Goal: Task Accomplishment & Management: Complete application form

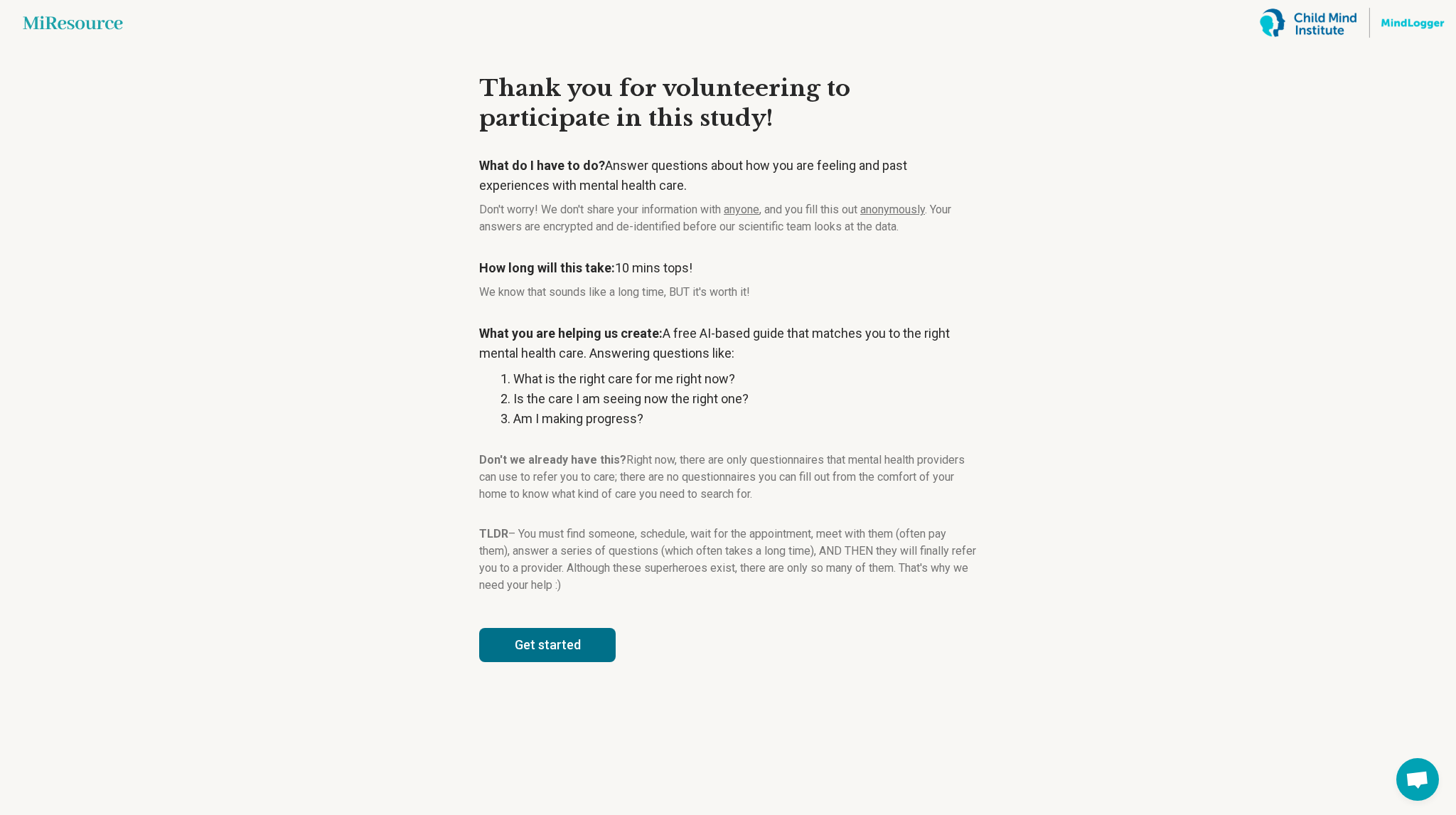
click at [562, 630] on button "Get started" at bounding box center [547, 644] width 137 height 34
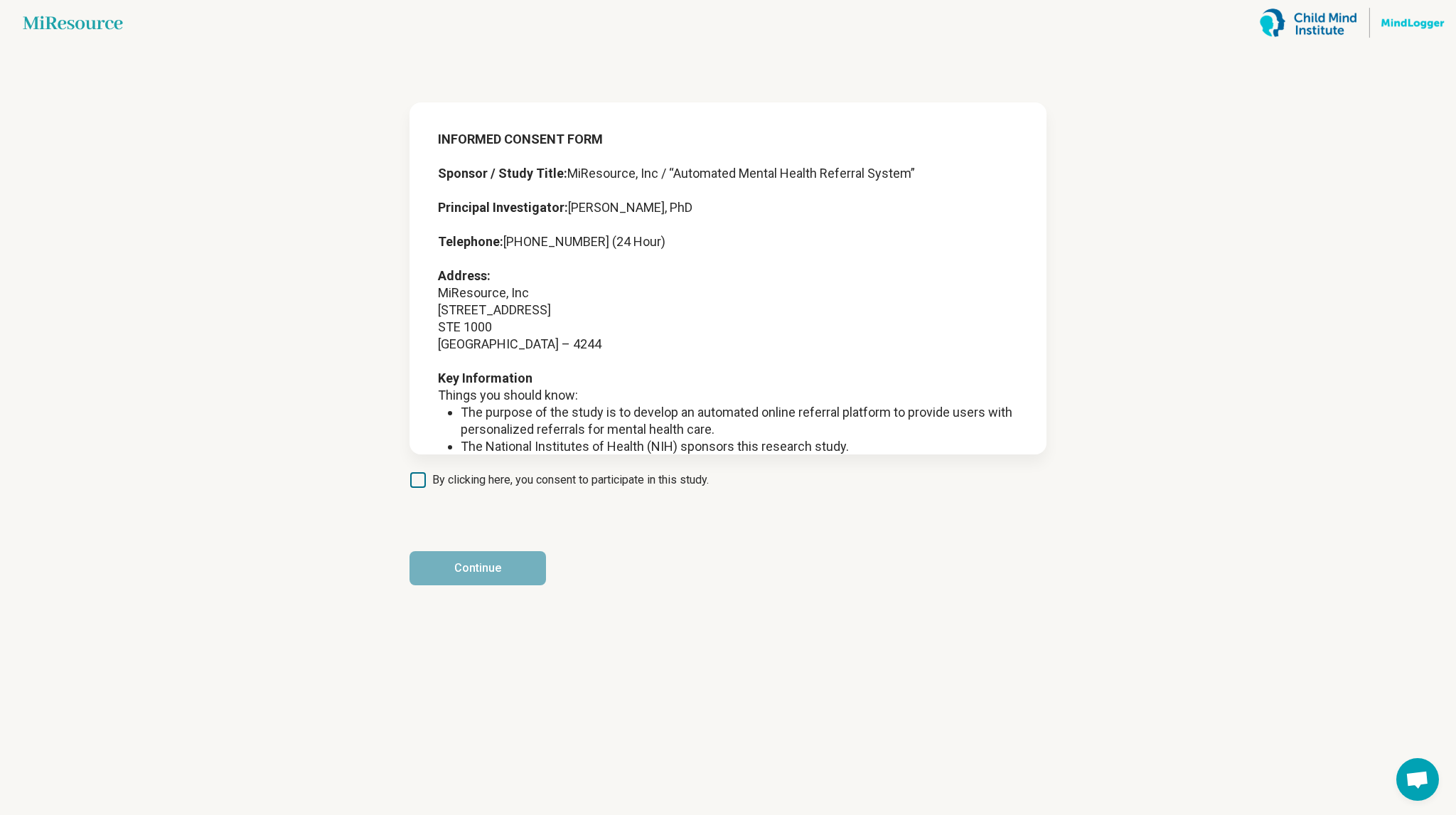
click at [516, 468] on article "INFORMED CONSENT FORM Sponsor / Study Title: MiResource, Inc / “Automated Menta…" at bounding box center [728, 430] width 683 height 769
click at [516, 481] on span "By clicking here, you consent to participate in this study." at bounding box center [570, 480] width 276 height 17
click at [507, 559] on button "Continue" at bounding box center [477, 567] width 137 height 34
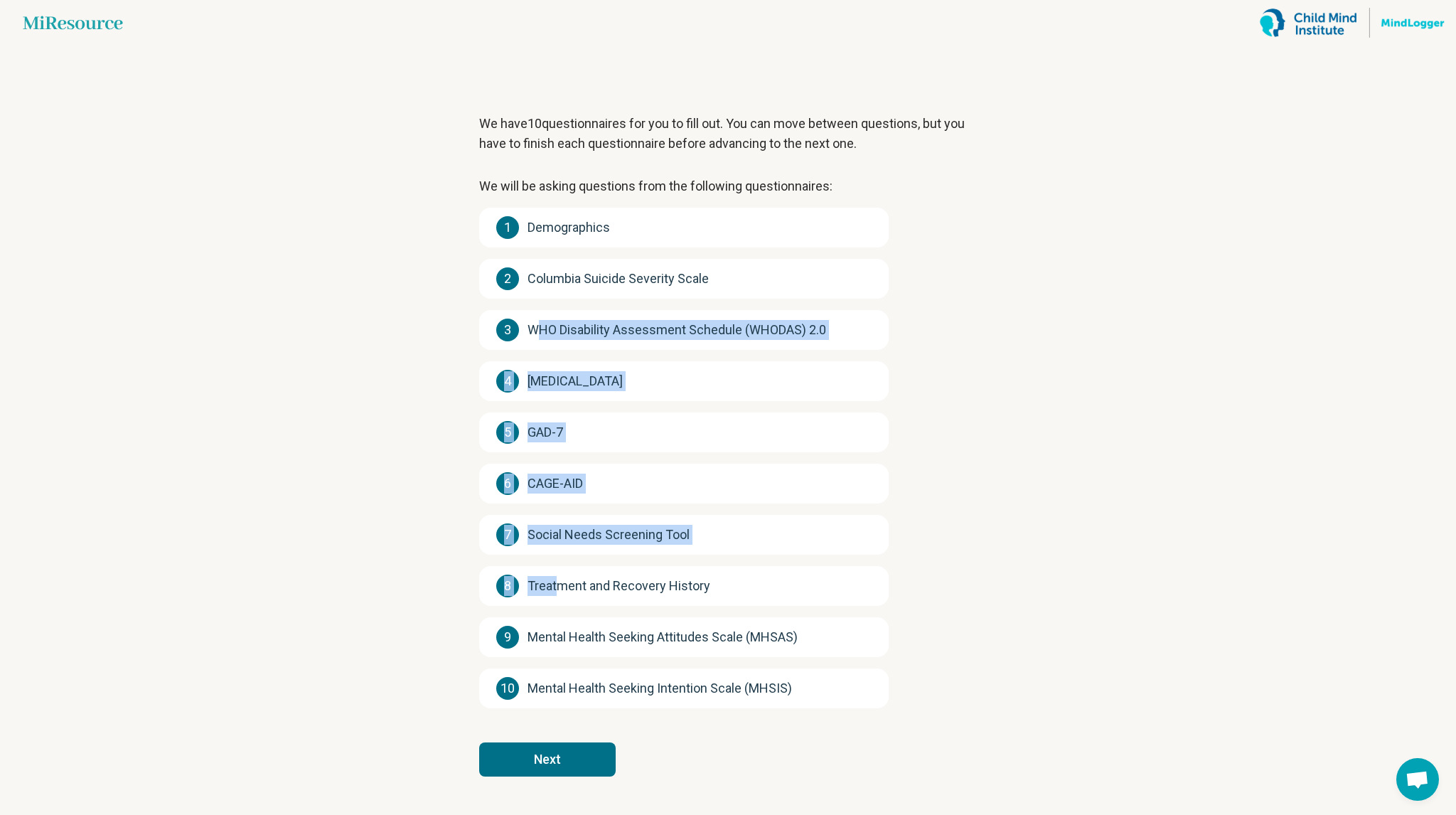
drag, startPoint x: 559, startPoint y: 592, endPoint x: 534, endPoint y: 322, distance: 271.2
click at [534, 322] on div "1 Demographics 2 Columbia Suicide Severity Scale 3 WHO Disability Assessment Sc…" at bounding box center [684, 457] width 409 height 500
click at [375, 578] on main "Miresource logo We have 10 questionnaires for you to fill out. You can move bet…" at bounding box center [728, 408] width 1456 height 815
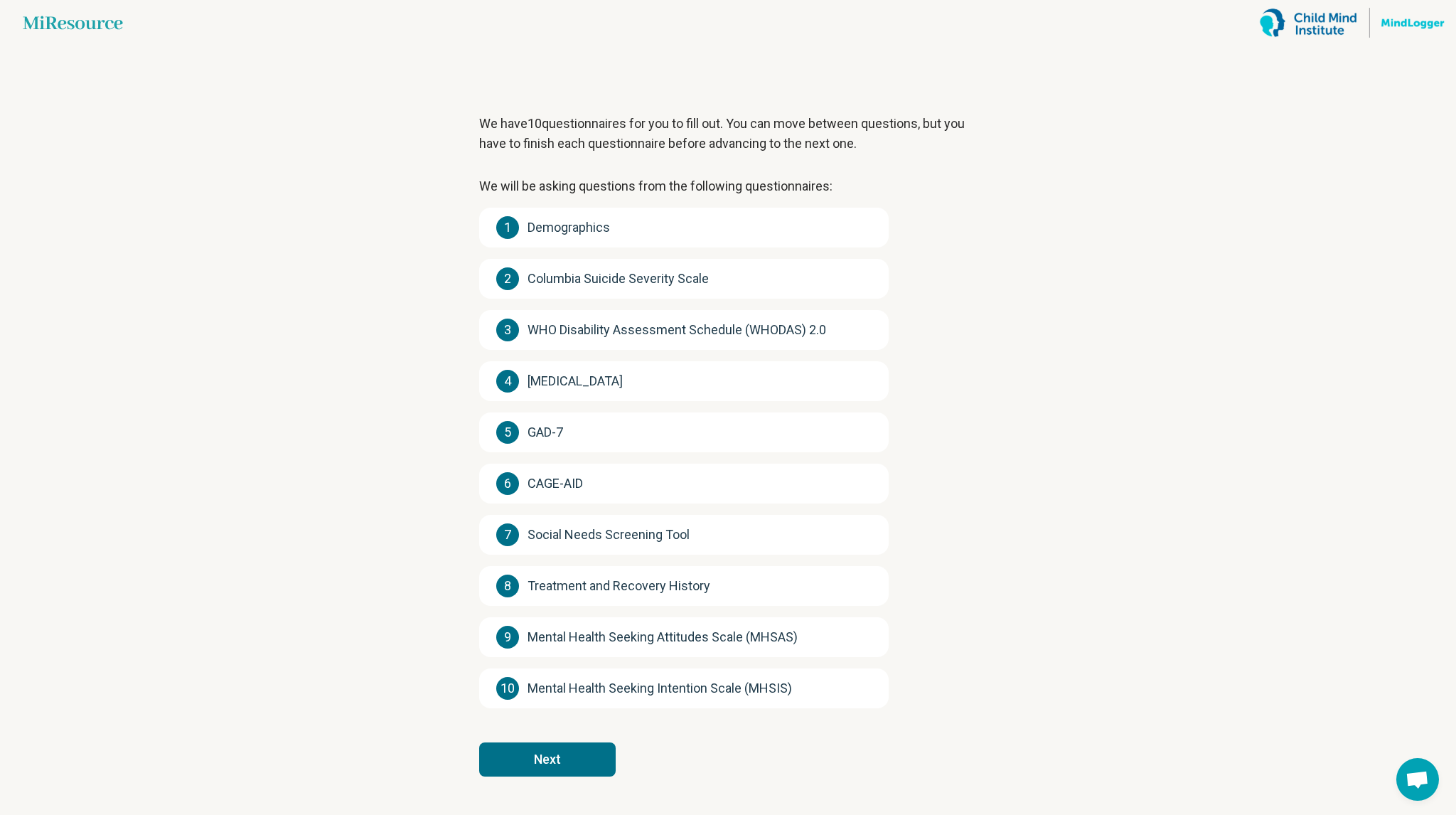
click at [549, 753] on button "Next" at bounding box center [547, 759] width 137 height 34
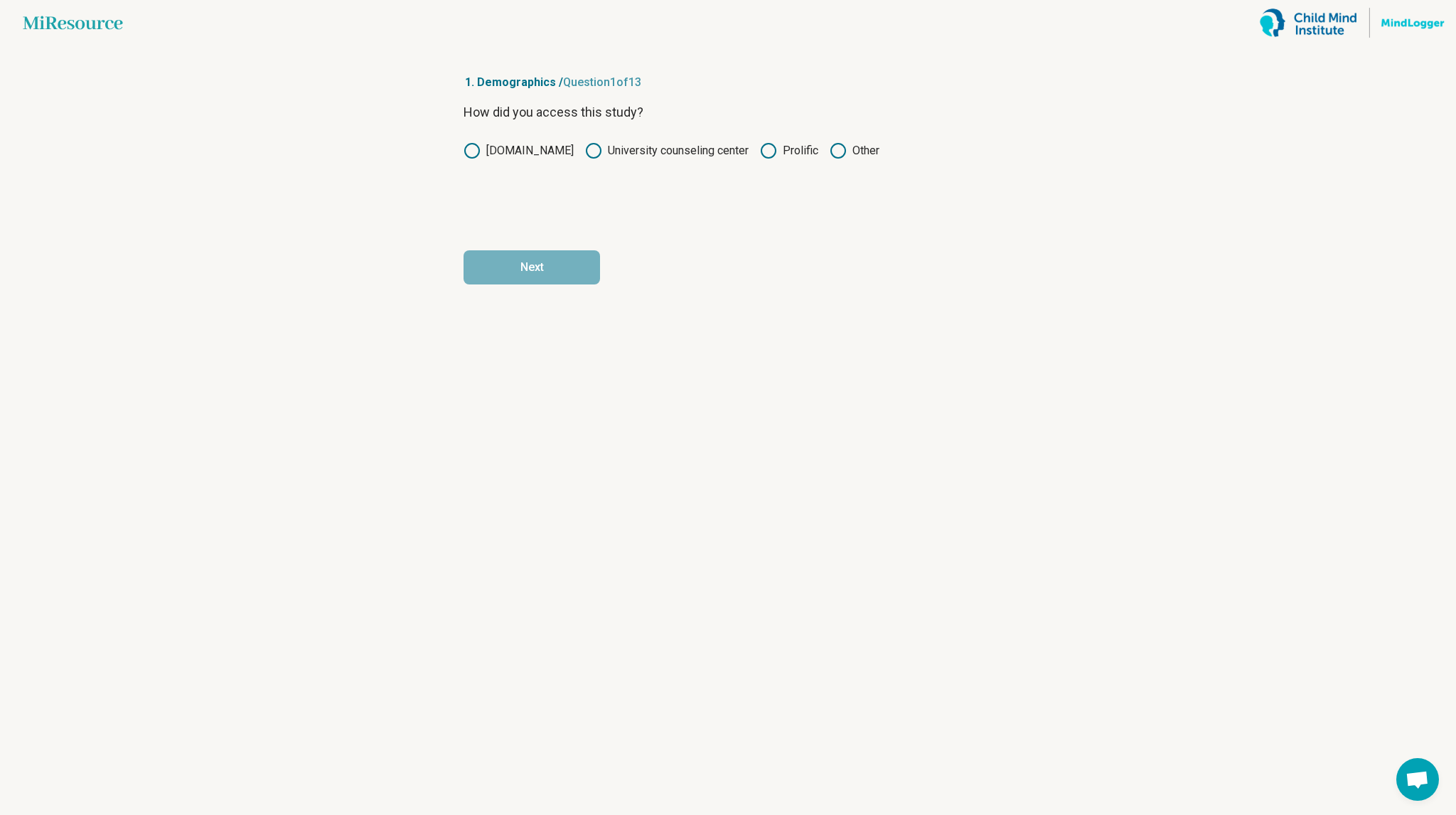
click at [510, 151] on label "[DOMAIN_NAME]" at bounding box center [519, 151] width 110 height 17
click at [593, 147] on icon at bounding box center [593, 151] width 17 height 17
click at [780, 155] on label "Prolific" at bounding box center [790, 151] width 59 height 17
click at [575, 274] on button "Next" at bounding box center [532, 267] width 137 height 34
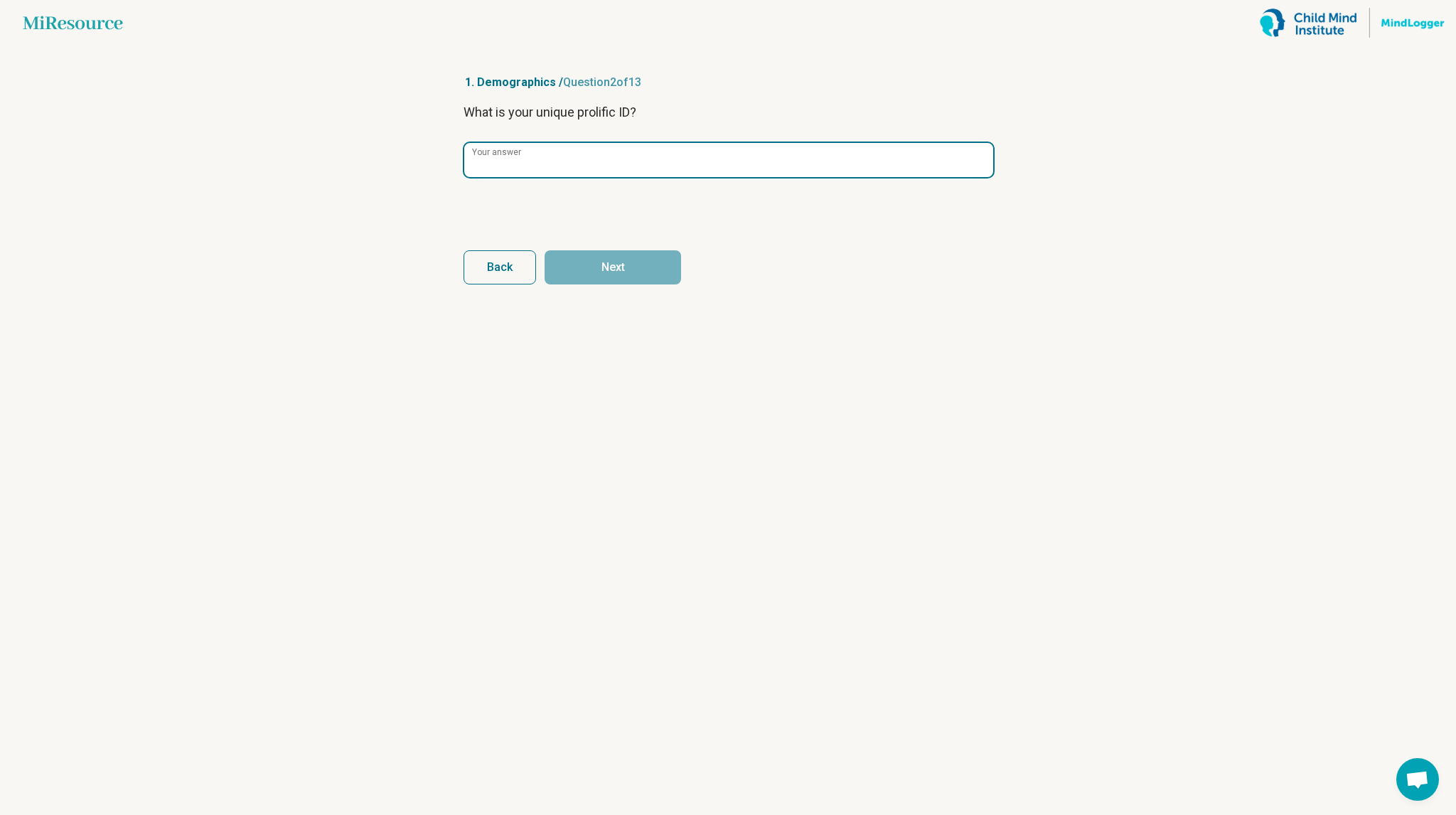
click at [576, 162] on input "Your answer" at bounding box center [729, 160] width 529 height 34
paste input "**********"
type input "**********"
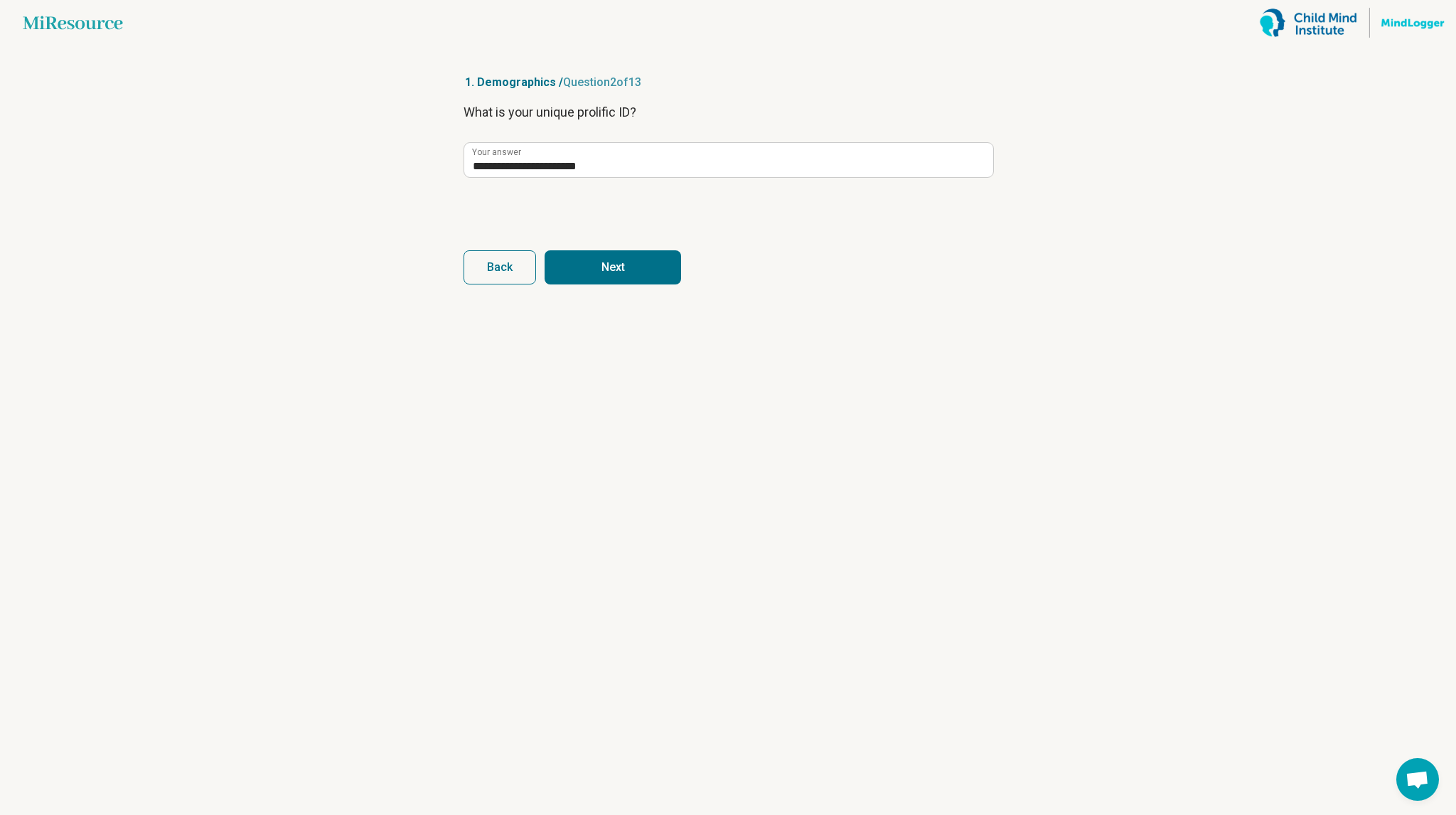
click at [643, 260] on button "Next" at bounding box center [612, 267] width 137 height 34
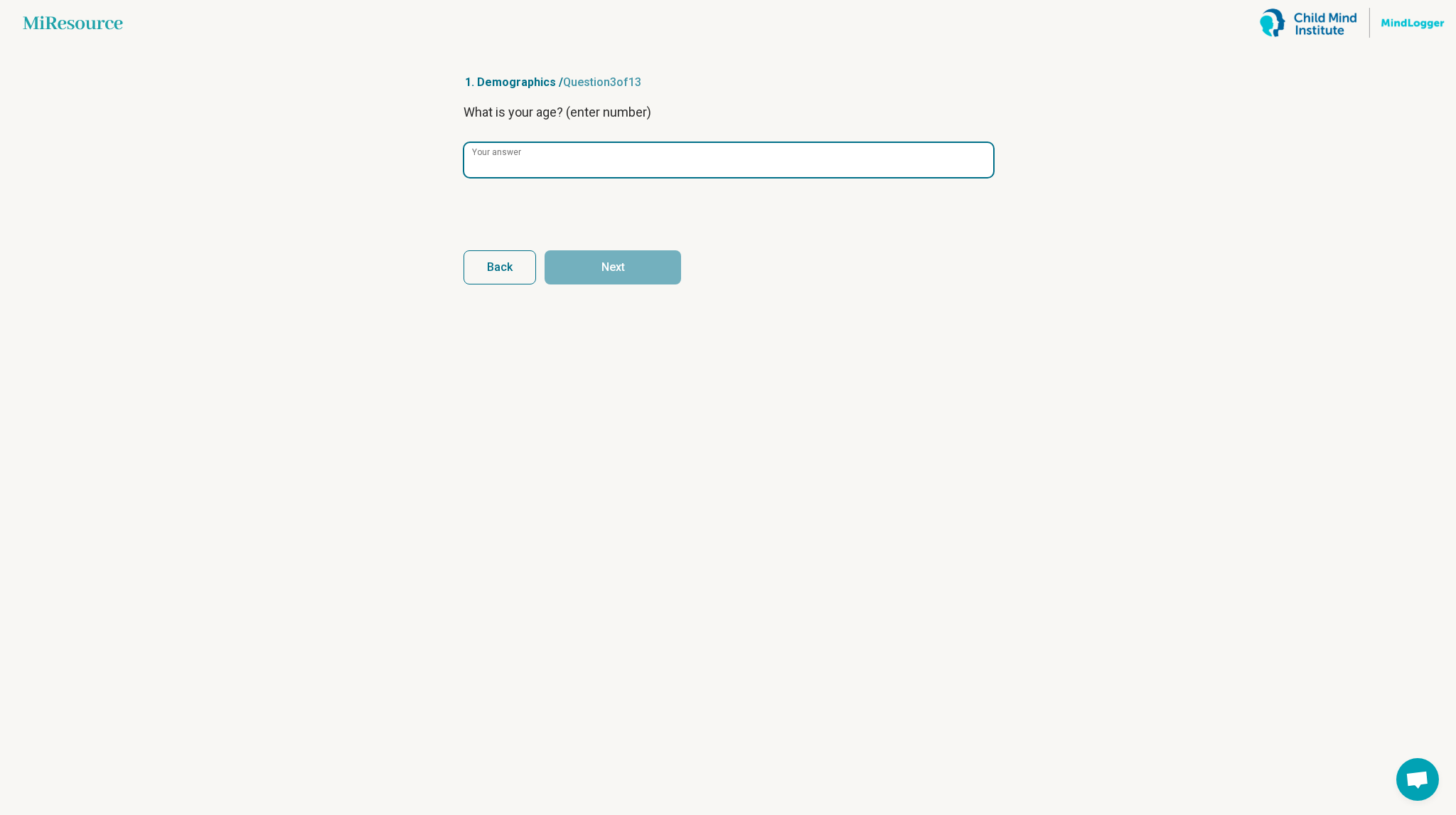
click at [575, 174] on input "Your answer" at bounding box center [729, 160] width 529 height 34
type input "**"
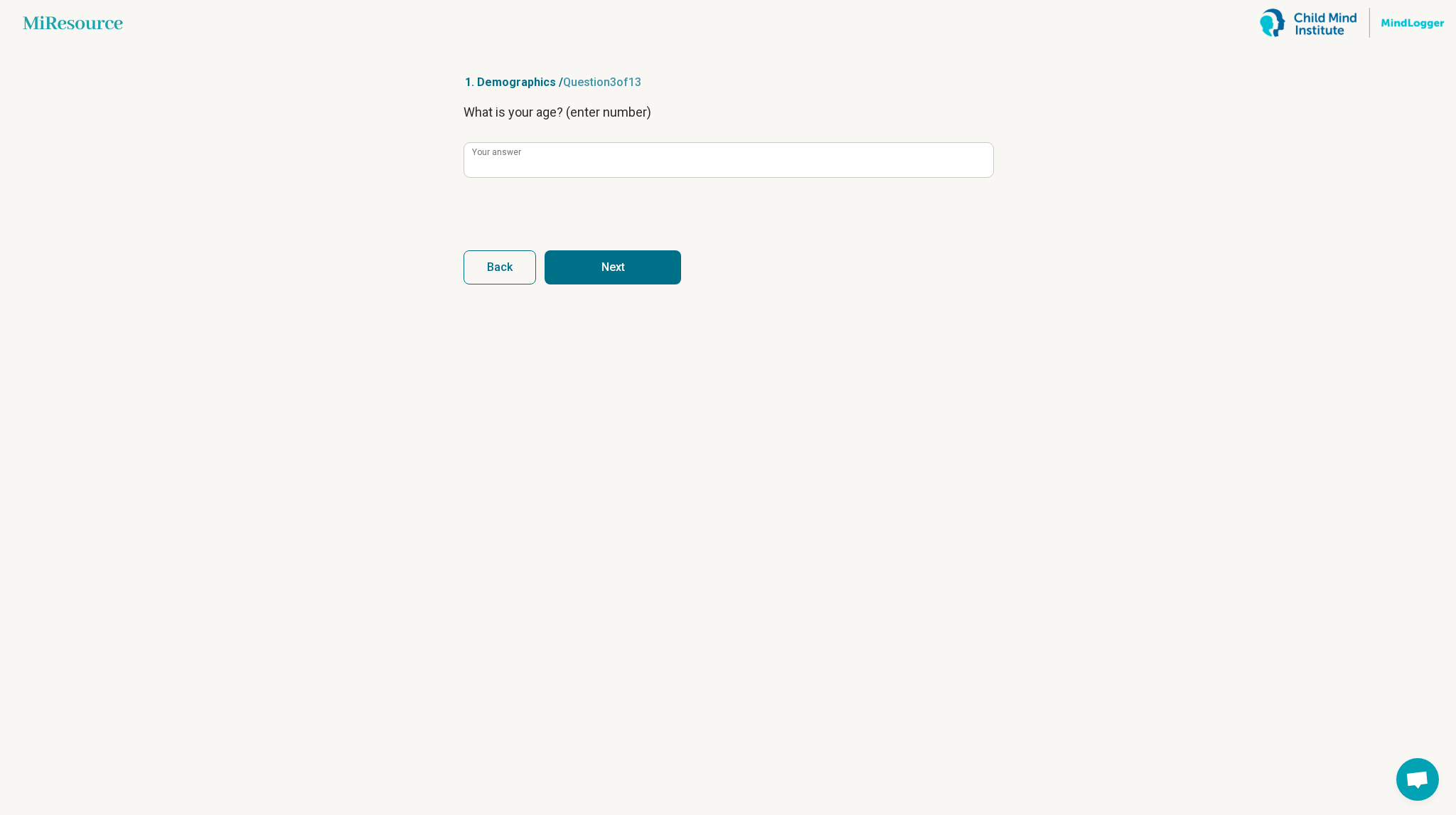
click at [643, 267] on button "Next" at bounding box center [612, 267] width 137 height 34
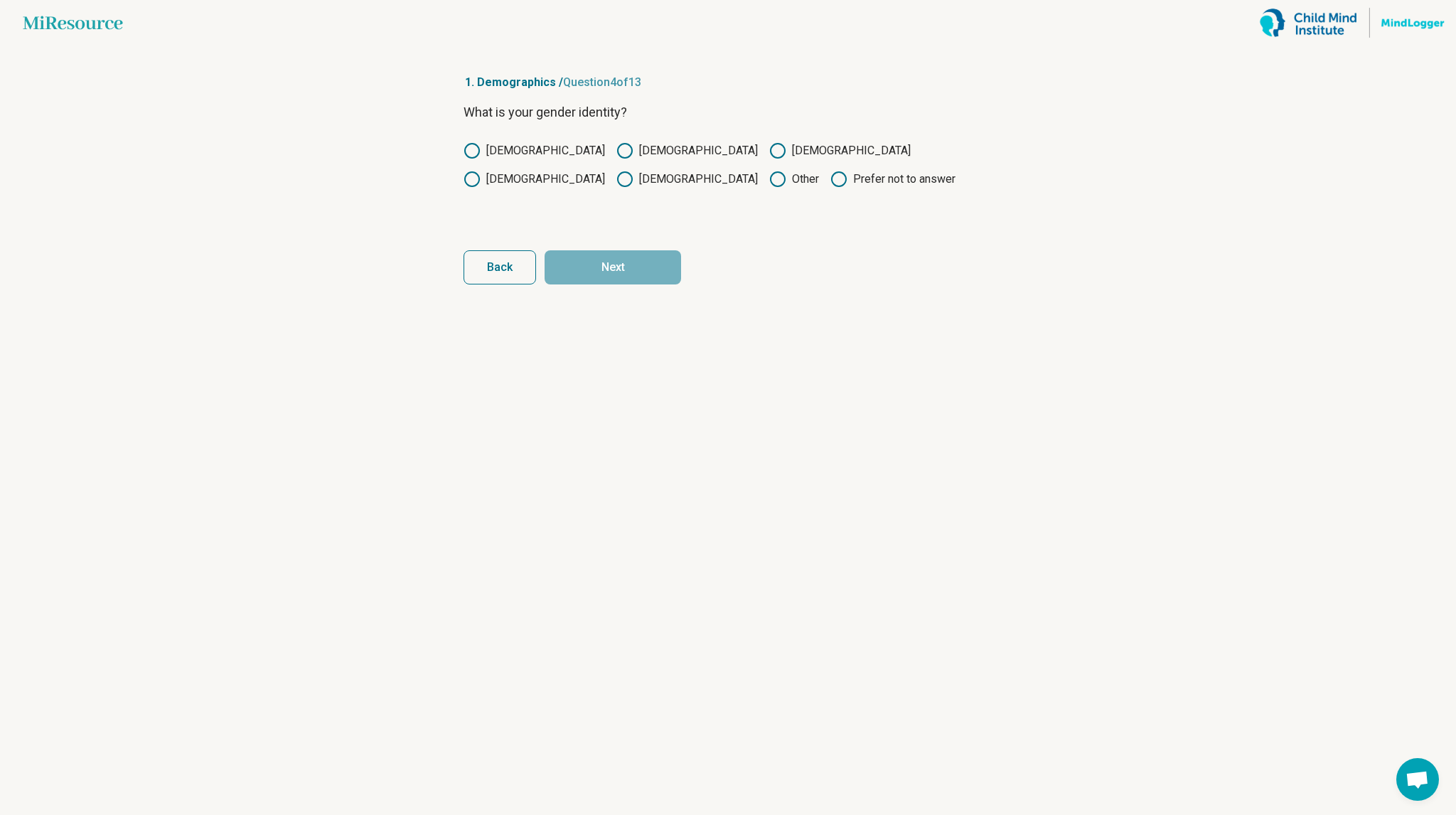
click at [500, 153] on label "[DEMOGRAPHIC_DATA]" at bounding box center [534, 151] width 141 height 17
click at [608, 251] on button "Next" at bounding box center [612, 267] width 137 height 34
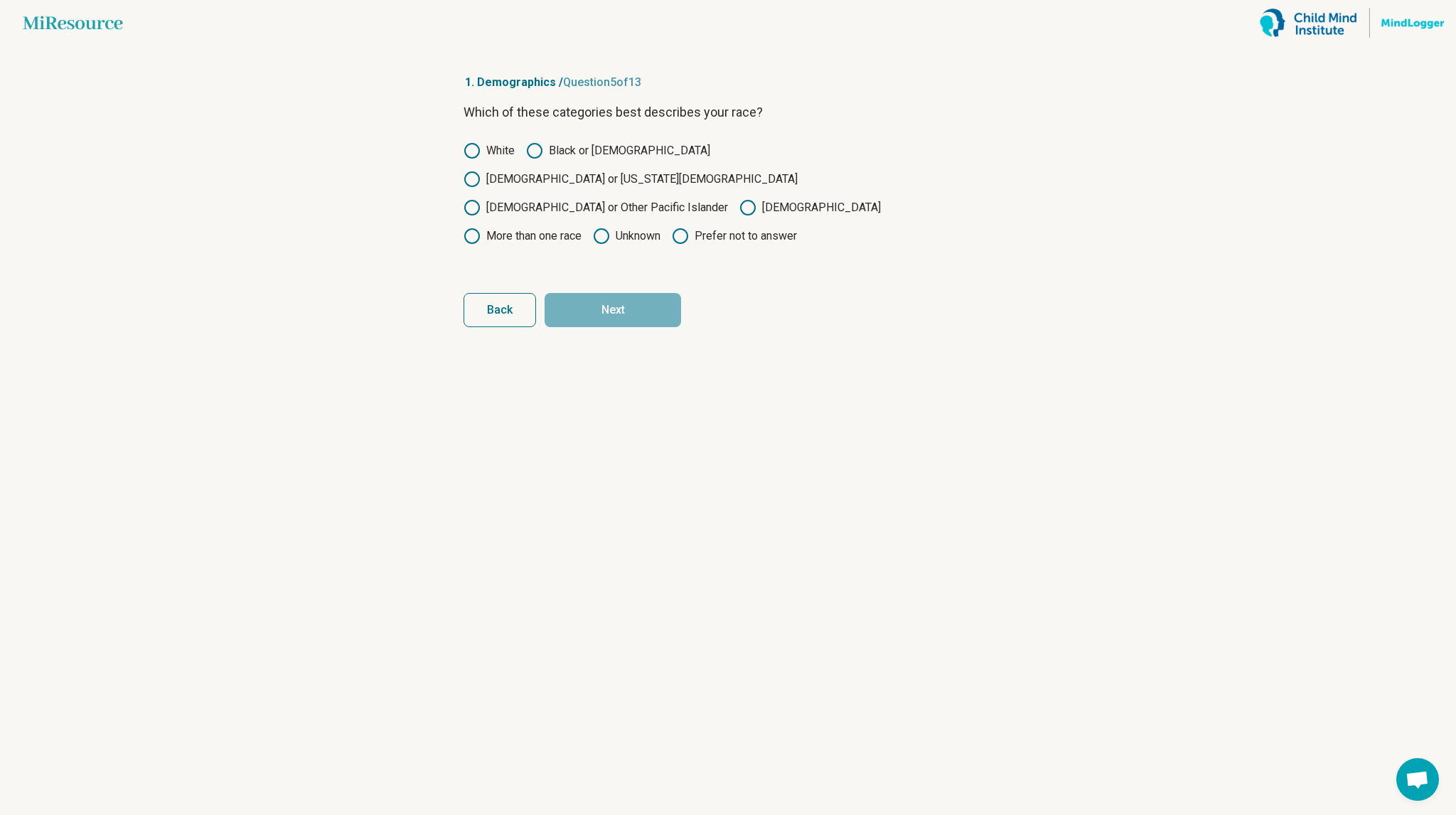
click at [740, 199] on label "[DEMOGRAPHIC_DATA]" at bounding box center [811, 207] width 141 height 17
click at [626, 293] on button "Next" at bounding box center [612, 309] width 137 height 34
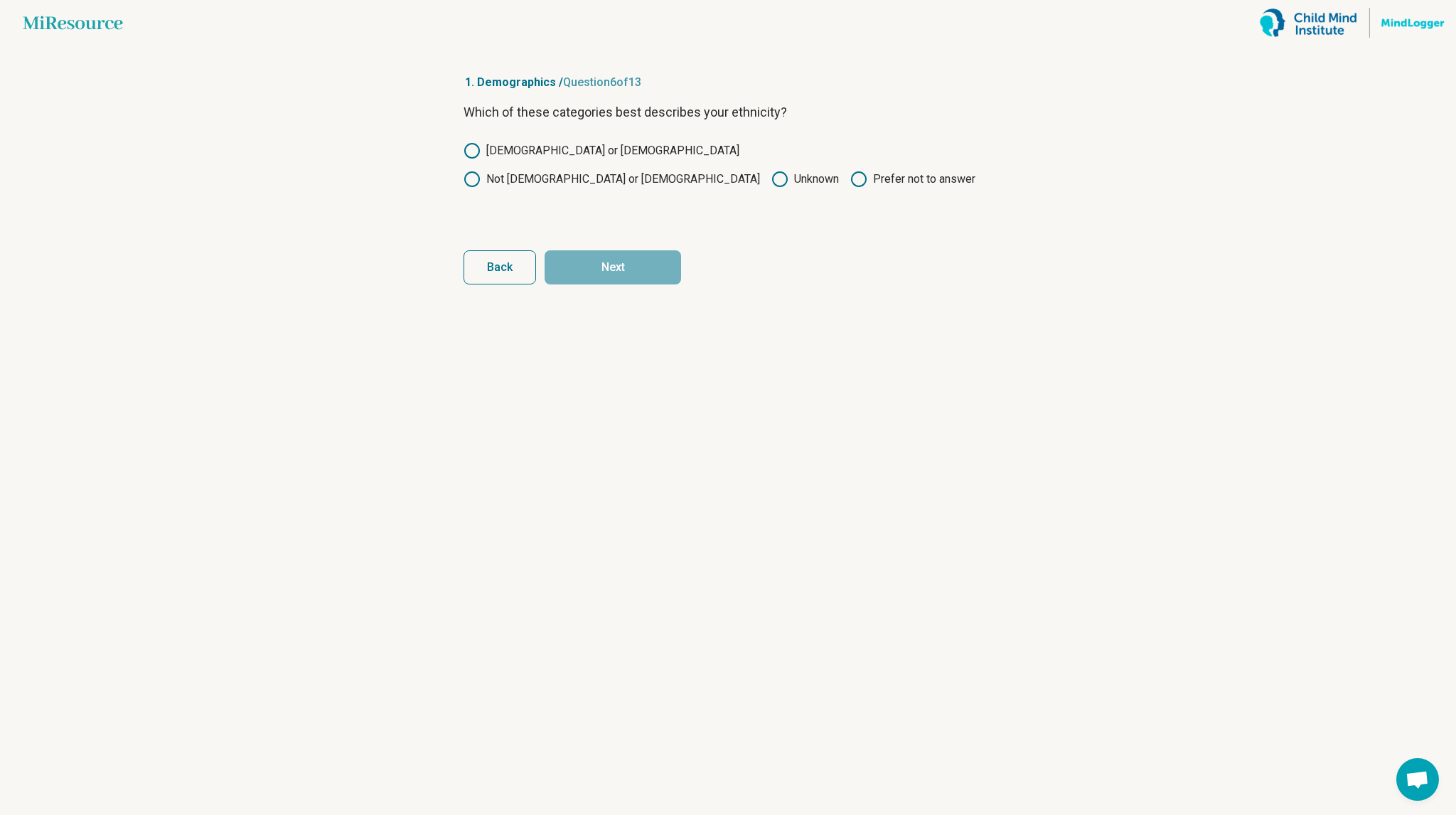
click at [629, 171] on label "Not [DEMOGRAPHIC_DATA] or [DEMOGRAPHIC_DATA]" at bounding box center [611, 179] width 297 height 17
click at [623, 265] on button "Next" at bounding box center [612, 267] width 137 height 34
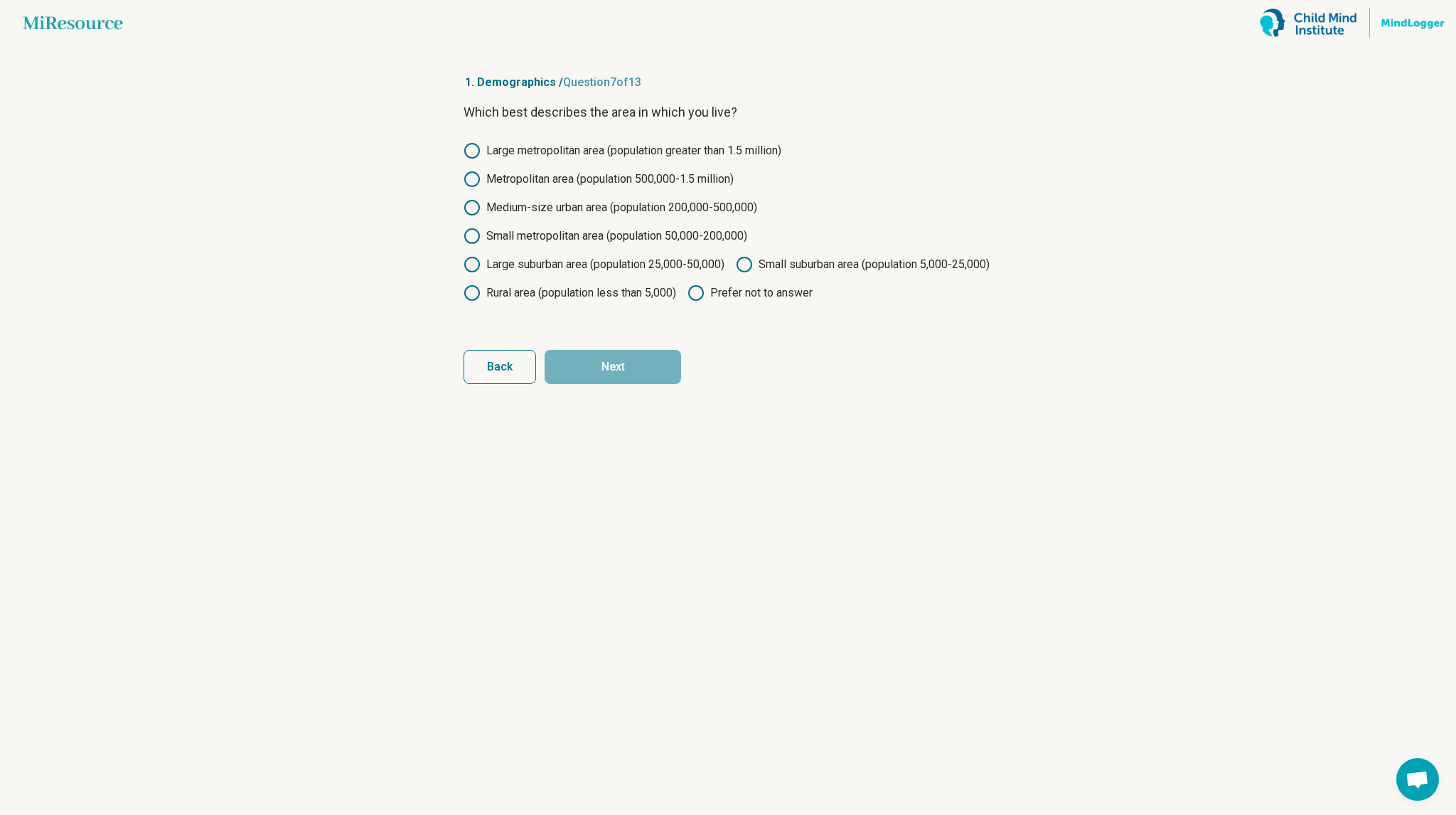
click at [575, 149] on label "Large metropolitan area (population greater than 1.5 million)" at bounding box center [622, 151] width 318 height 17
click at [639, 384] on button "Next" at bounding box center [612, 366] width 137 height 34
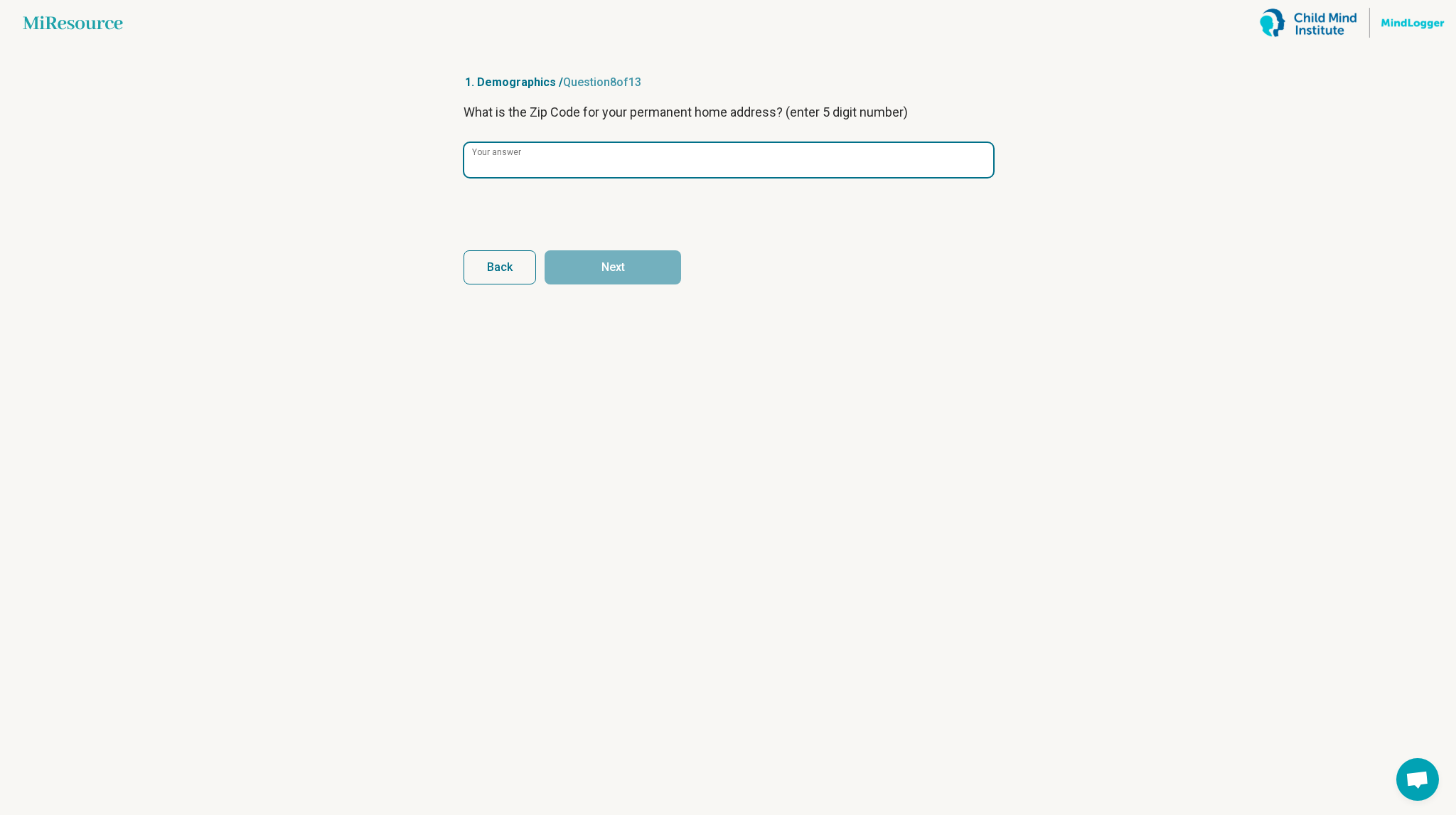
click at [586, 168] on input "Your answer" at bounding box center [729, 160] width 529 height 34
type input "*****"
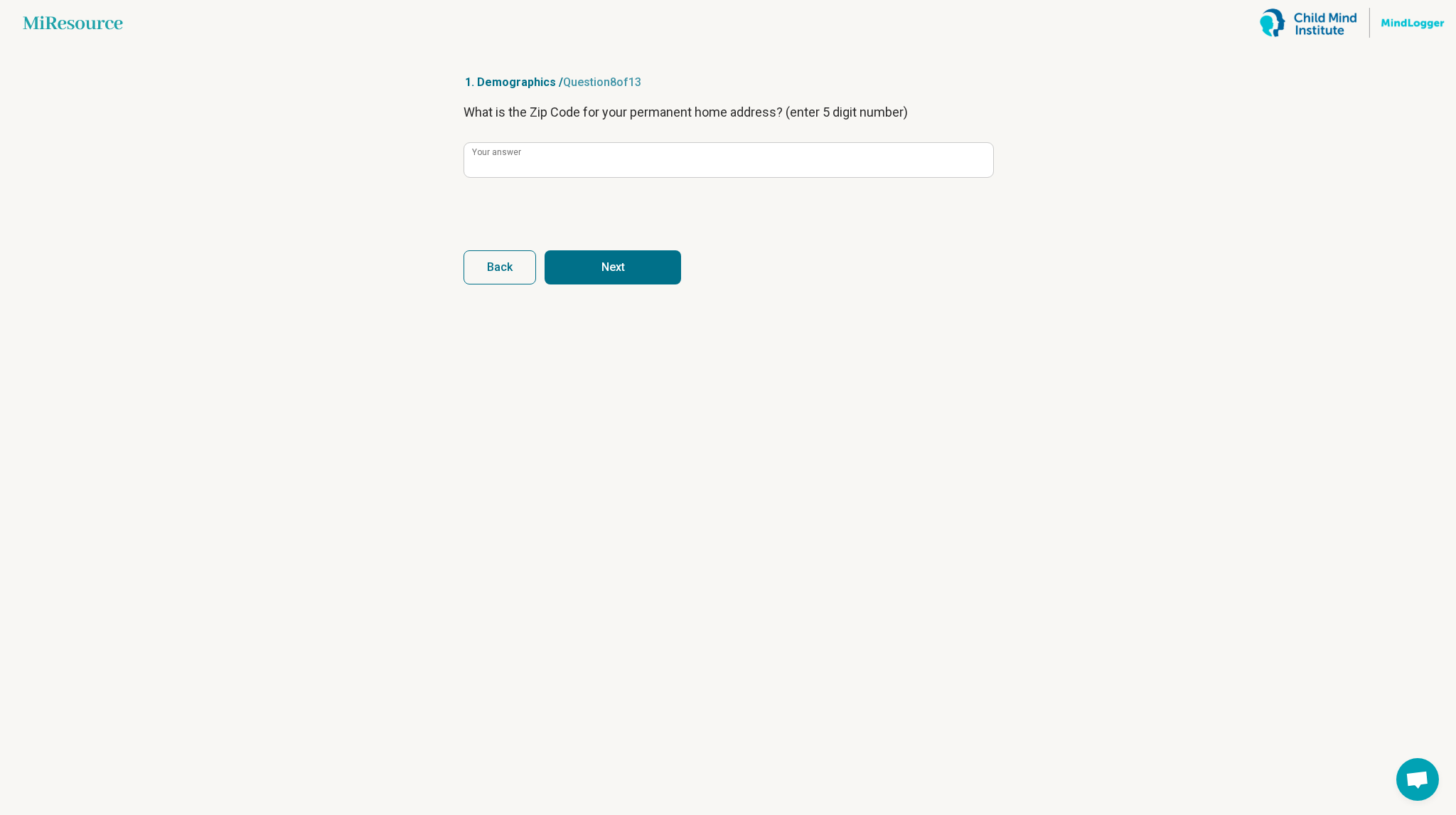
click at [623, 260] on button "Next" at bounding box center [612, 267] width 137 height 34
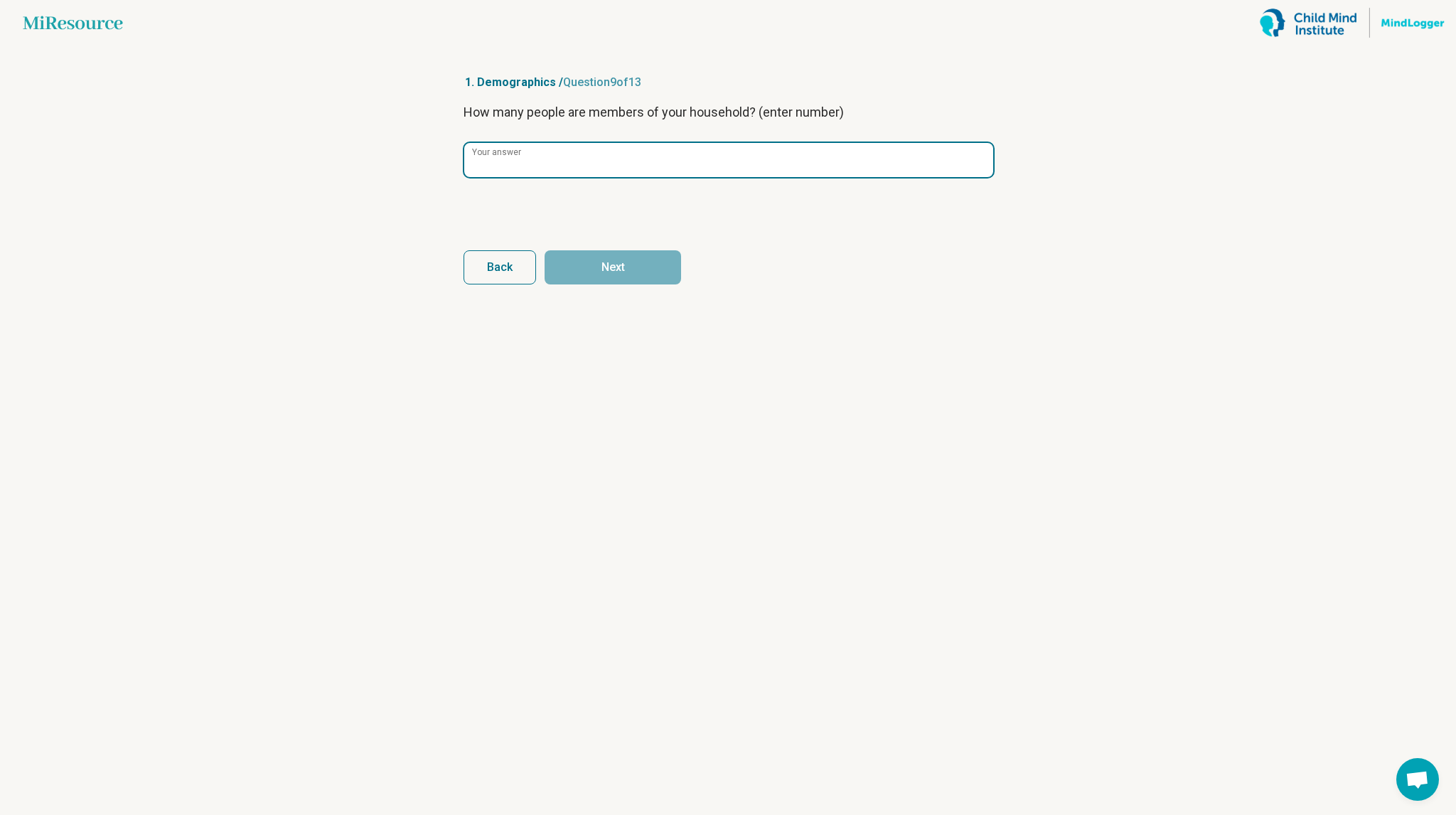
click at [552, 169] on input "Your answer" at bounding box center [729, 160] width 529 height 34
type input "*"
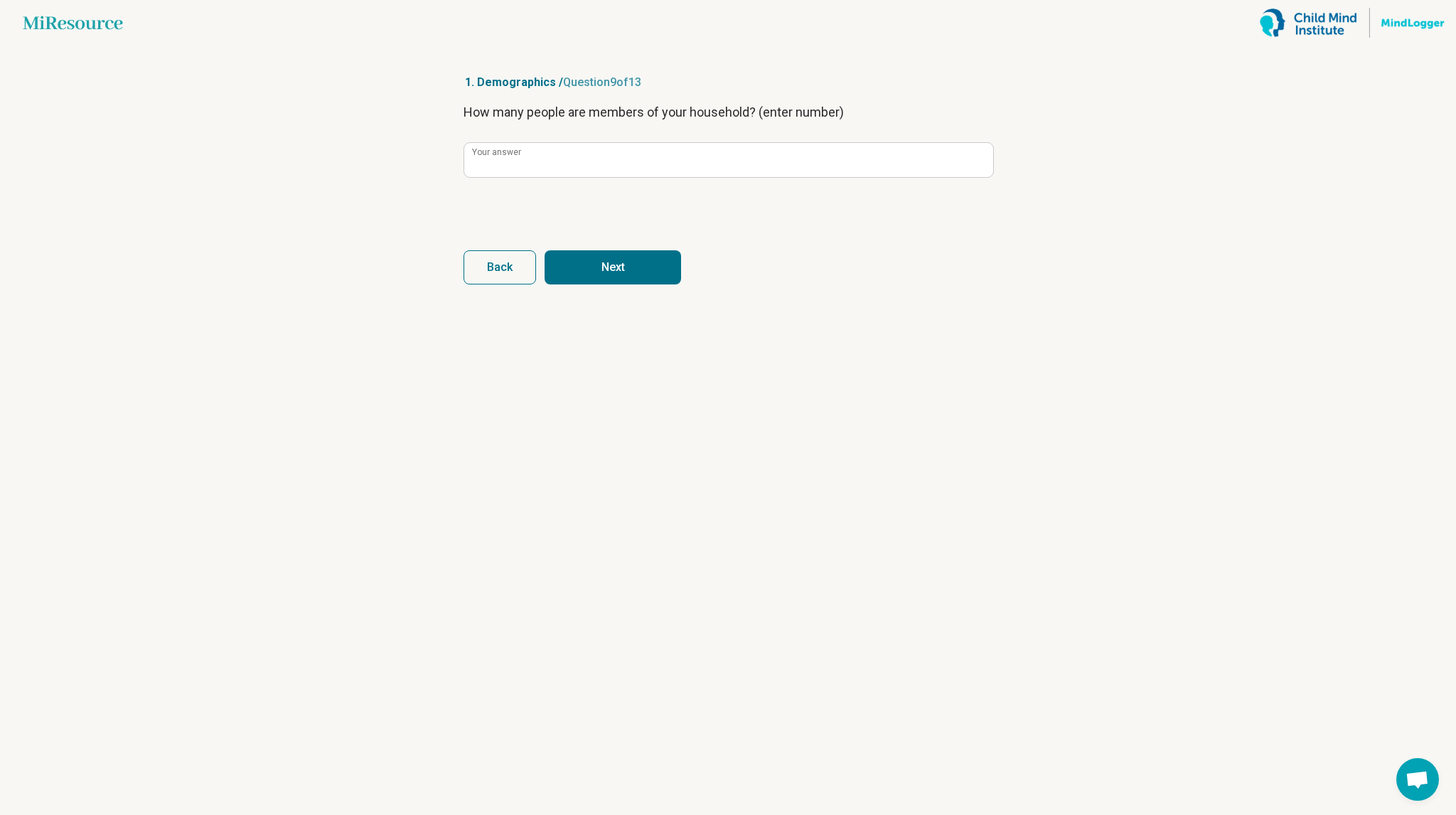
click at [611, 277] on button "Next" at bounding box center [612, 267] width 137 height 34
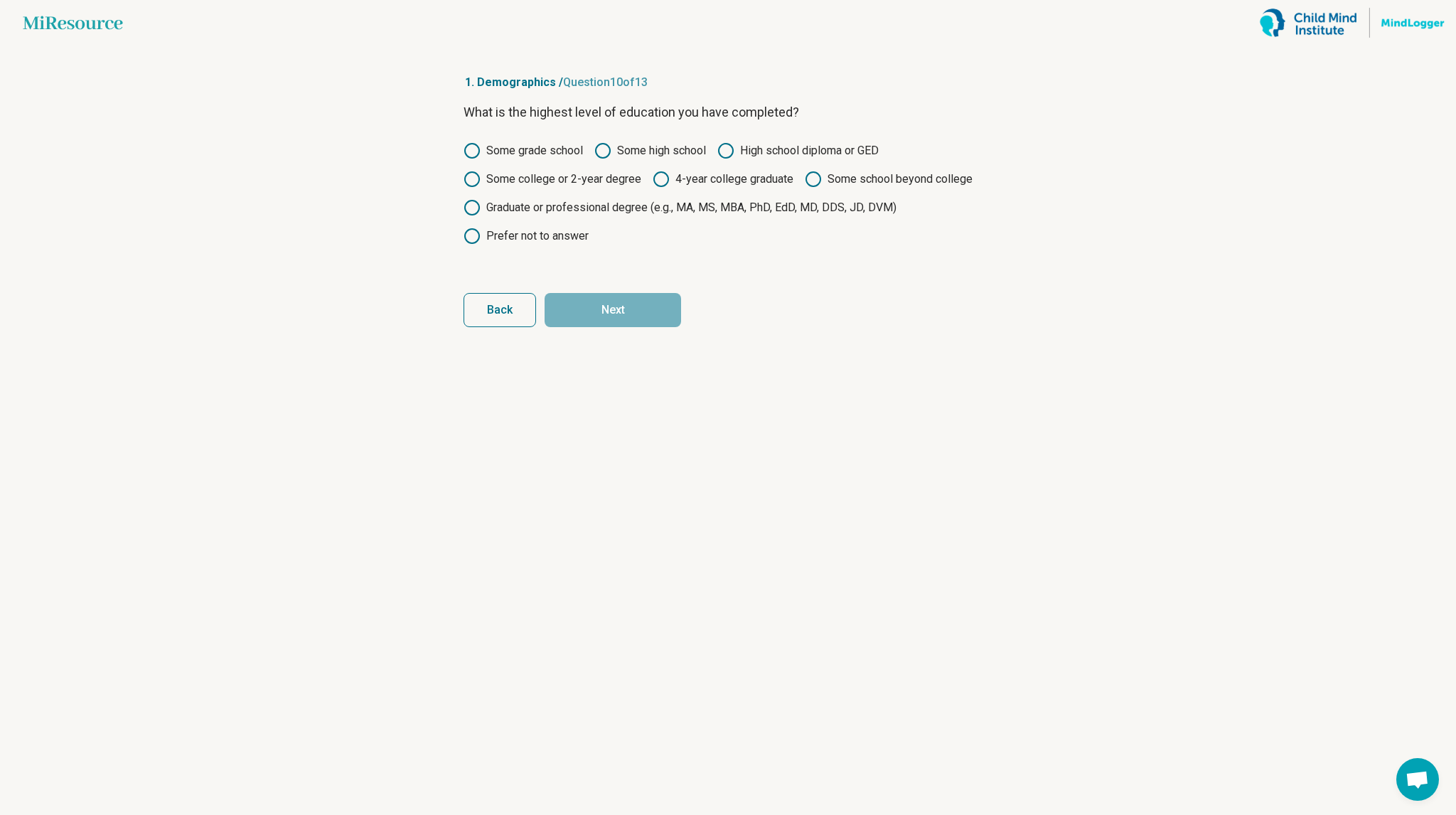
click at [757, 157] on label "High school diploma or GED" at bounding box center [799, 151] width 162 height 17
click at [656, 307] on button "Next" at bounding box center [612, 309] width 137 height 34
click at [756, 157] on label "High school diploma or GED" at bounding box center [799, 151] width 162 height 17
click at [638, 299] on button "Next" at bounding box center [612, 309] width 137 height 34
click at [774, 144] on label "High school diploma or GED" at bounding box center [799, 151] width 162 height 17
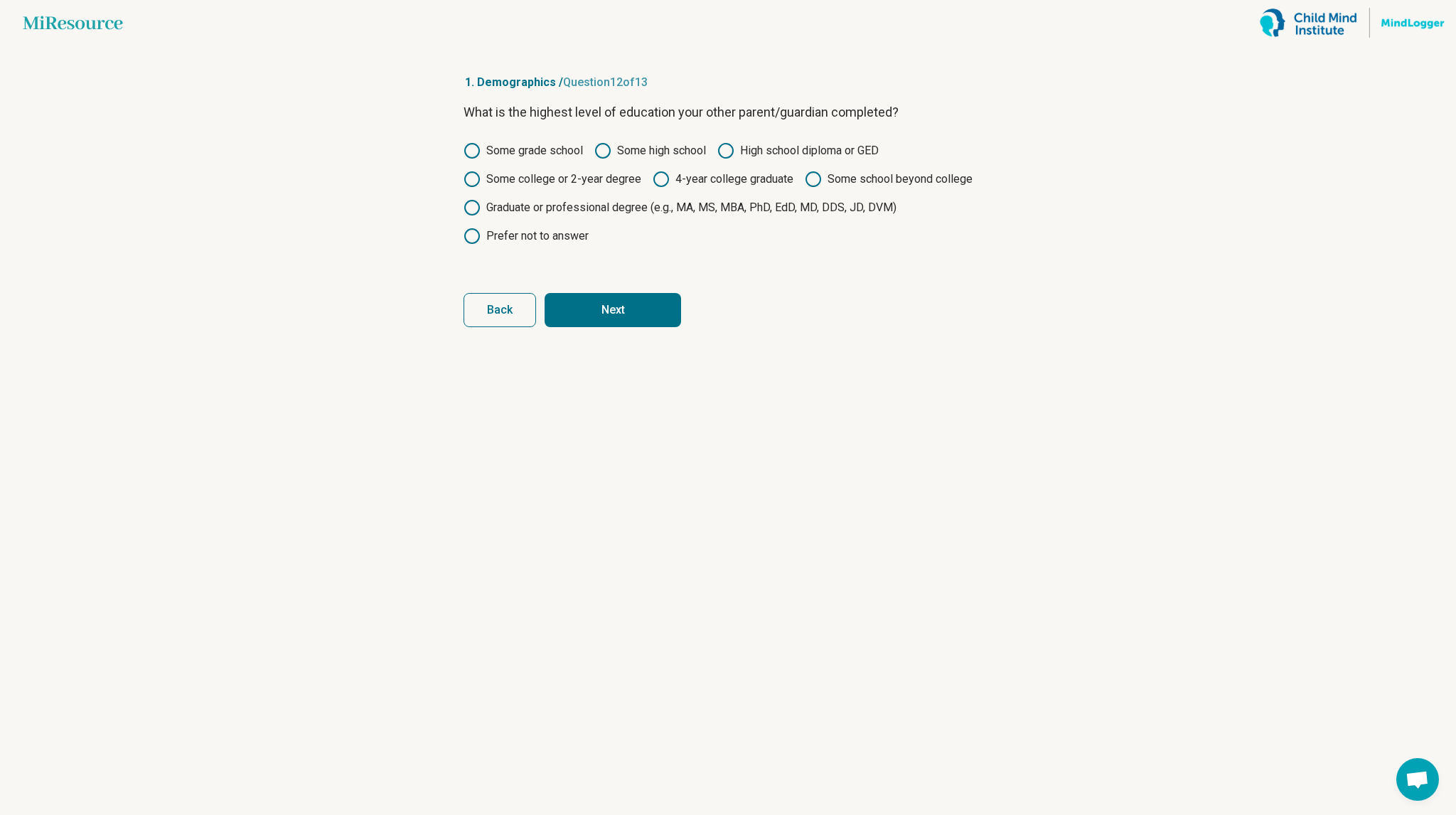
click at [645, 301] on button "Next" at bounding box center [612, 309] width 137 height 34
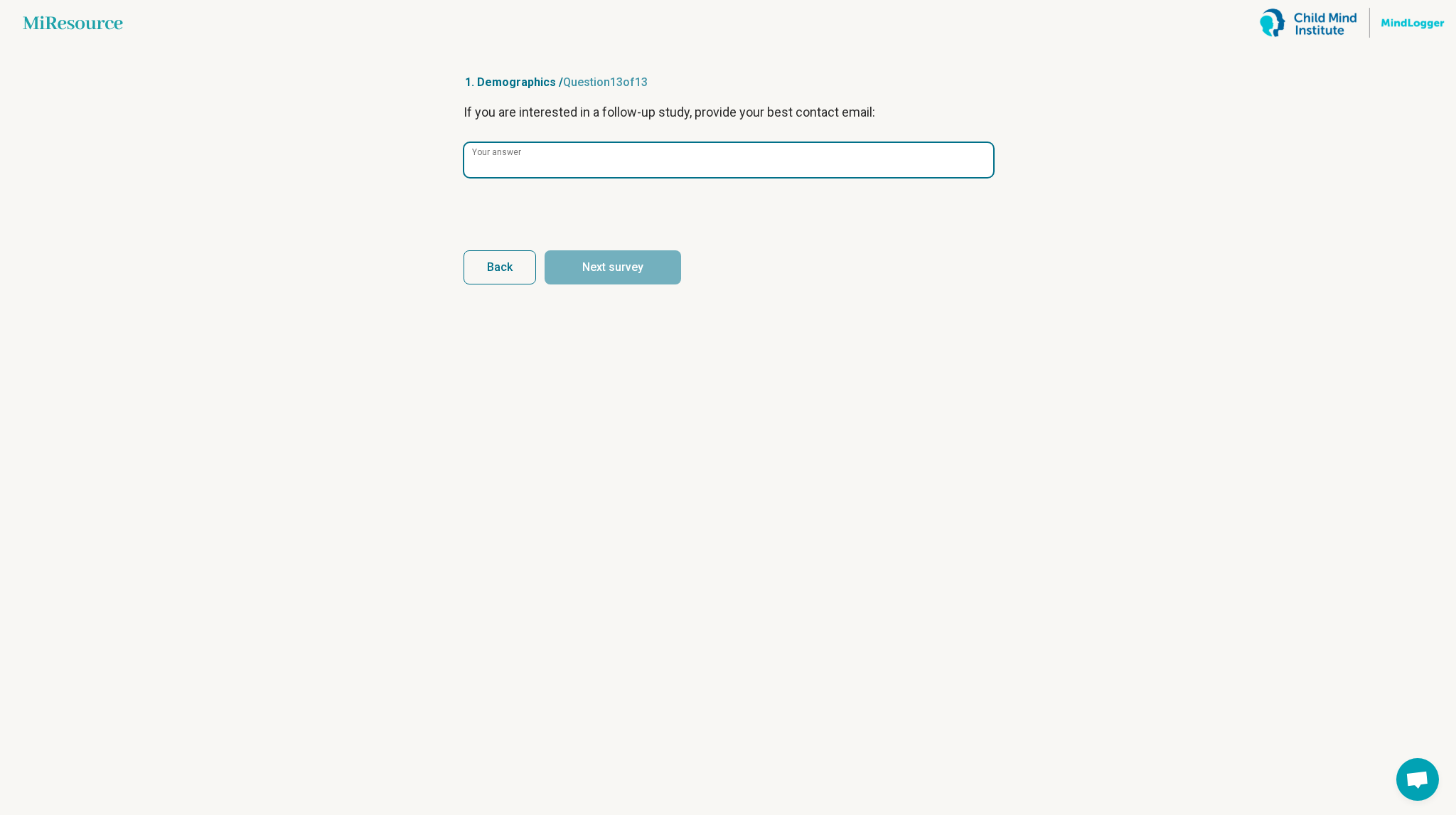
click at [586, 157] on input "Your answer" at bounding box center [729, 160] width 529 height 34
paste input "**********"
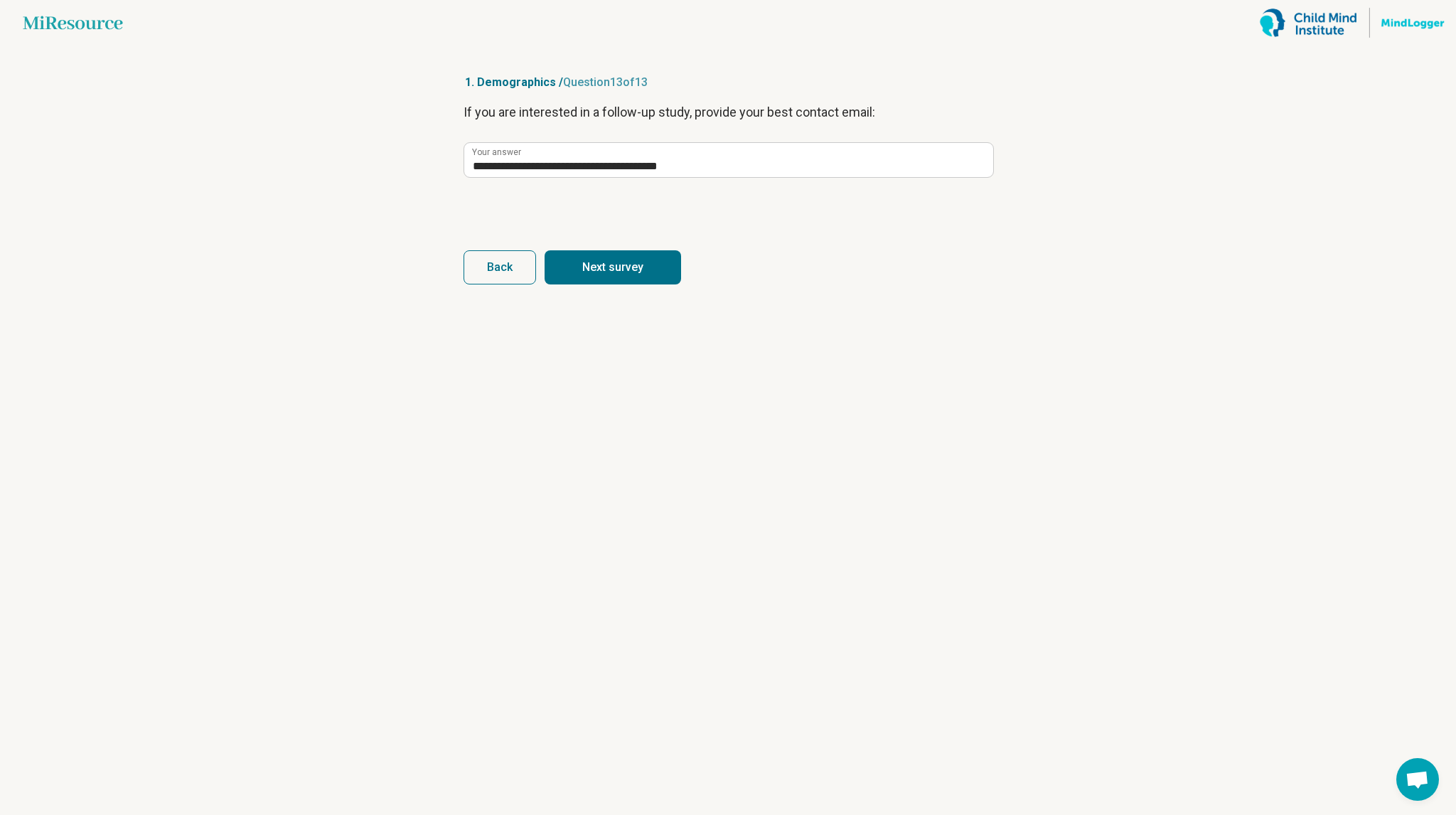
click at [598, 266] on button "Next survey" at bounding box center [612, 267] width 137 height 34
type input "**********"
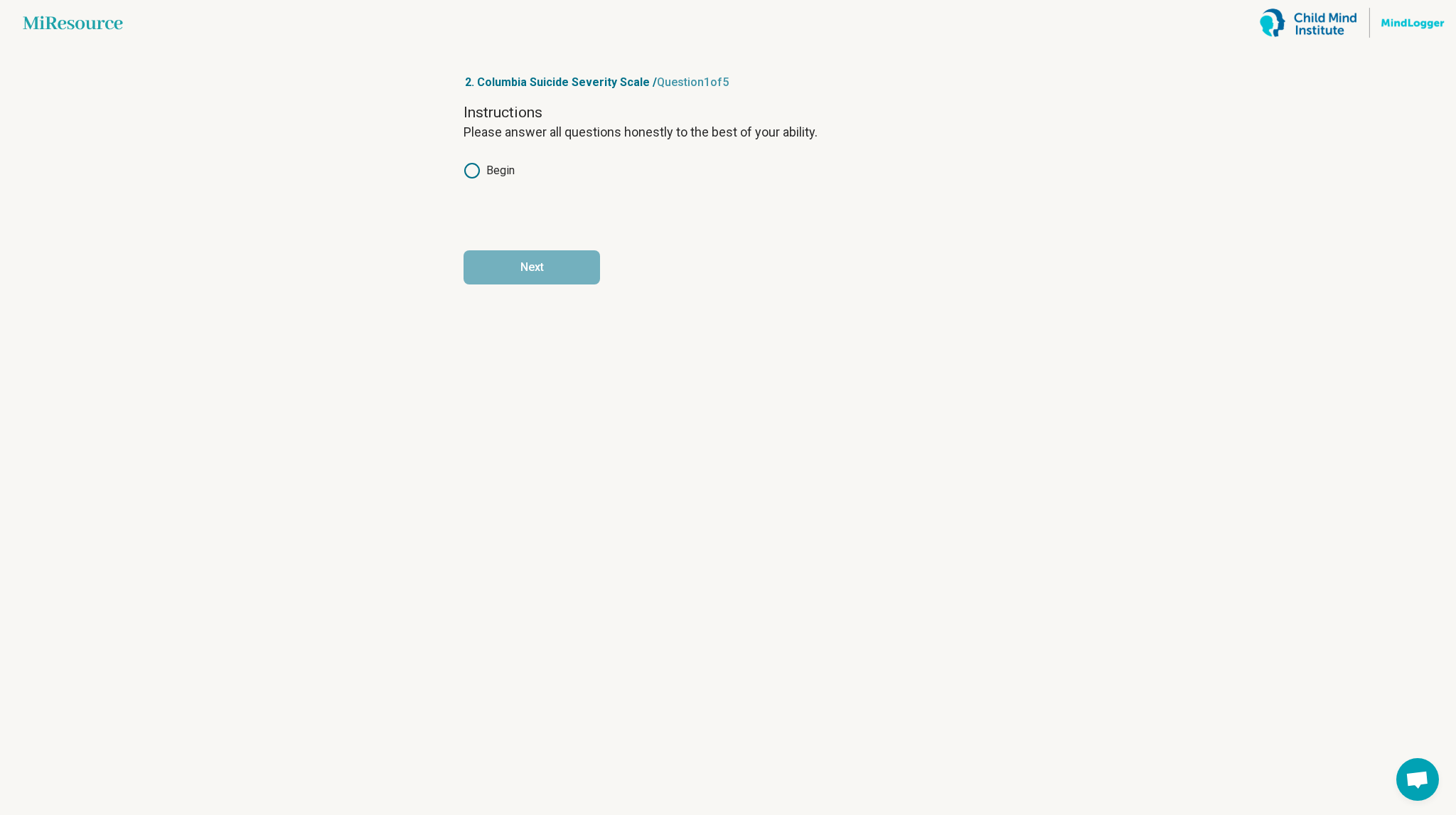
click at [485, 172] on label "Begin" at bounding box center [489, 171] width 51 height 17
click at [538, 275] on button "Next" at bounding box center [532, 267] width 137 height 34
click at [541, 178] on label "Yes" at bounding box center [532, 171] width 41 height 17
click at [605, 283] on button "Next" at bounding box center [612, 267] width 137 height 34
click at [489, 176] on label "No" at bounding box center [482, 171] width 37 height 17
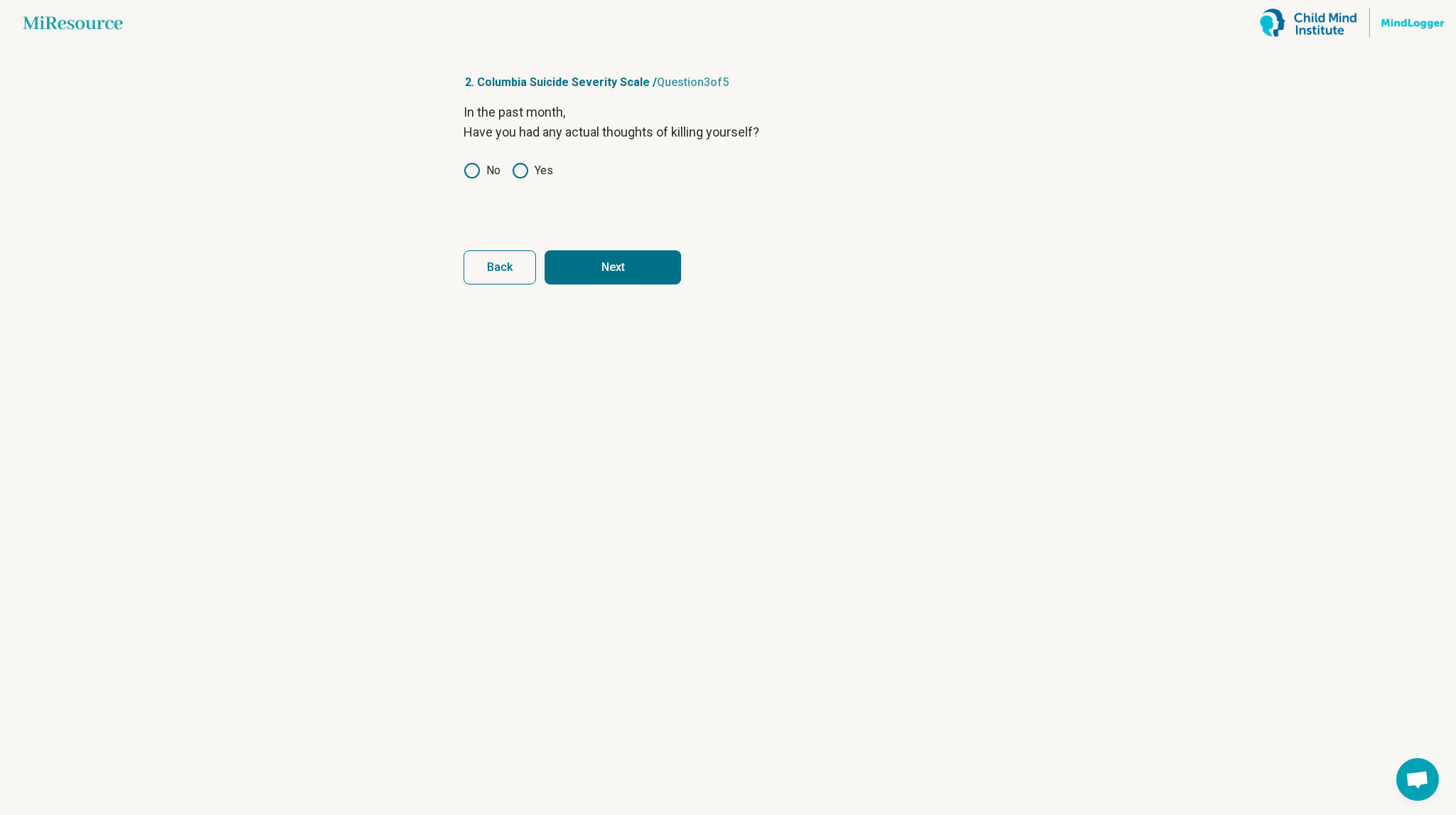
click at [519, 241] on form "In the past month, Have you had any actual thoughts of killing yourself? No Yes…" at bounding box center [728, 194] width 529 height 182
click at [522, 163] on circle at bounding box center [520, 170] width 14 height 14
click at [489, 175] on label "No" at bounding box center [482, 171] width 37 height 17
click at [526, 172] on icon at bounding box center [521, 171] width 17 height 17
click at [594, 260] on button "Next" at bounding box center [612, 267] width 137 height 34
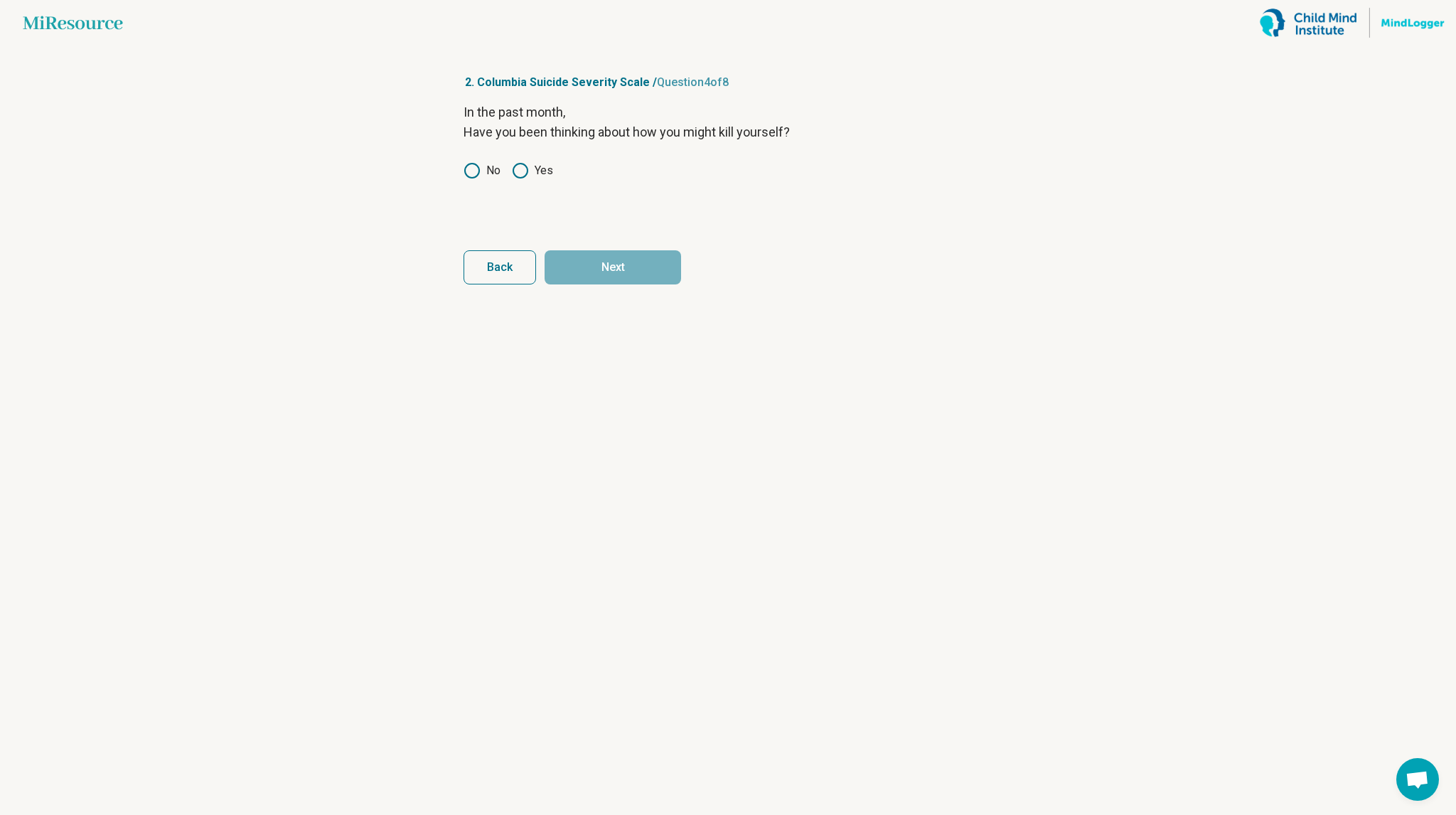
click at [475, 158] on div "In the past month, Have you been thinking about how you might kill yourself? No…" at bounding box center [728, 162] width 529 height 119
click at [492, 167] on label "No" at bounding box center [482, 171] width 37 height 17
click at [588, 253] on button "Next" at bounding box center [612, 267] width 137 height 34
click at [494, 174] on label "No" at bounding box center [482, 171] width 37 height 17
click at [585, 256] on button "Next" at bounding box center [612, 267] width 137 height 34
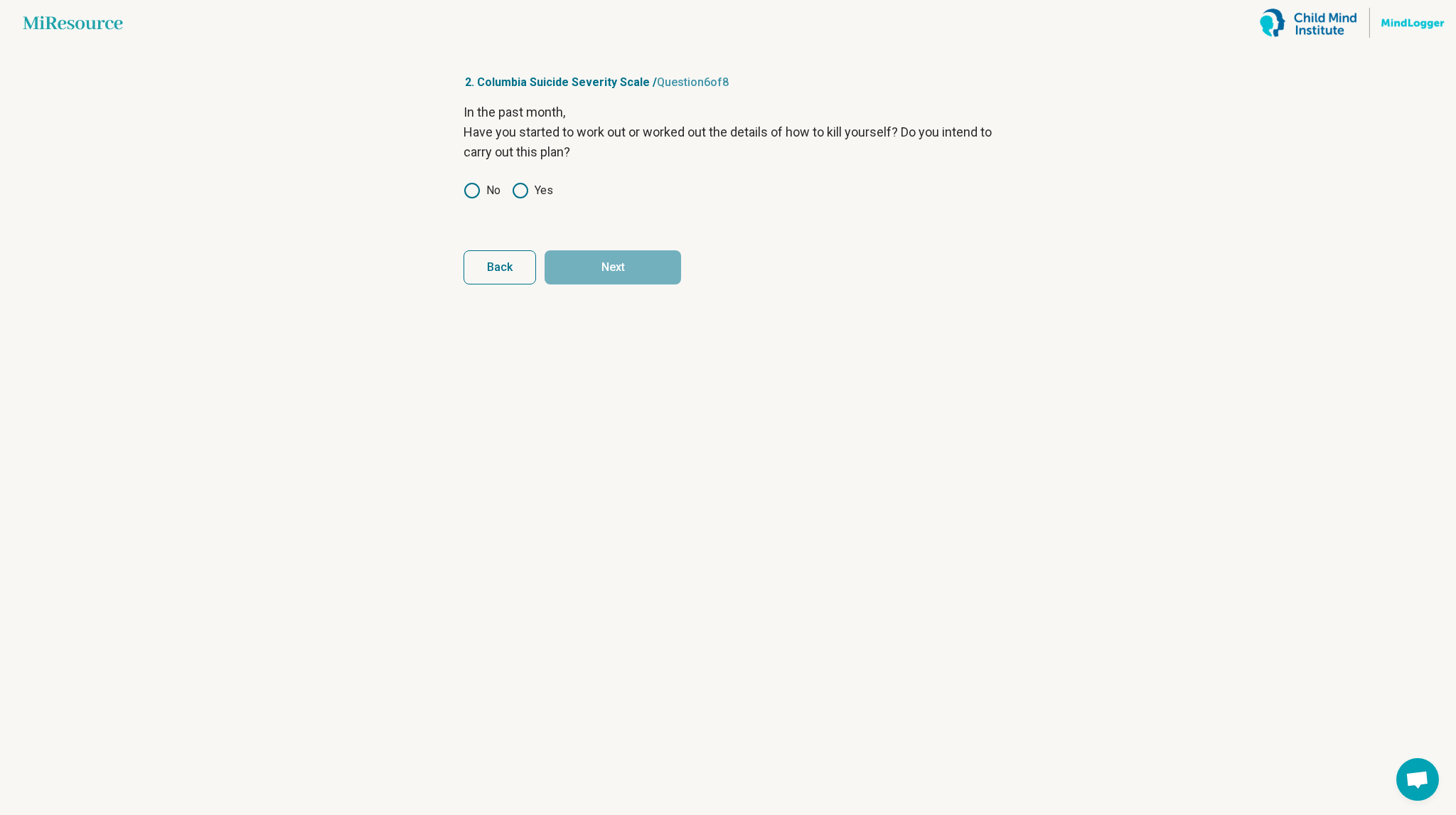
click at [487, 190] on label "No" at bounding box center [482, 190] width 37 height 17
click at [620, 266] on button "Next" at bounding box center [612, 267] width 137 height 34
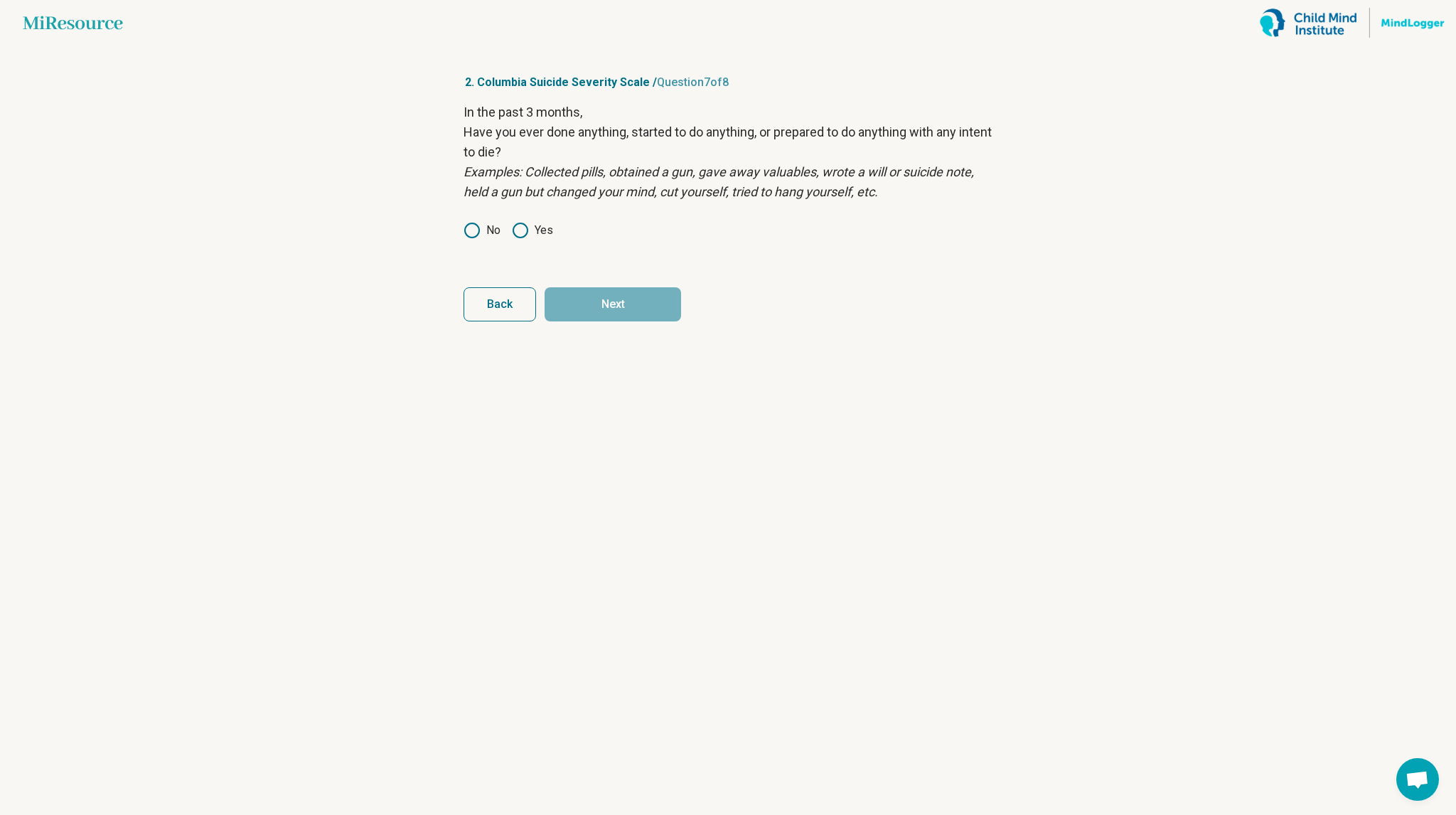
click at [522, 229] on icon at bounding box center [521, 230] width 17 height 17
click at [481, 218] on div "In the past 3 months, Have you ever done anything, started to do anything, or p…" at bounding box center [728, 181] width 529 height 156
click at [487, 229] on label "No" at bounding box center [482, 230] width 37 height 17
click at [584, 291] on button "Next" at bounding box center [612, 304] width 137 height 34
click at [487, 226] on label "No" at bounding box center [482, 230] width 37 height 17
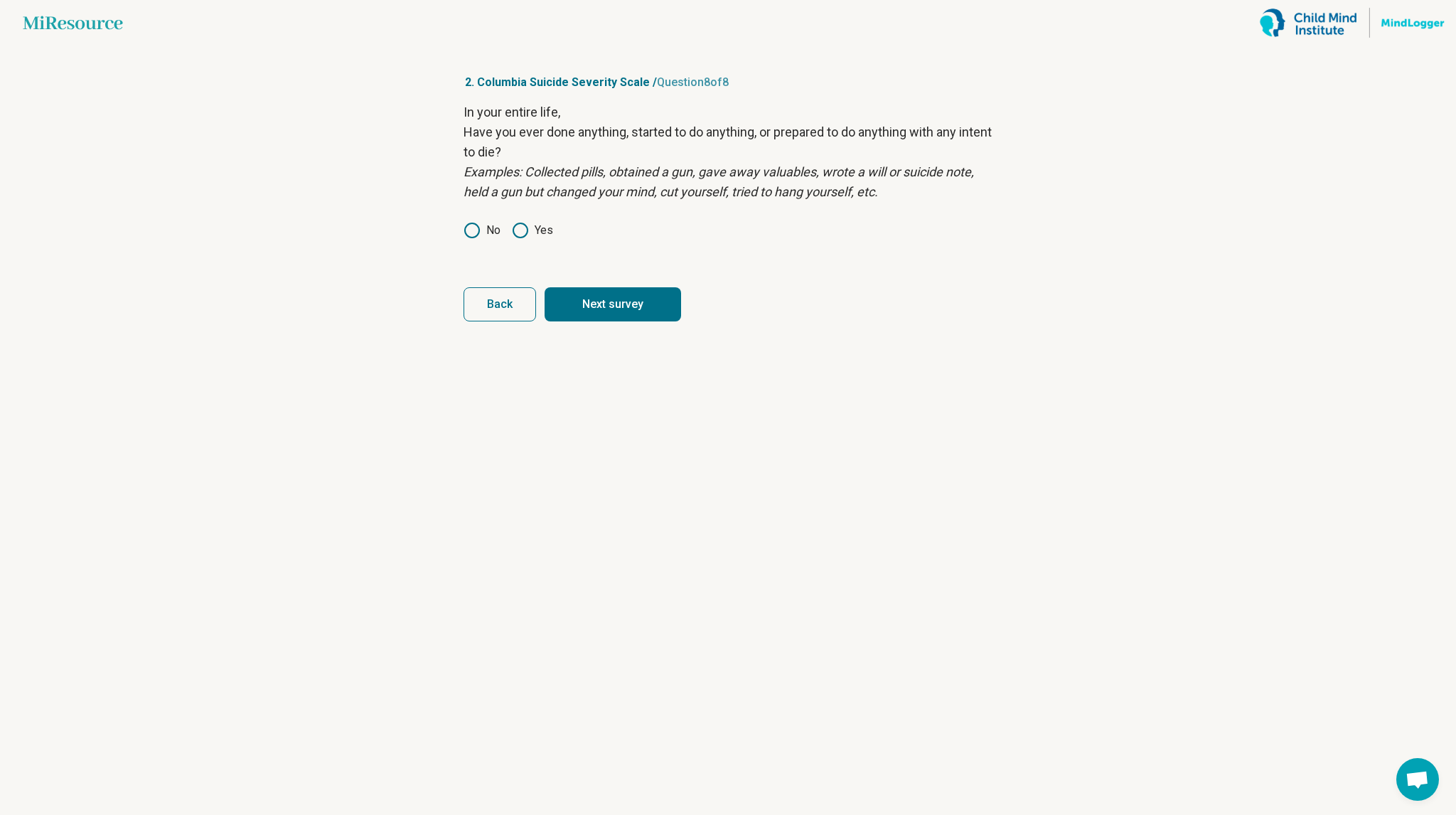
click at [612, 299] on button "Next survey" at bounding box center [612, 304] width 137 height 34
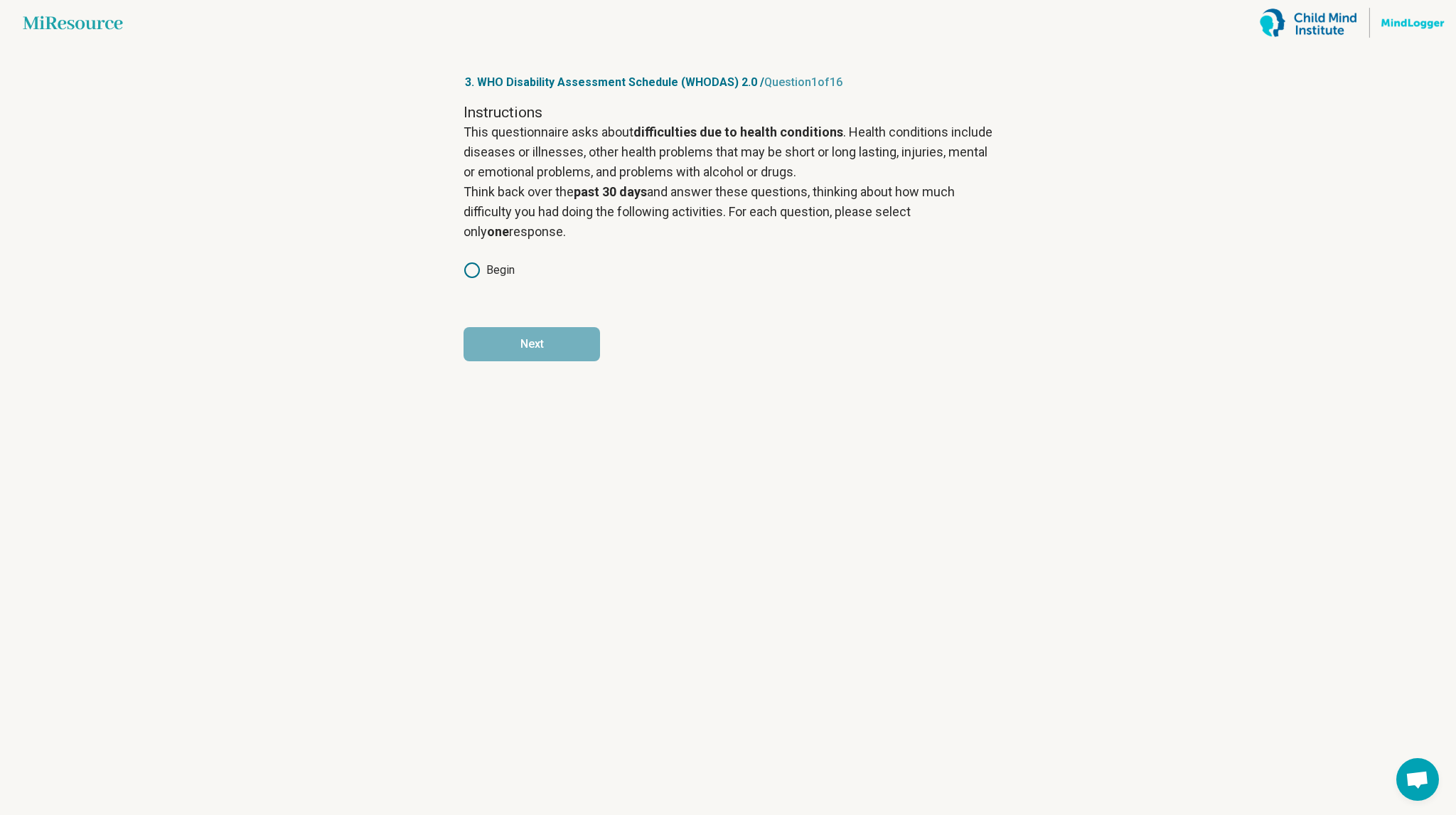
click at [510, 266] on label "Begin" at bounding box center [489, 270] width 51 height 17
click at [547, 363] on article "3. WHO Disability Assessment Schedule (WHODAS) 2.0 / Question 1 of 16 Instructi…" at bounding box center [728, 430] width 575 height 769
click at [523, 344] on button "Next" at bounding box center [532, 343] width 137 height 34
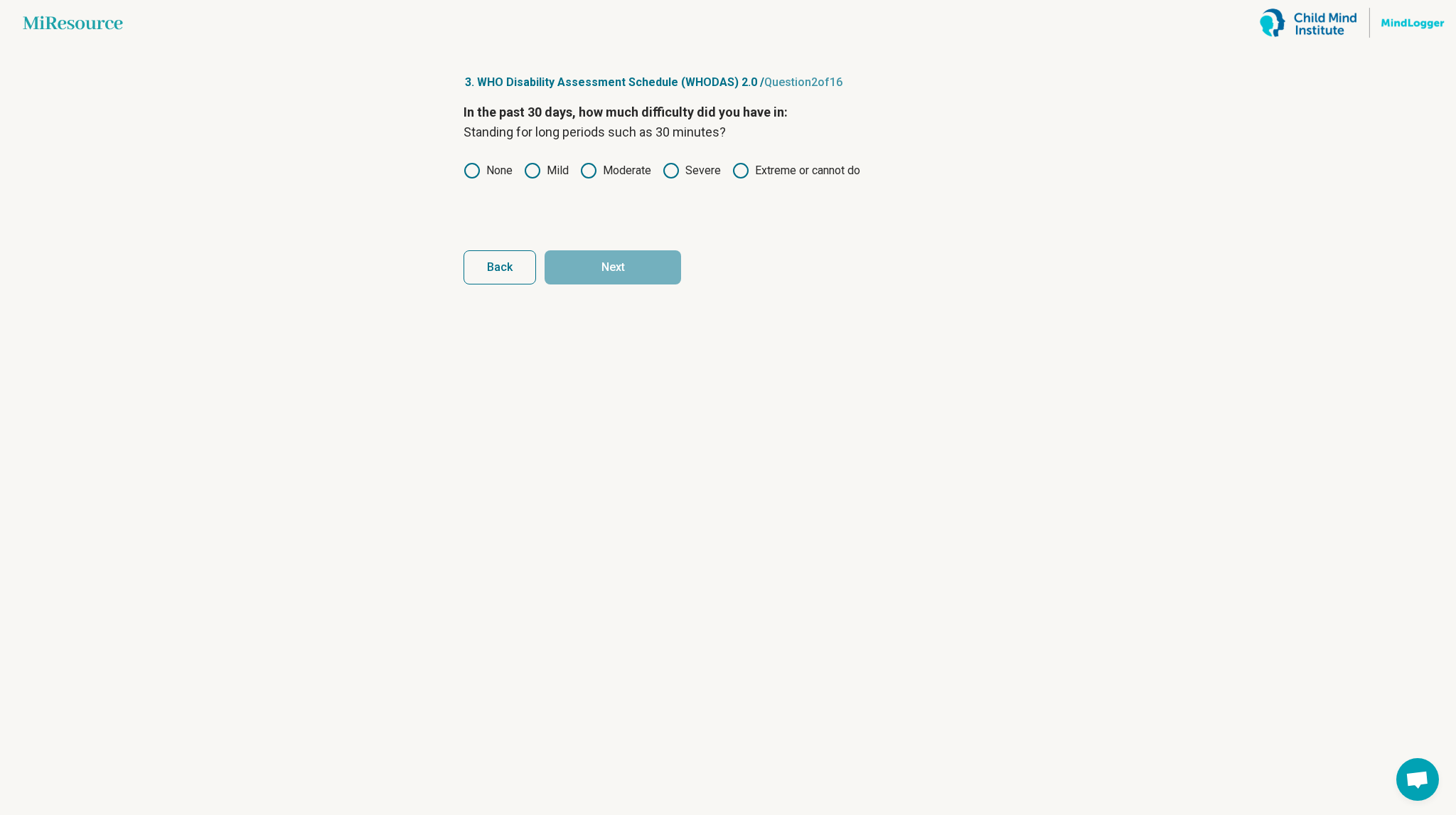
click at [544, 175] on label "Mild" at bounding box center [546, 171] width 45 height 17
click at [613, 163] on label "Moderate" at bounding box center [615, 171] width 71 height 17
click at [546, 157] on div "In the past 30 days, how much difficulty did you have in: Standing for long per…" at bounding box center [728, 162] width 529 height 119
click at [544, 172] on label "Mild" at bounding box center [546, 171] width 45 height 17
click at [598, 278] on button "Next" at bounding box center [612, 267] width 137 height 34
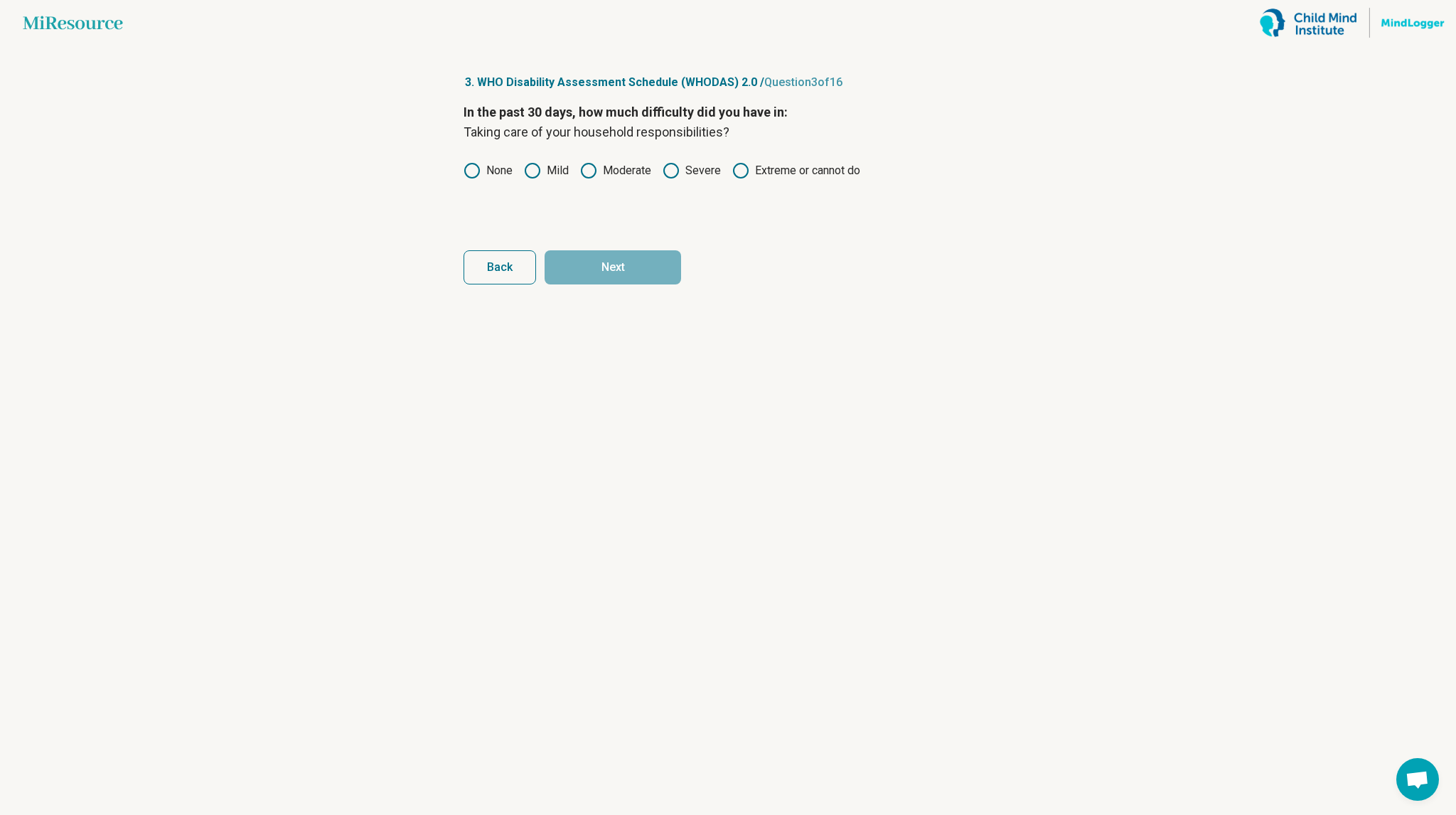
click at [606, 172] on label "Moderate" at bounding box center [615, 171] width 71 height 17
click at [642, 269] on button "Next" at bounding box center [612, 267] width 137 height 34
click button "Next" at bounding box center [612, 267] width 137 height 34
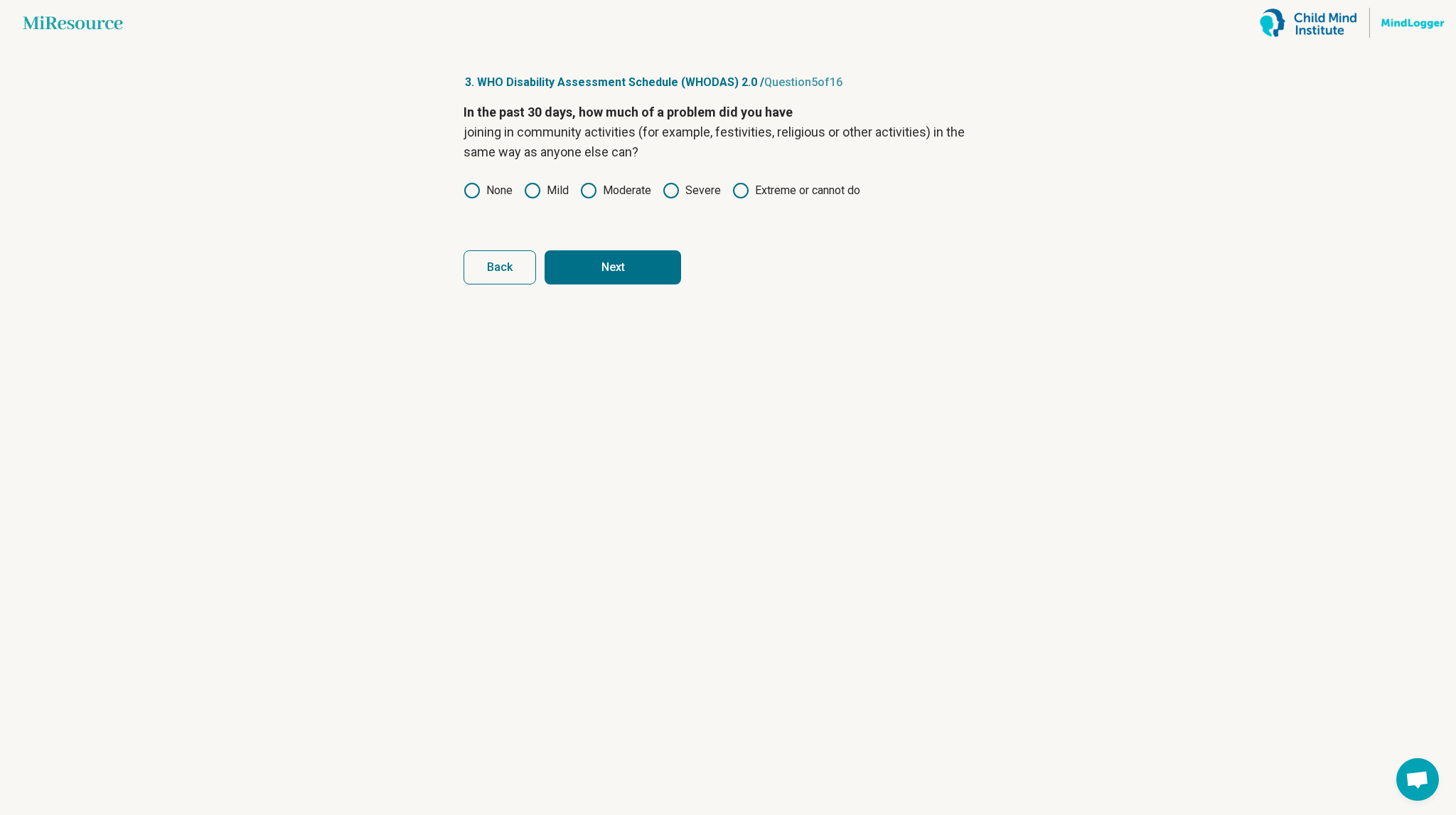
click button "Next" at bounding box center [612, 267] width 137 height 34
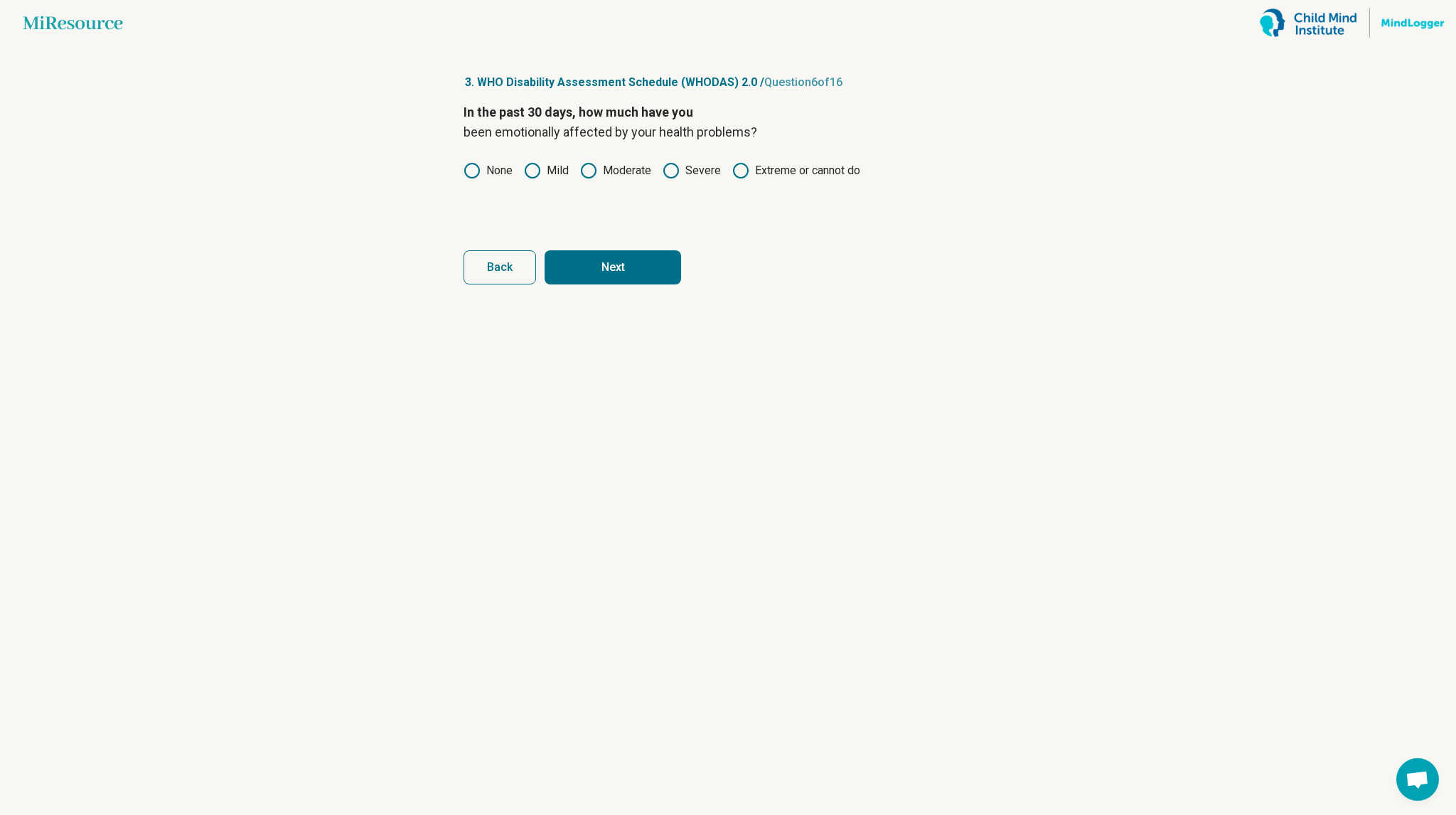
click button "Next" at bounding box center [612, 267] width 137 height 34
click button "Back" at bounding box center [499, 267] width 73 height 34
click button "Next" at bounding box center [612, 267] width 137 height 34
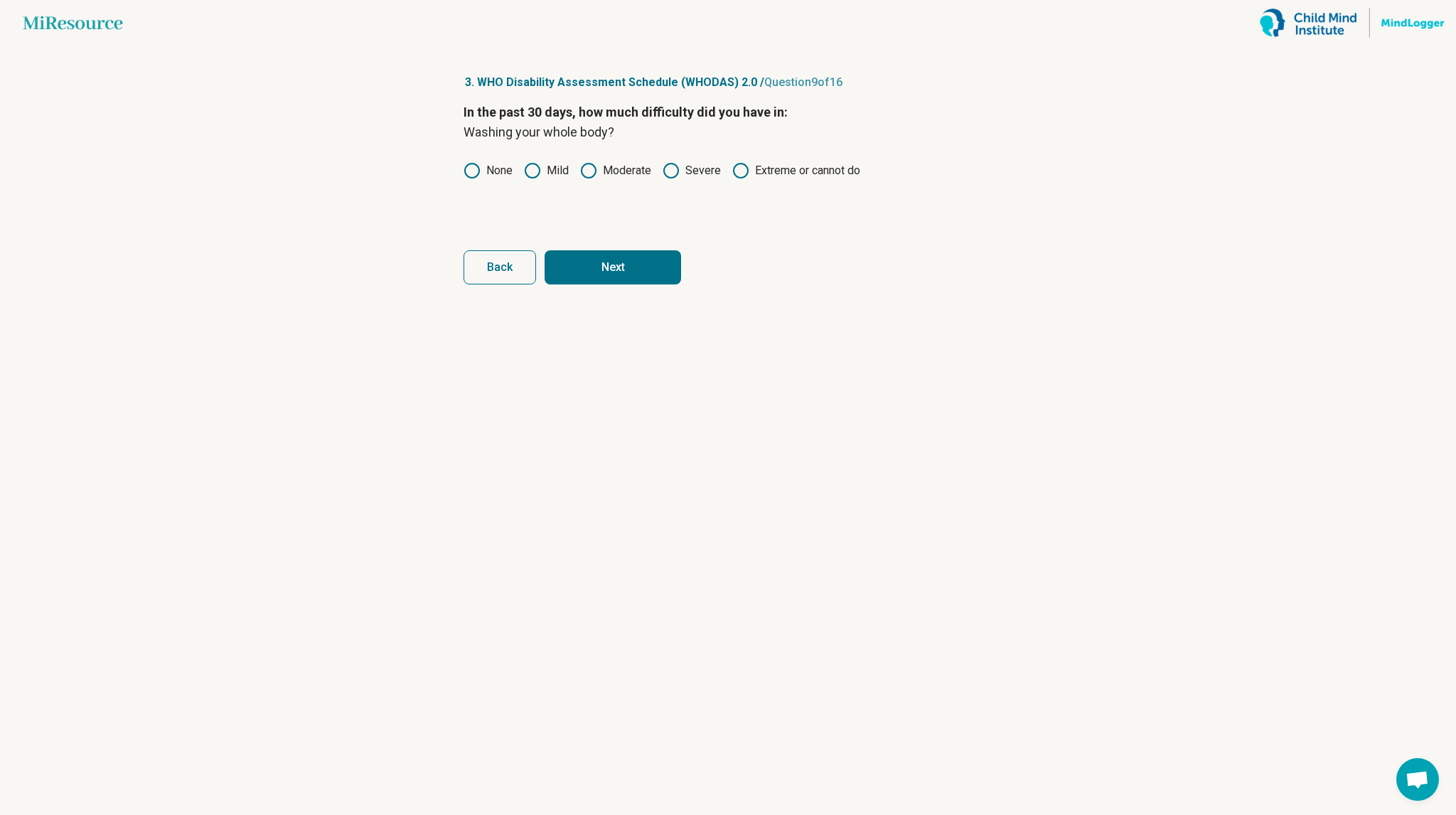
click button "Next" at bounding box center [612, 267] width 137 height 34
click button "Back" at bounding box center [499, 267] width 73 height 34
click at [642, 269] on button "Next" at bounding box center [612, 267] width 137 height 34
click at [563, 169] on label "Mild" at bounding box center [546, 171] width 45 height 17
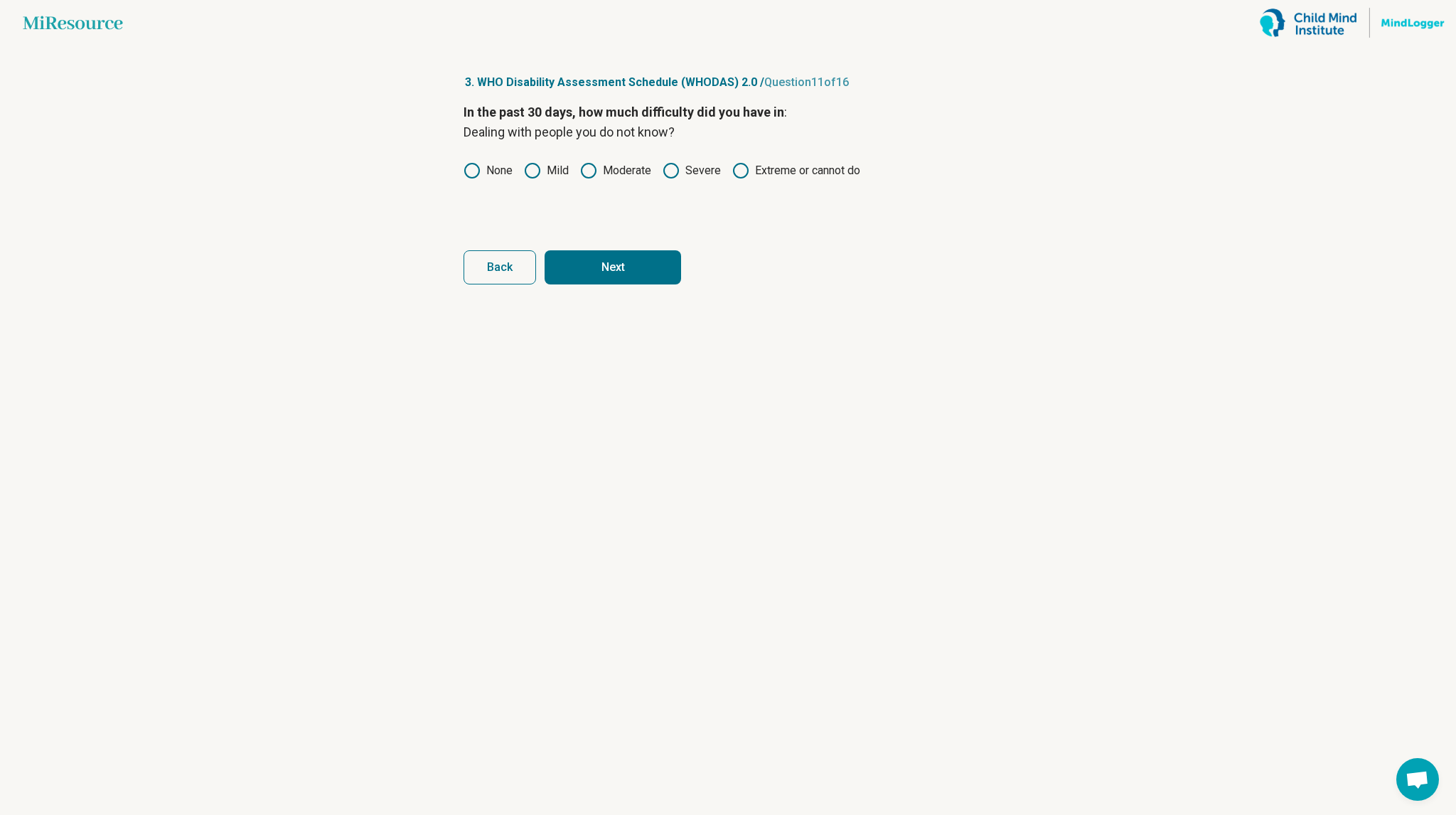
click at [497, 174] on label "None" at bounding box center [487, 171] width 49 height 17
click at [637, 266] on button "Next" at bounding box center [612, 267] width 137 height 34
click at [499, 173] on label "None" at bounding box center [487, 171] width 49 height 17
click at [596, 275] on button "Next" at bounding box center [612, 267] width 137 height 34
click at [500, 172] on label "None" at bounding box center [487, 171] width 49 height 17
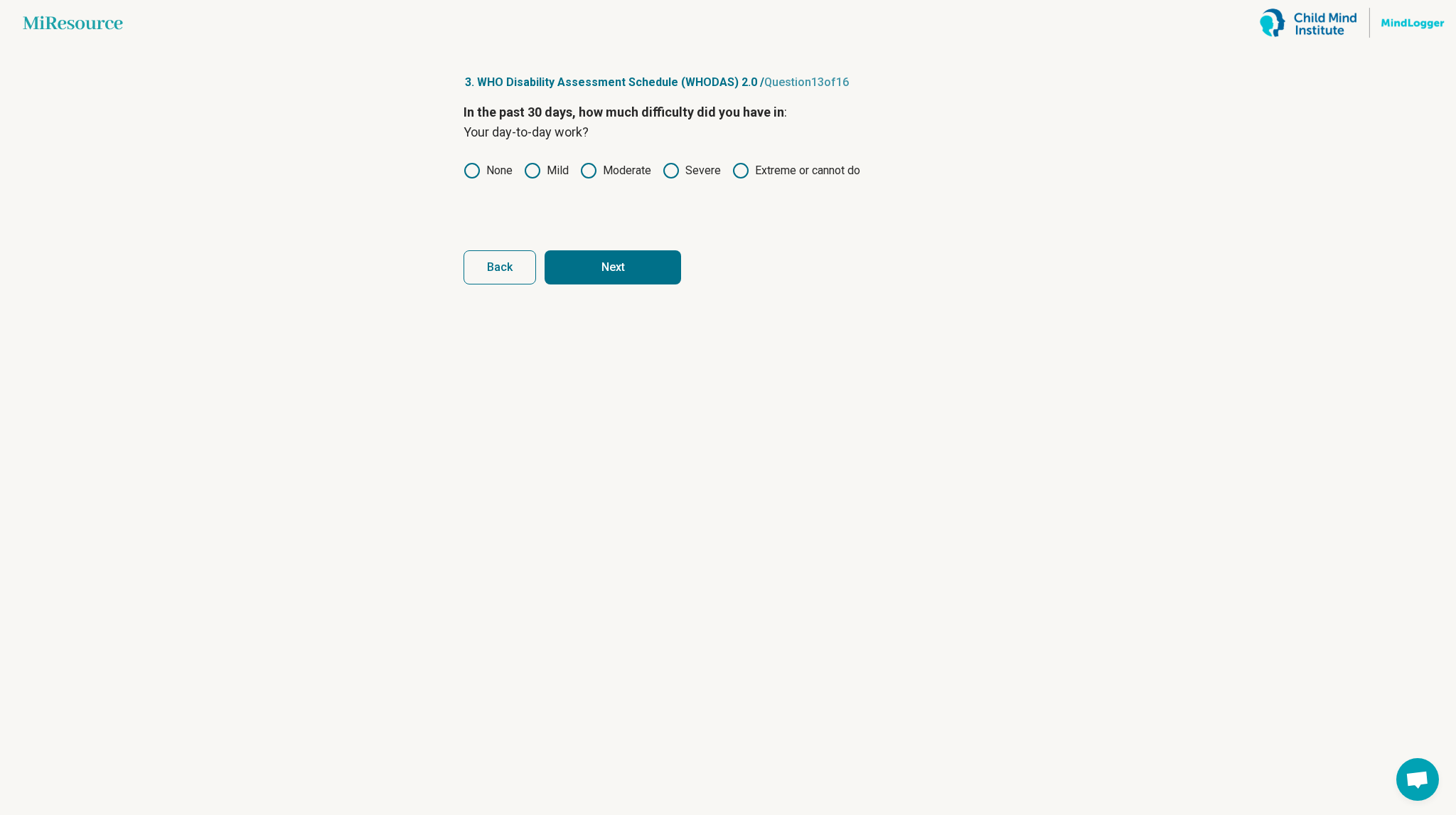
click at [588, 267] on button "Next" at bounding box center [612, 267] width 137 height 34
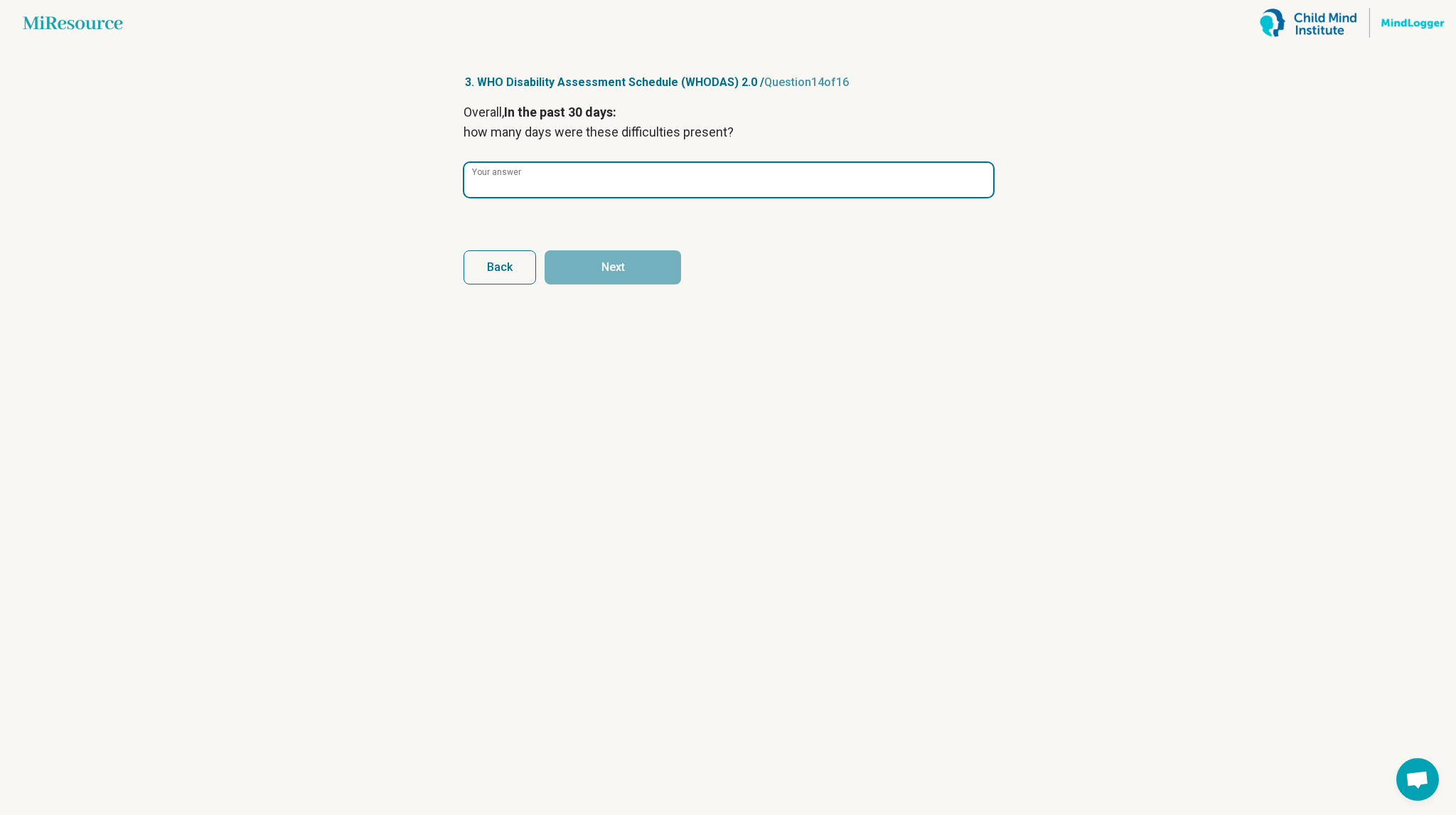
click at [549, 196] on input "Your answer" at bounding box center [729, 179] width 529 height 34
type input "*"
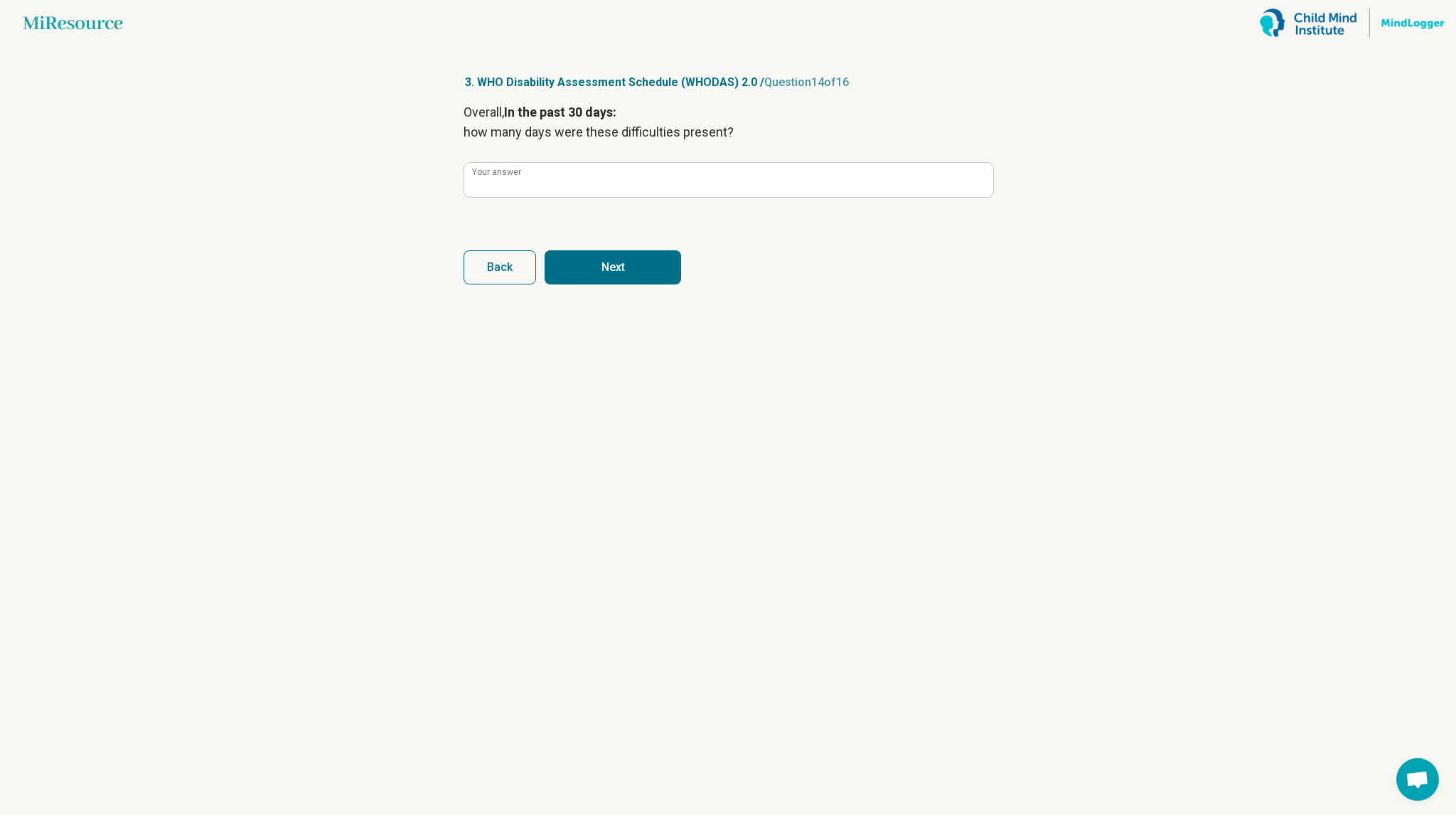
click at [589, 276] on button "Next" at bounding box center [612, 267] width 137 height 34
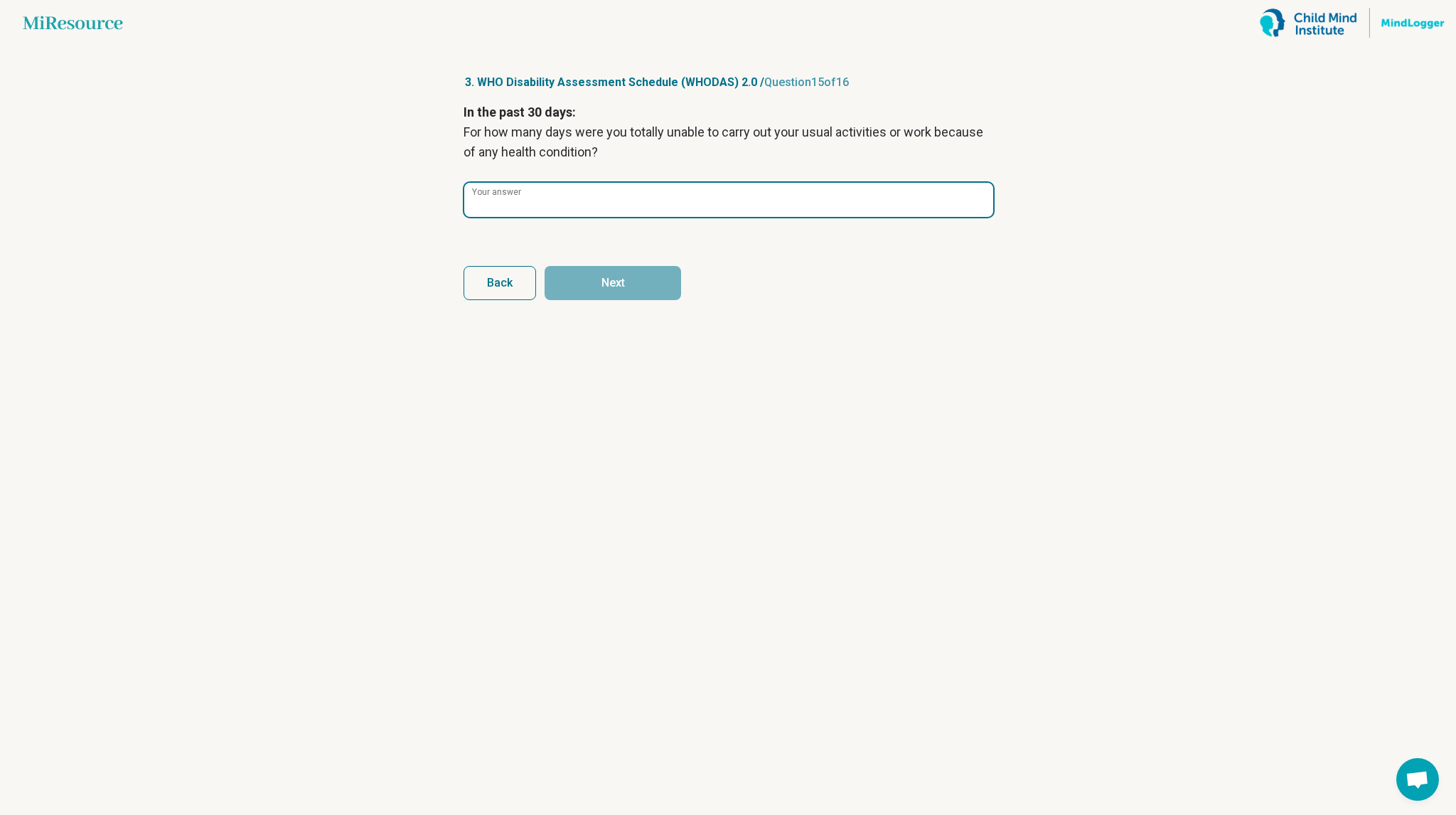
click at [547, 194] on input "Your answer" at bounding box center [729, 199] width 529 height 34
type input "*"
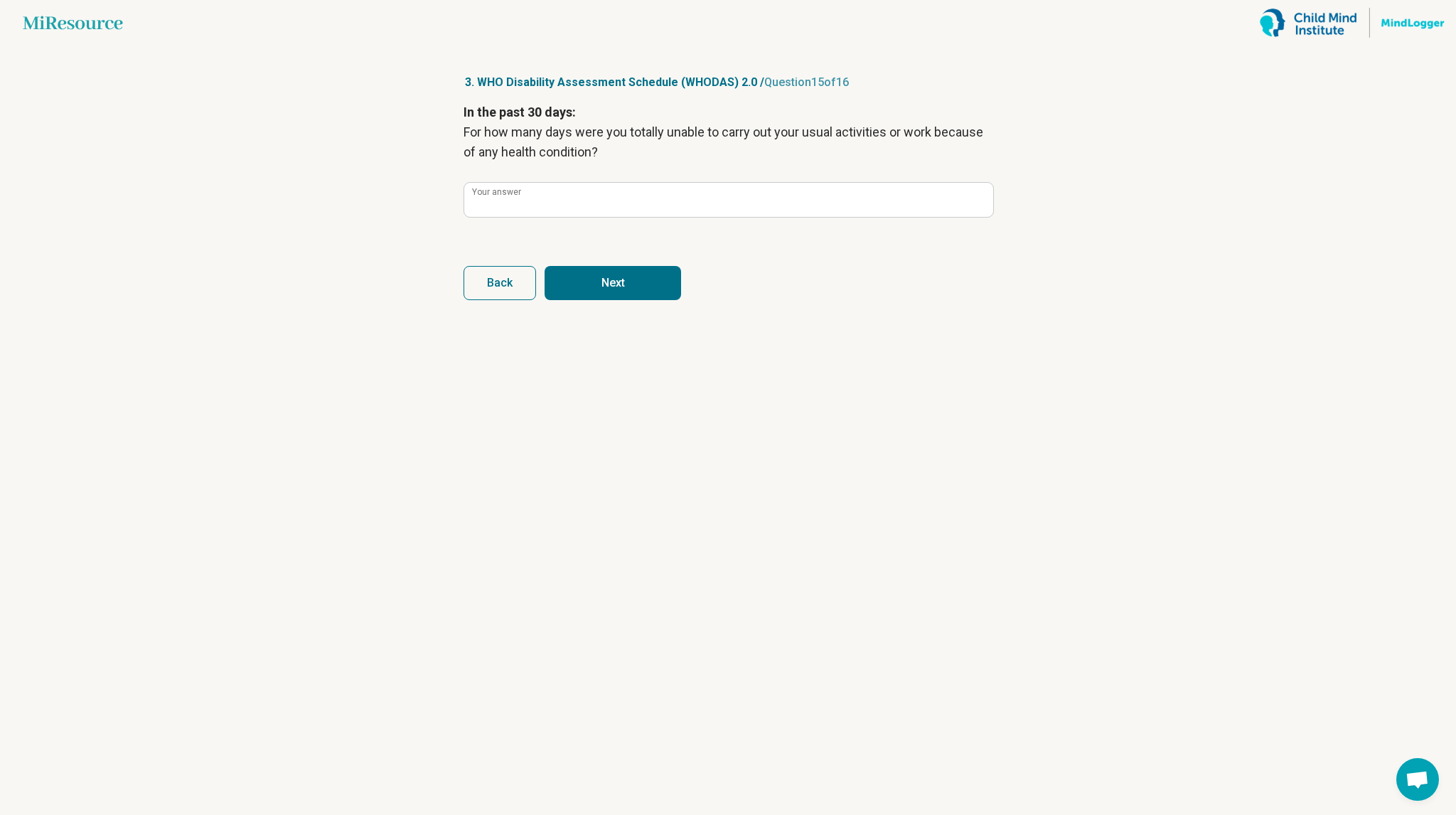
click at [577, 279] on button "Next" at bounding box center [612, 283] width 137 height 34
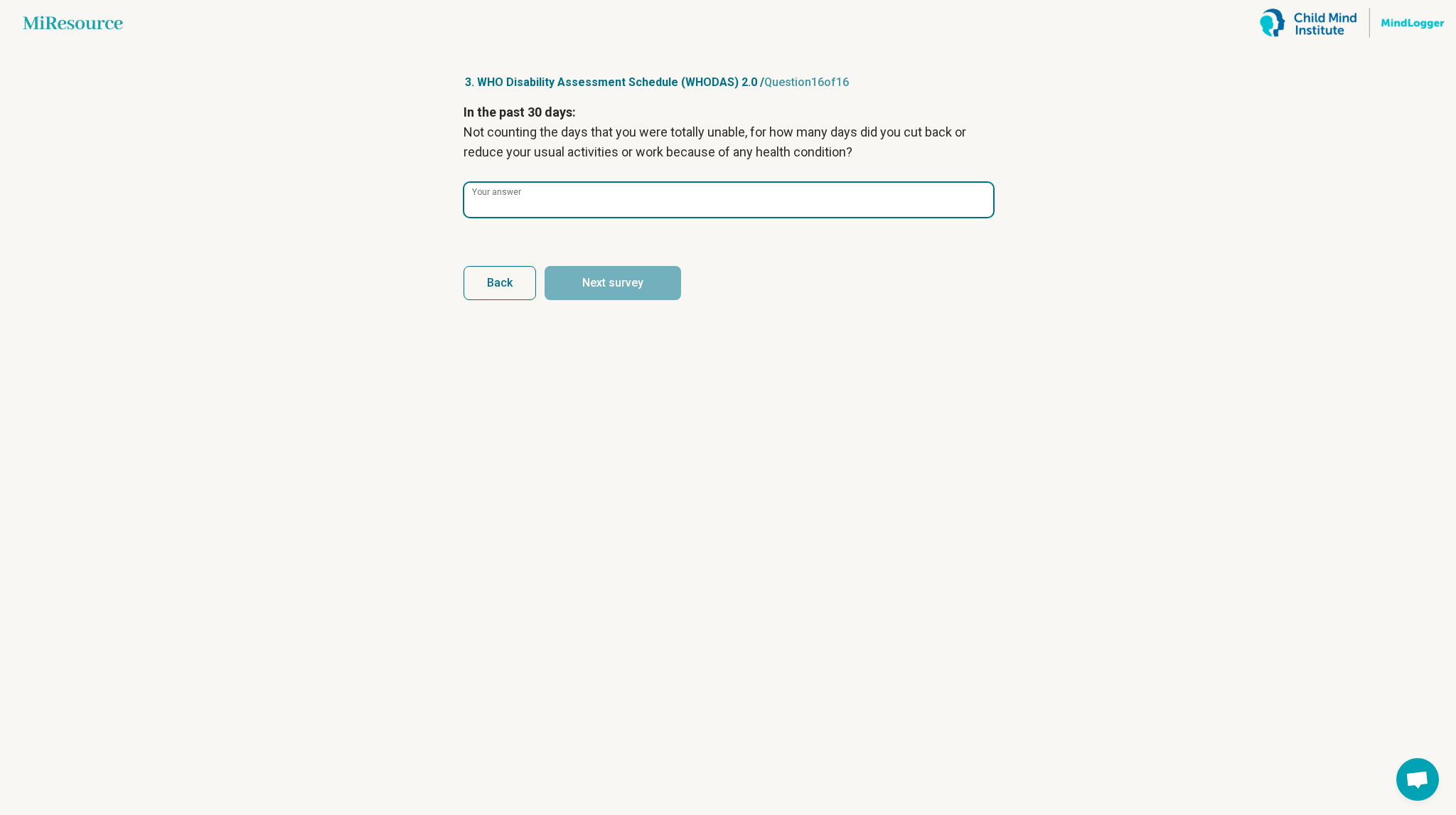
click at [578, 191] on input "Your answer" at bounding box center [729, 199] width 529 height 34
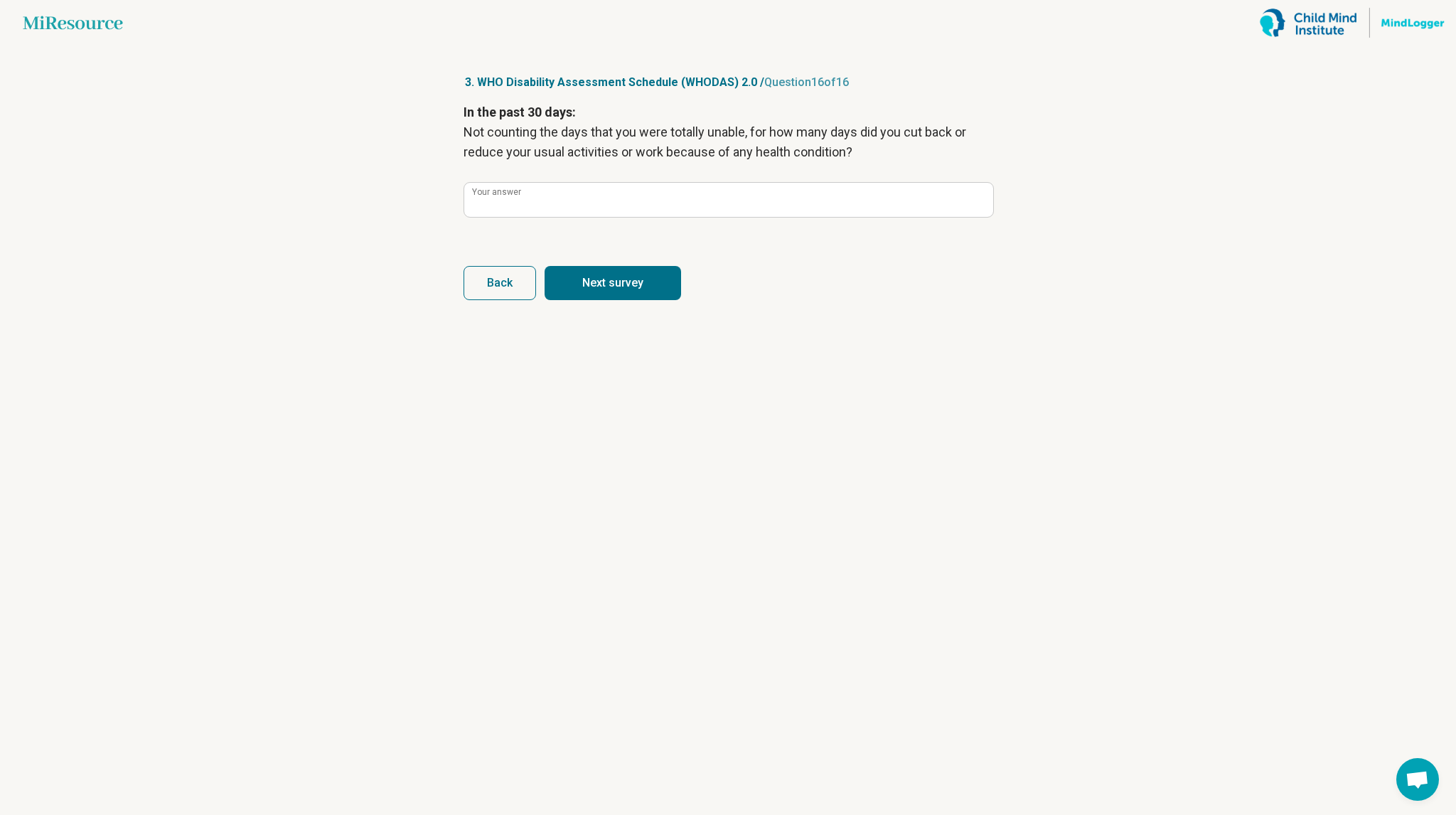
click at [598, 283] on button "Next survey" at bounding box center [612, 283] width 137 height 34
type input "*"
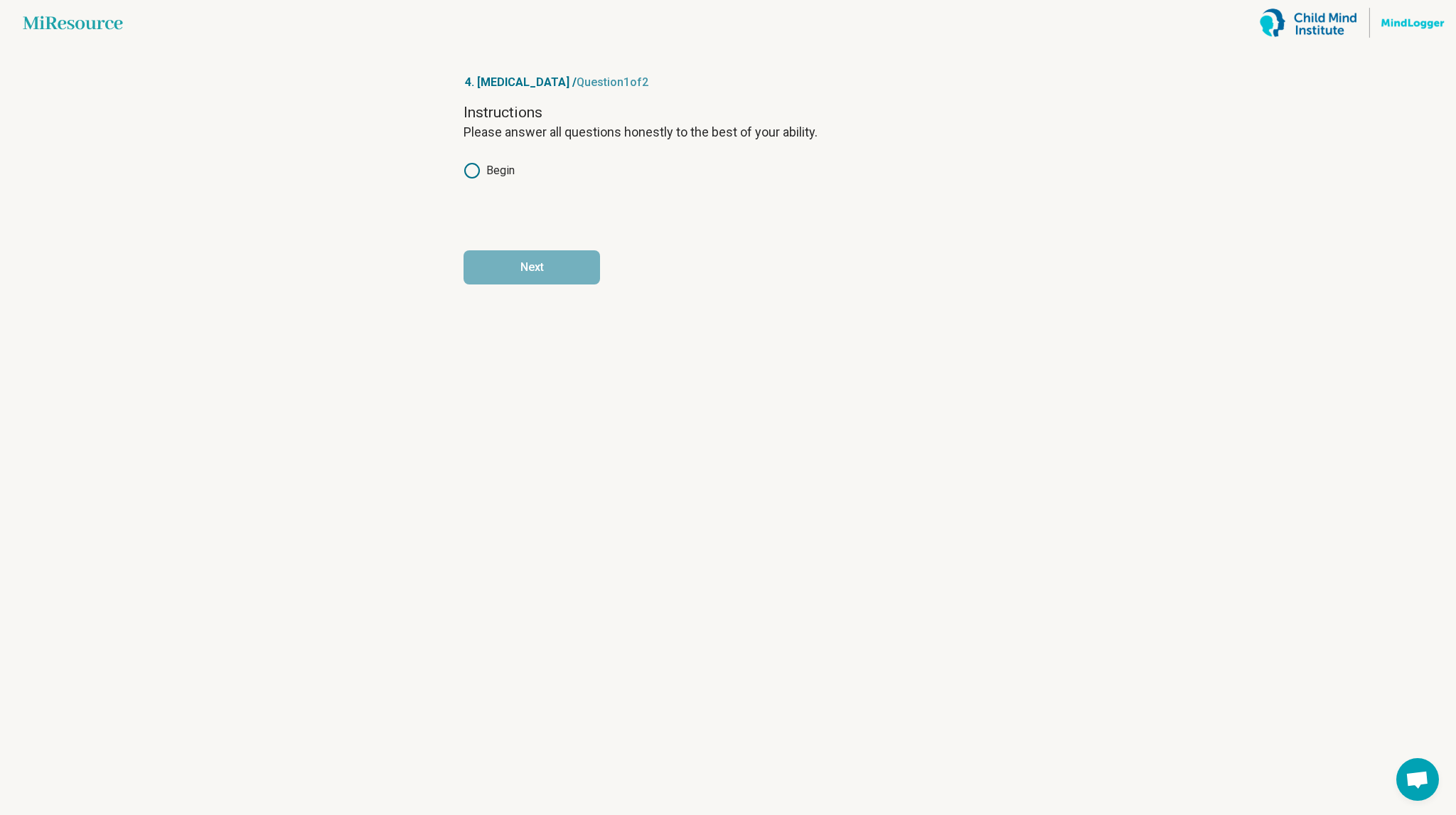
click at [500, 178] on label "Begin" at bounding box center [489, 171] width 51 height 17
click at [538, 266] on button "Next" at bounding box center [532, 267] width 137 height 34
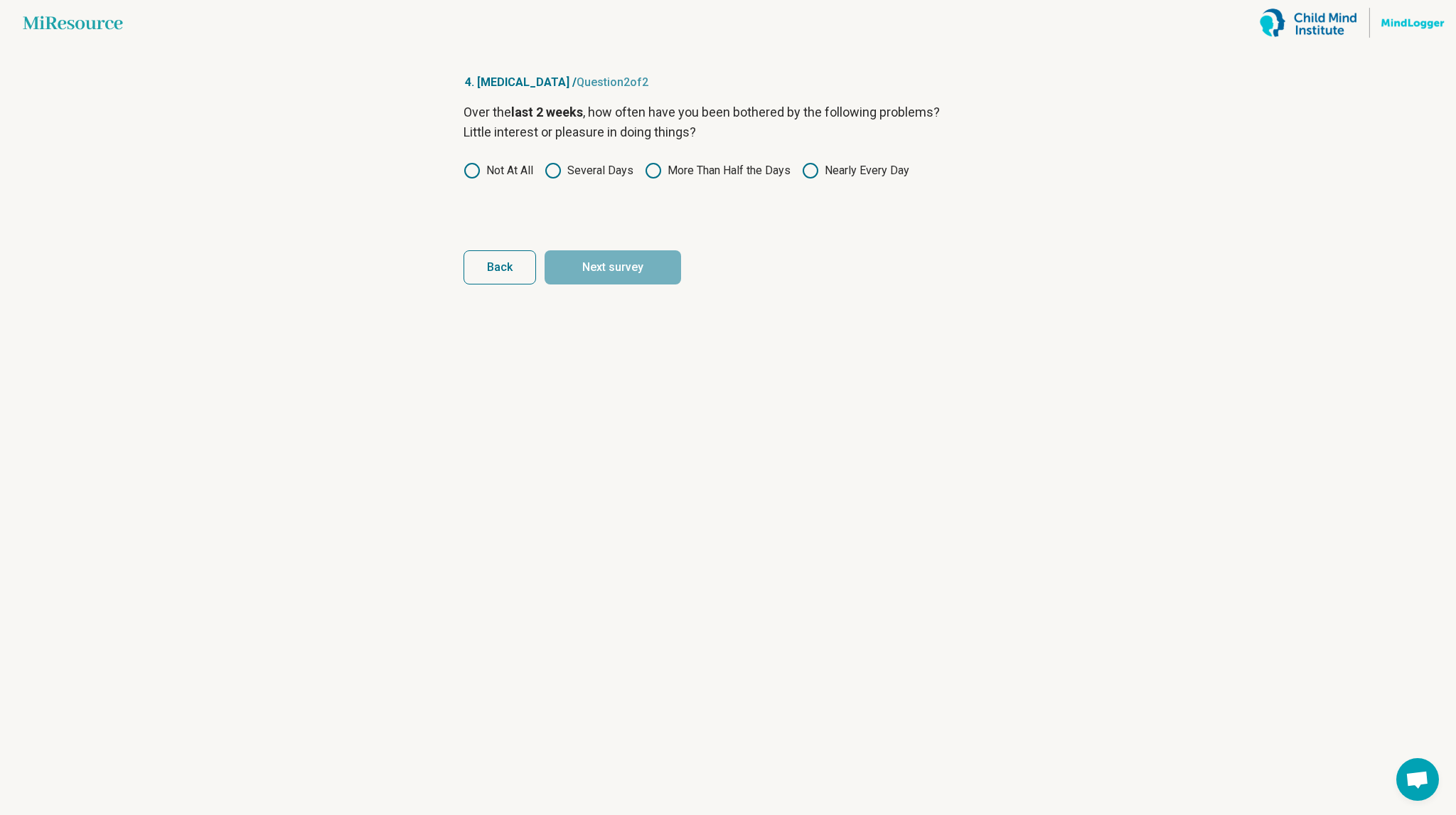
click at [577, 163] on label "Several Days" at bounding box center [588, 171] width 89 height 17
click button "Next survey" at bounding box center [612, 267] width 137 height 34
click button "Next" at bounding box center [612, 267] width 137 height 34
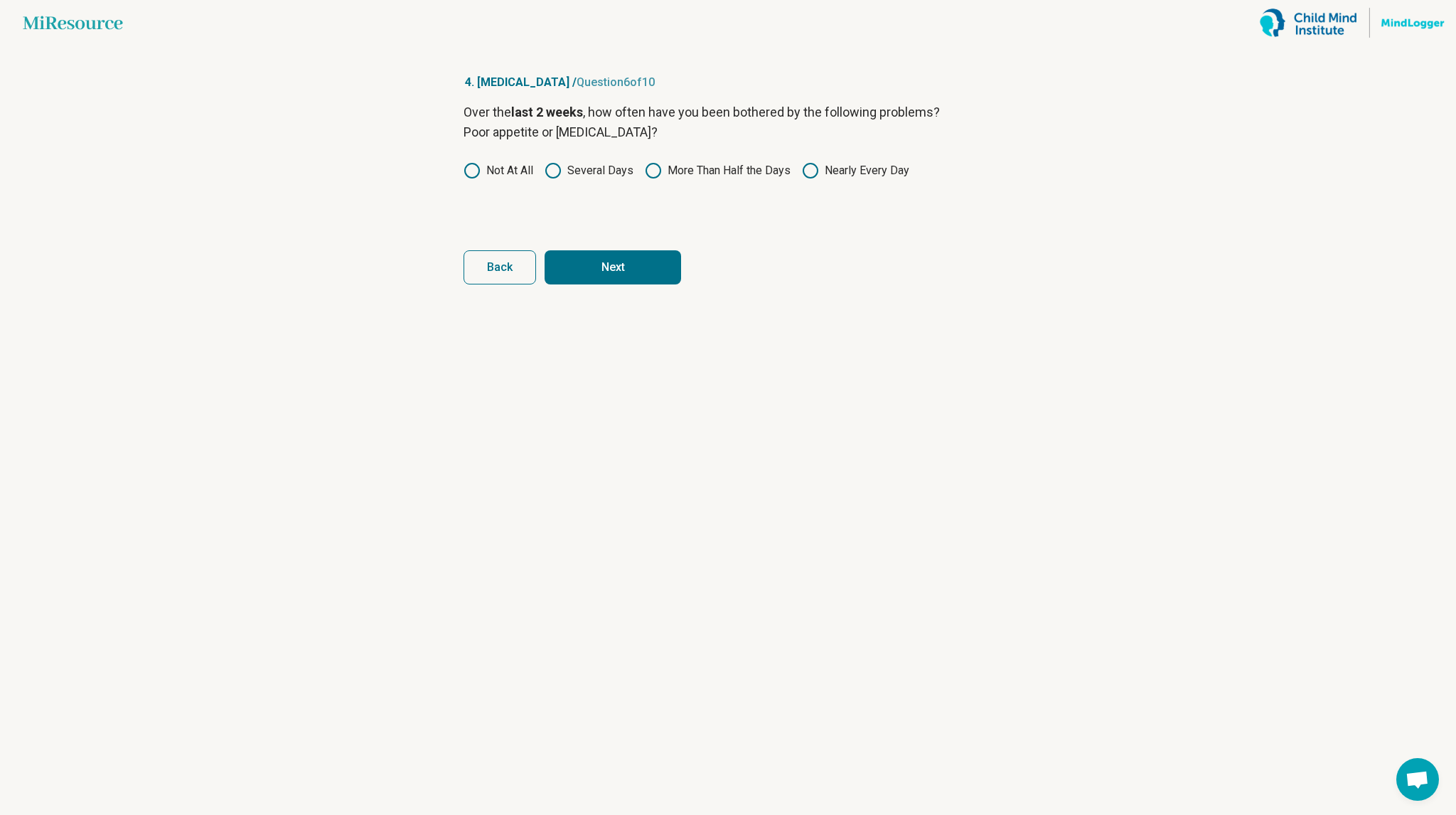
click button "Next" at bounding box center [612, 267] width 137 height 34
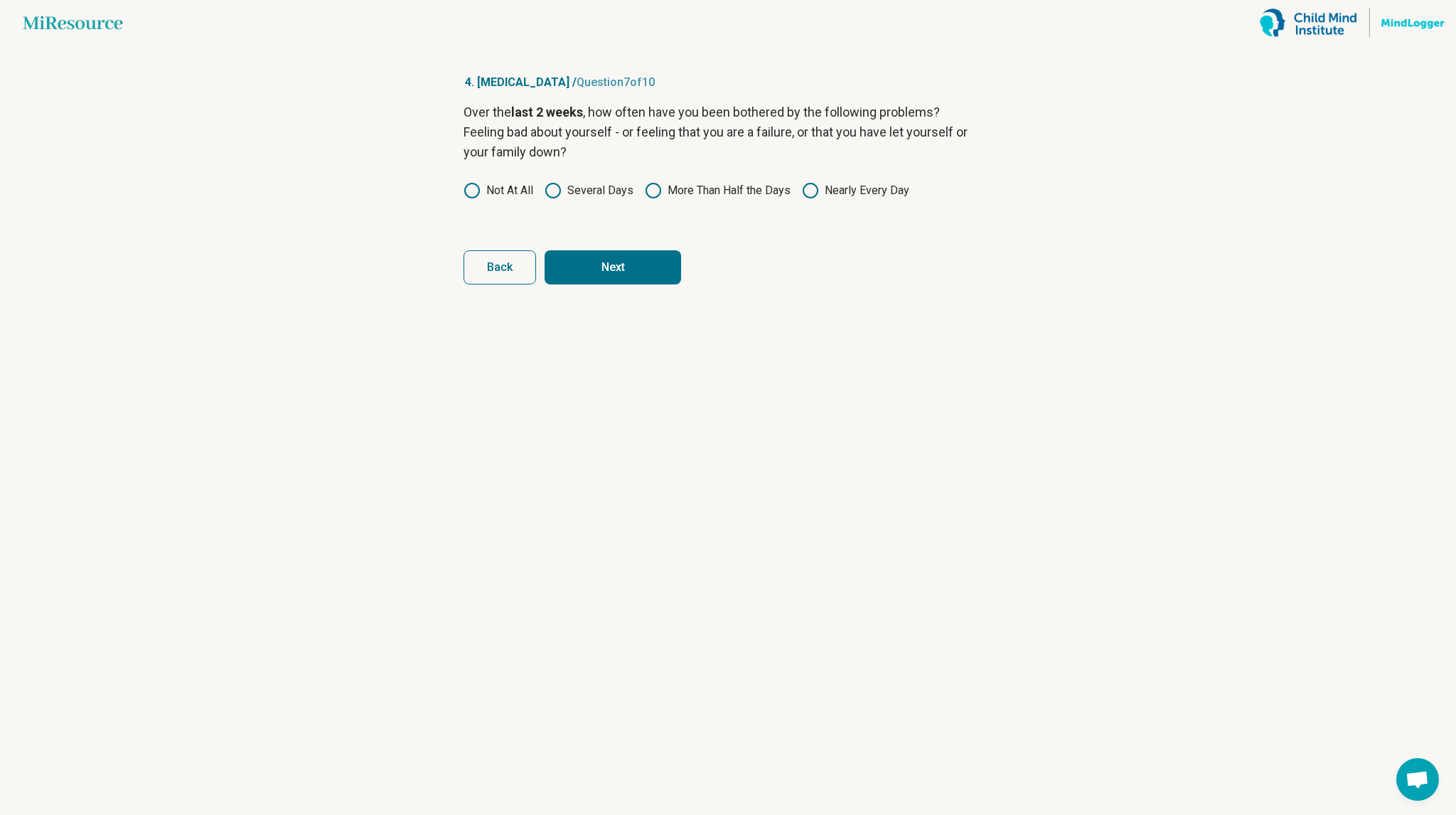
click button "Next" at bounding box center [612, 267] width 137 height 34
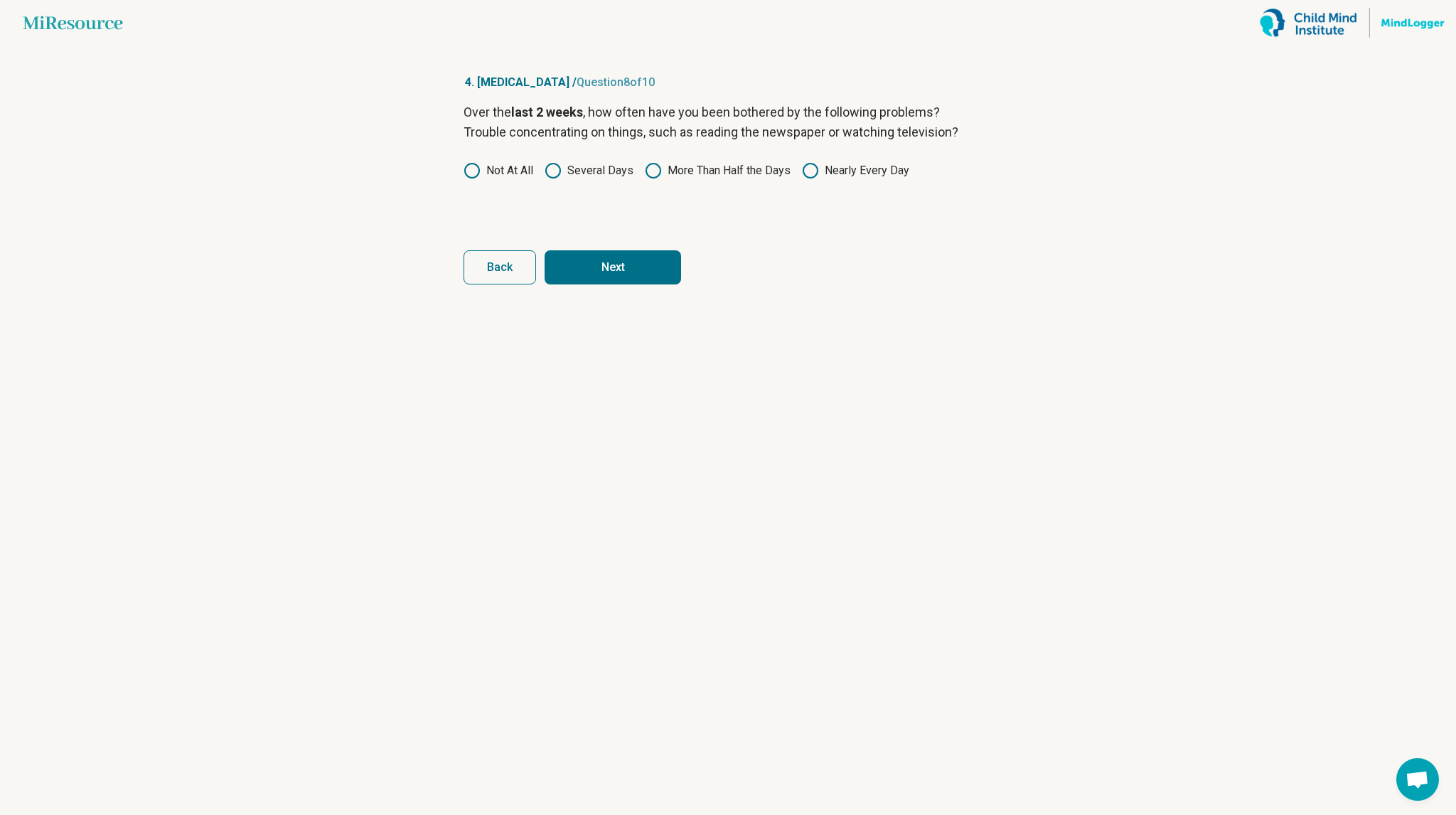
click button "Next" at bounding box center [612, 267] width 137 height 34
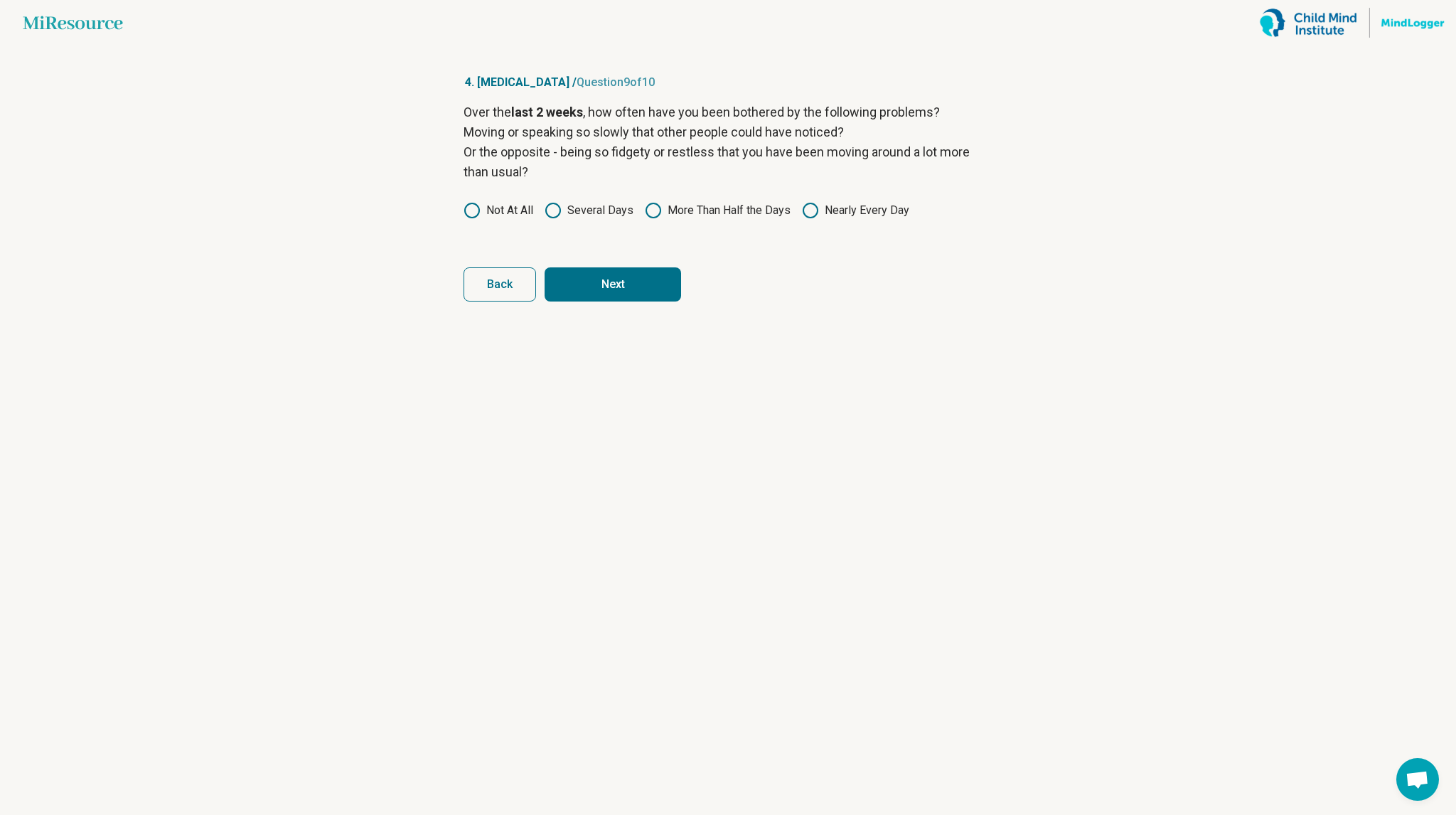
click button "Back" at bounding box center [499, 284] width 73 height 34
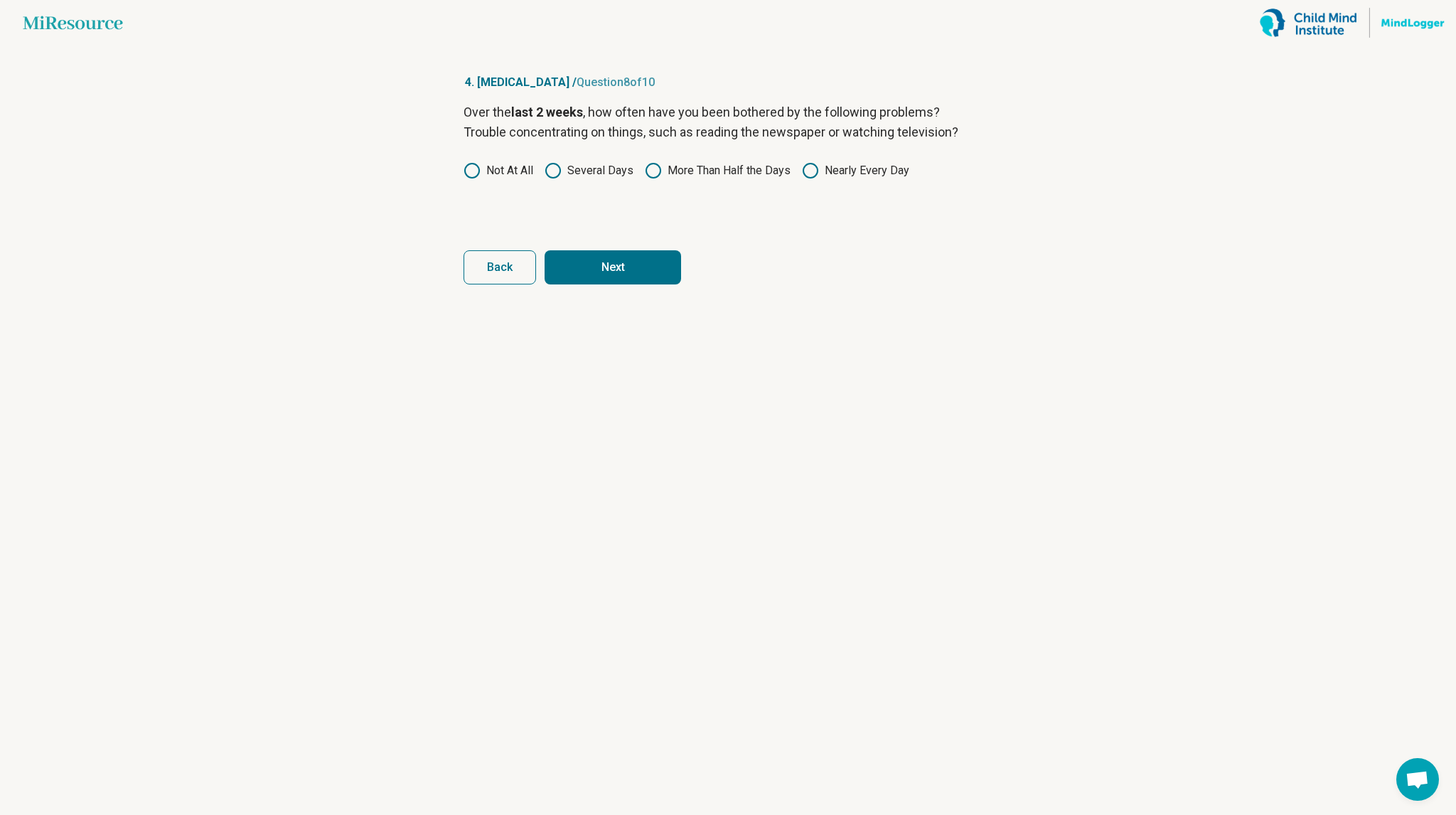
click button "Next" at bounding box center [612, 267] width 137 height 34
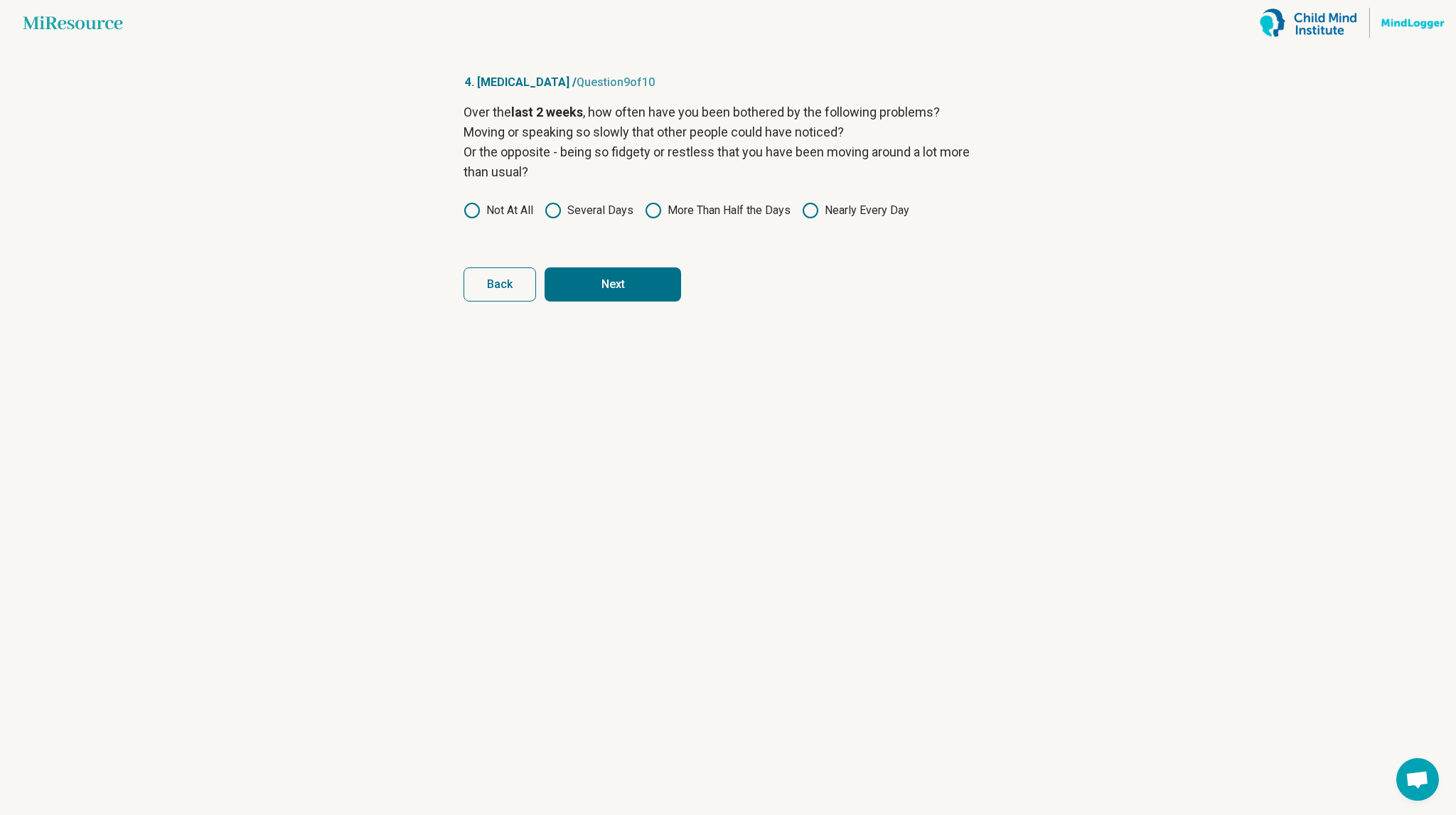
click button "Next" at bounding box center [612, 284] width 137 height 34
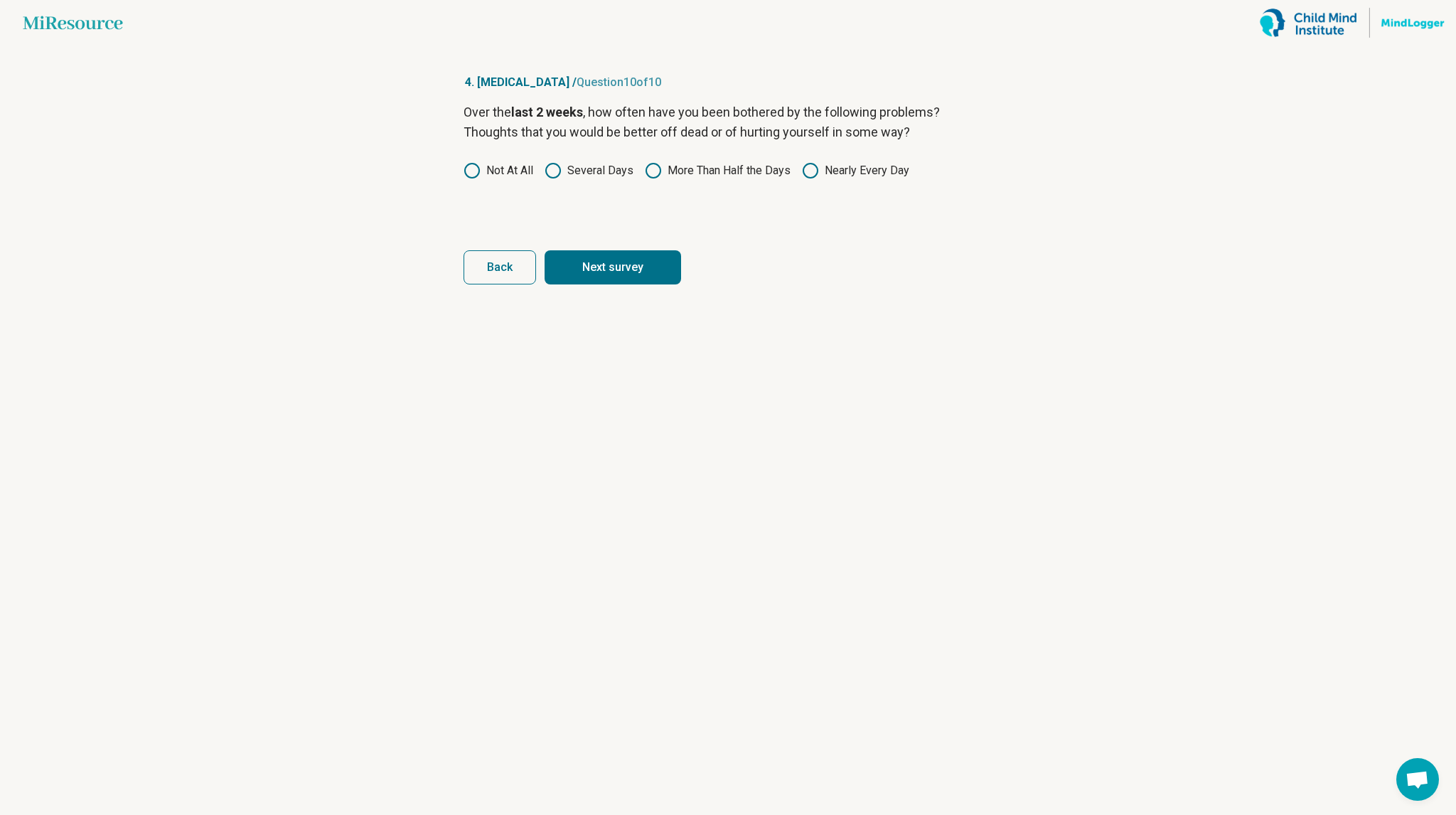
click at [544, 251] on button "Next survey" at bounding box center [612, 267] width 137 height 34
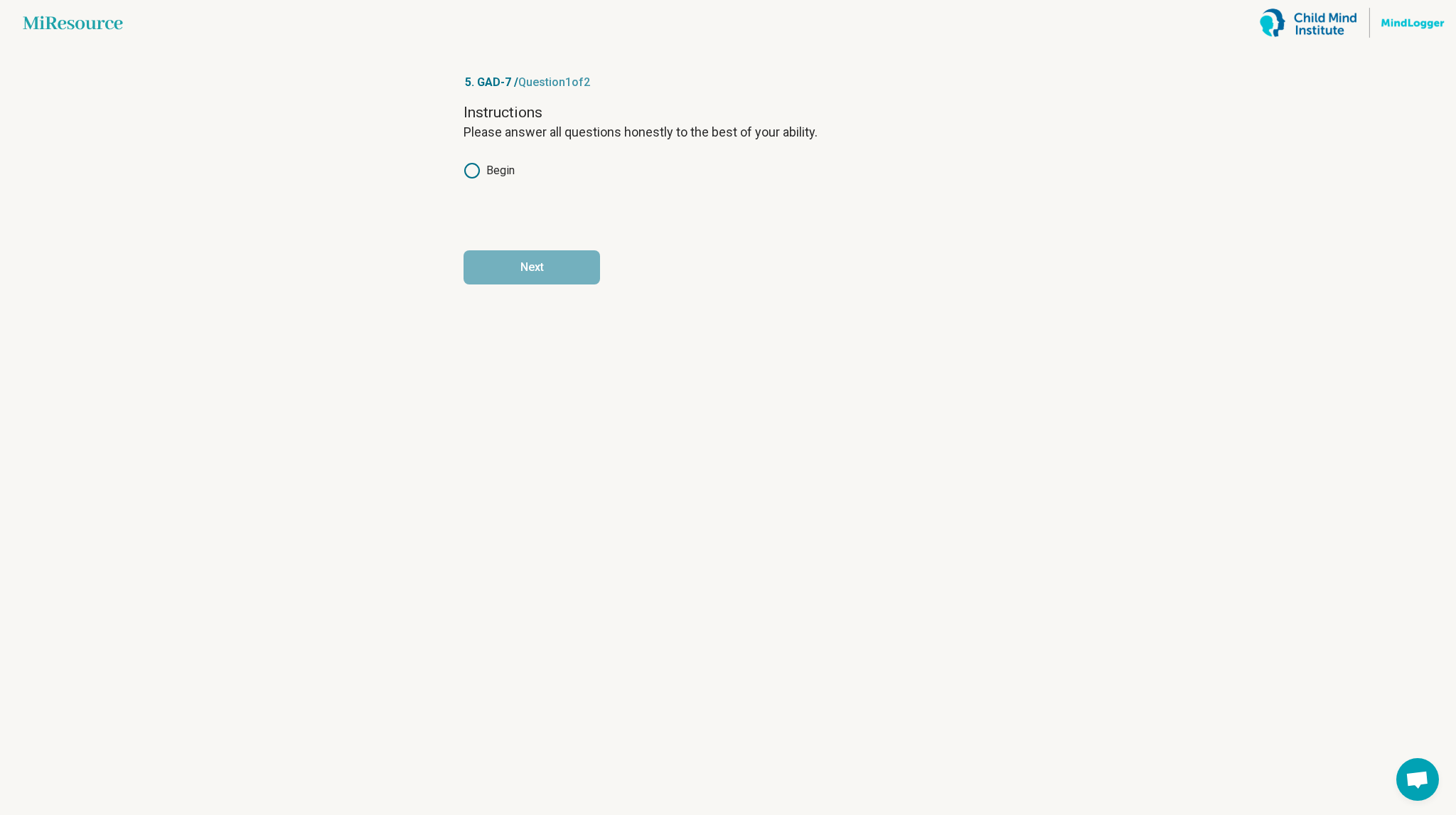
click at [481, 188] on div "Instructions Please answer all questions honestly to the best of your ability. …" at bounding box center [728, 162] width 529 height 119
click at [509, 171] on label "Begin" at bounding box center [489, 171] width 51 height 17
click at [547, 265] on button "Next" at bounding box center [532, 267] width 137 height 34
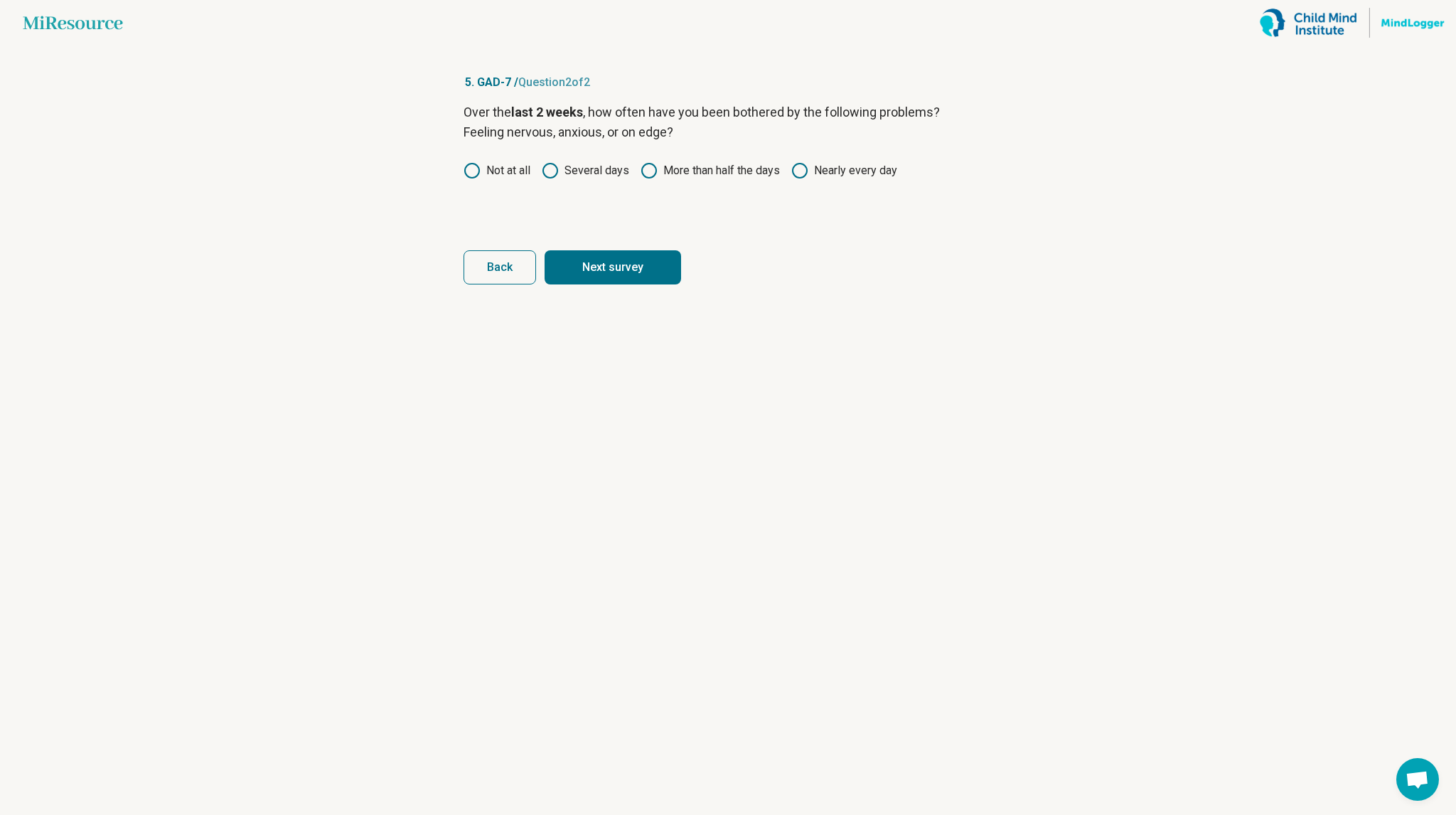
click button "Next survey" at bounding box center [612, 267] width 137 height 34
click button "Next" at bounding box center [612, 267] width 137 height 34
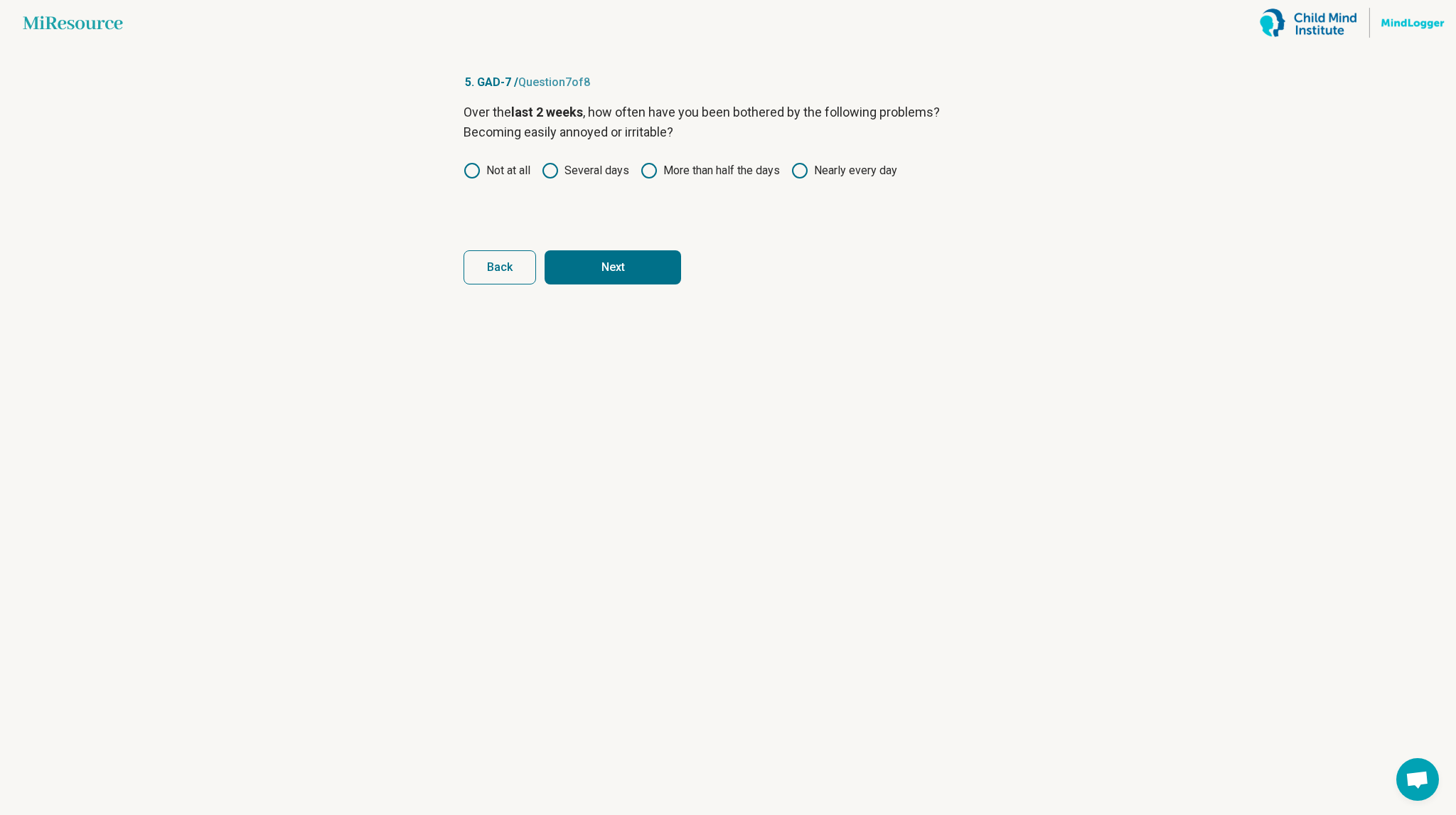
click button "Next" at bounding box center [612, 267] width 137 height 34
click at [544, 251] on button "Next survey" at bounding box center [612, 267] width 137 height 34
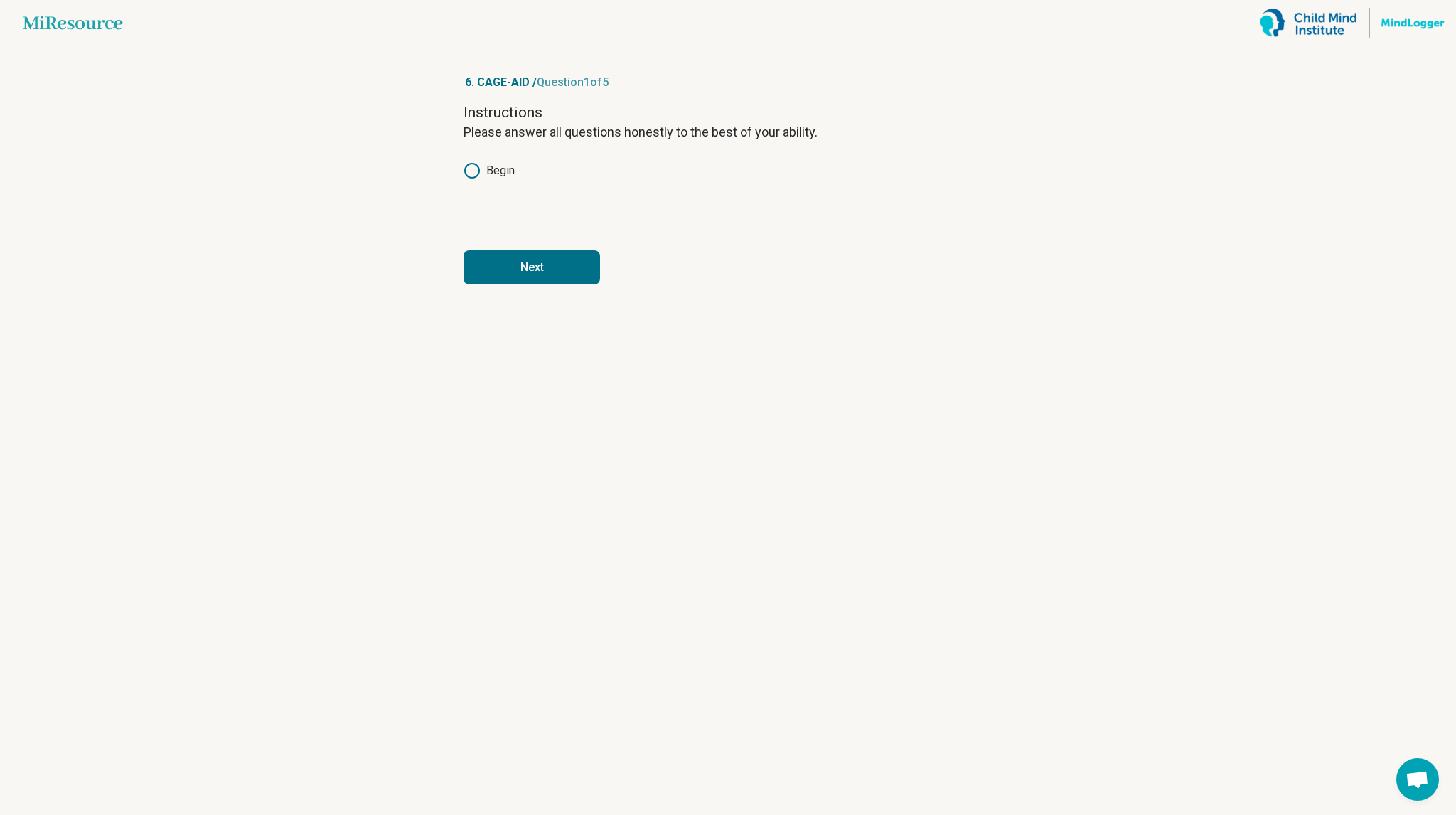
click button "Next" at bounding box center [532, 267] width 137 height 34
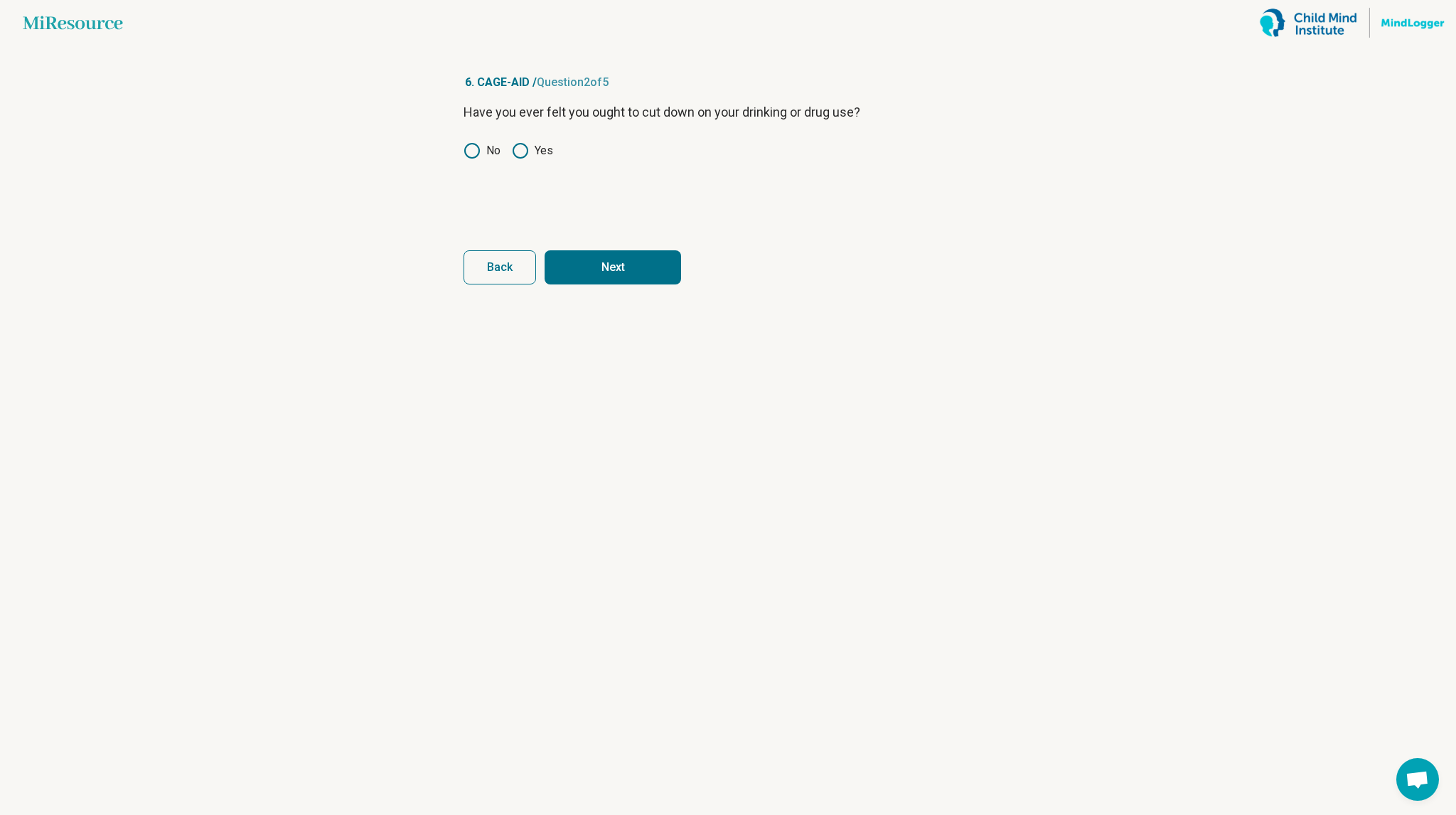
click button "Next" at bounding box center [612, 267] width 137 height 34
click at [544, 251] on button "Next survey" at bounding box center [612, 267] width 137 height 34
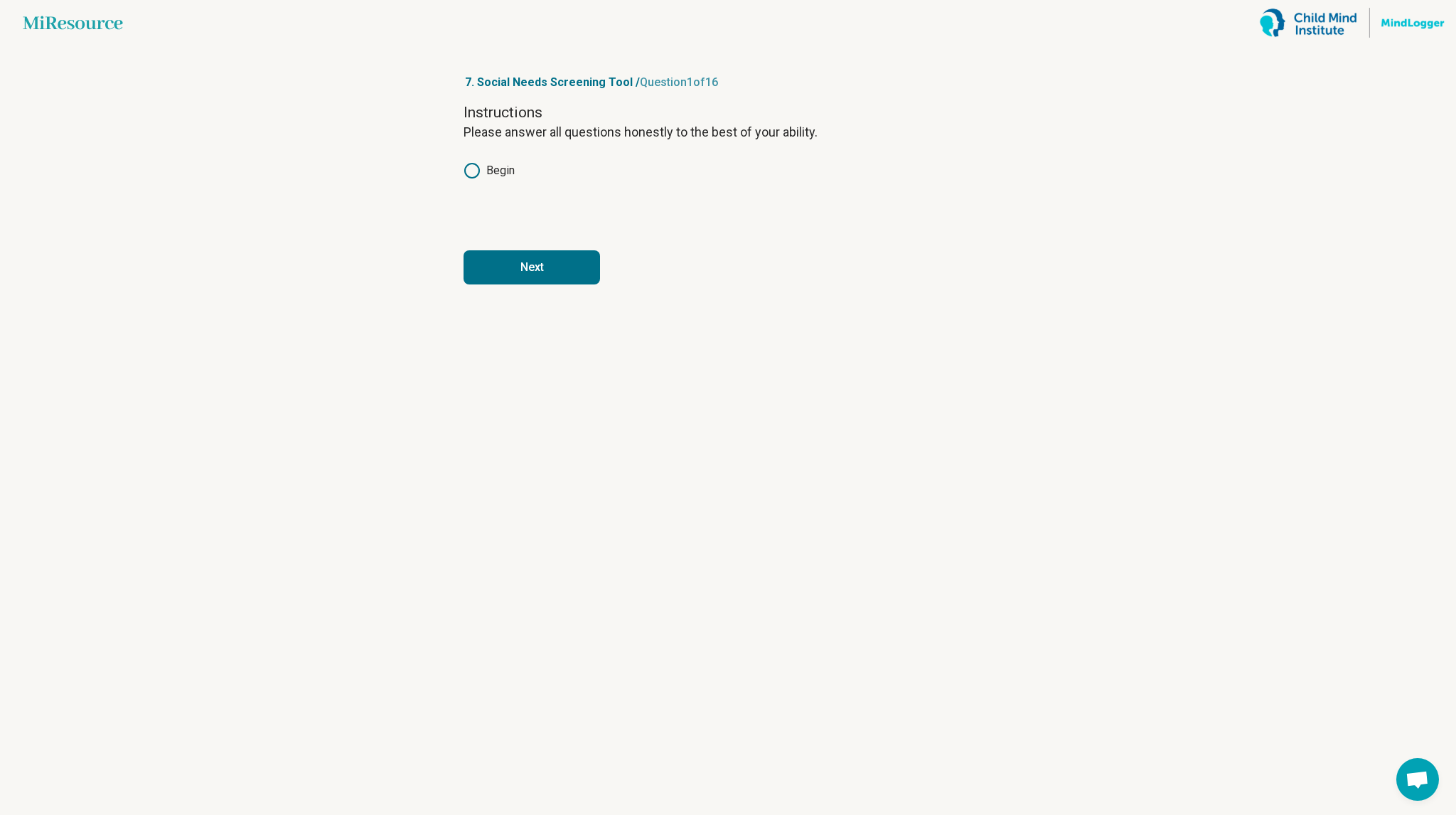
click button "Next" at bounding box center [532, 267] width 137 height 34
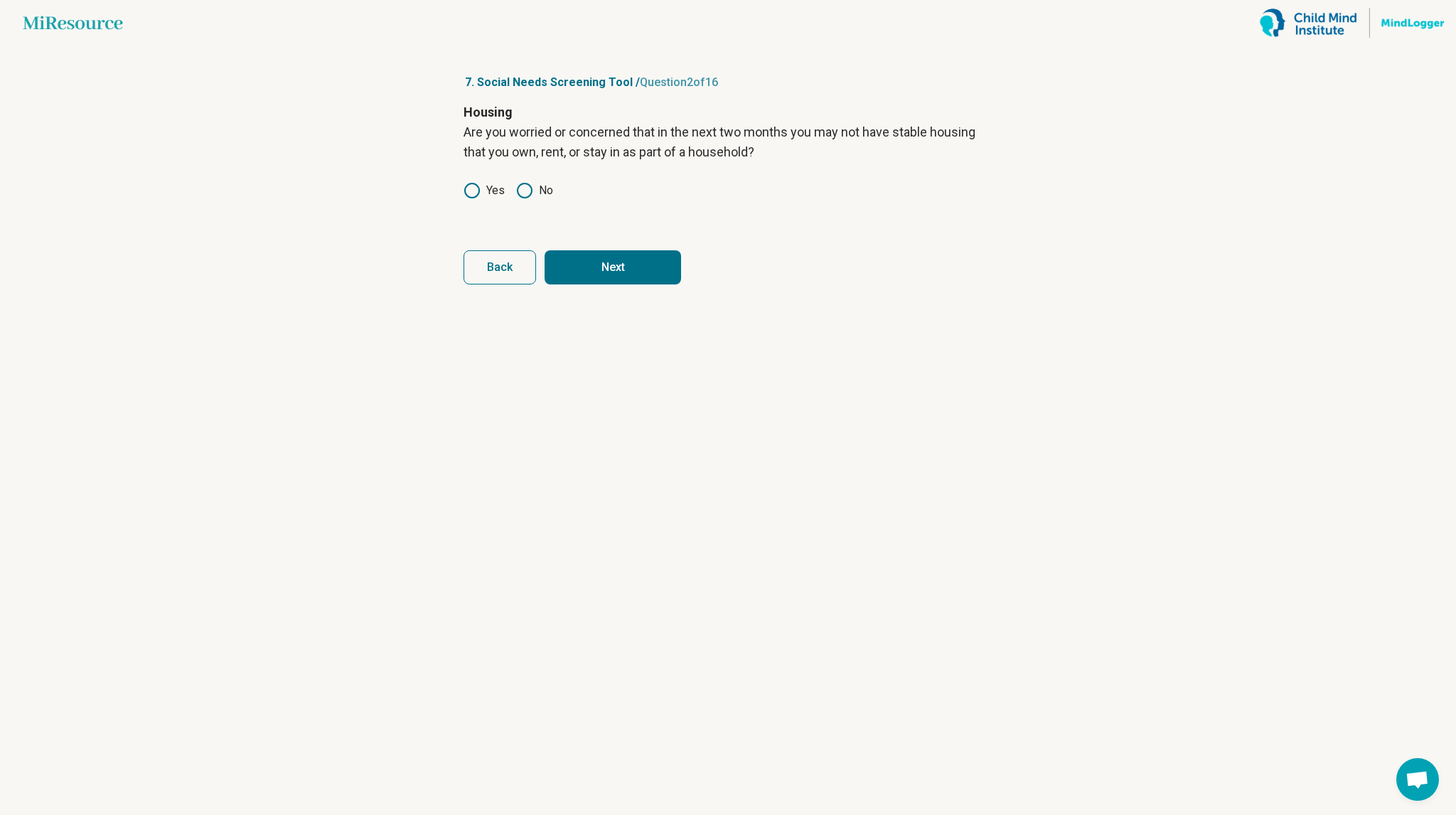
click button "Next" at bounding box center [612, 267] width 137 height 34
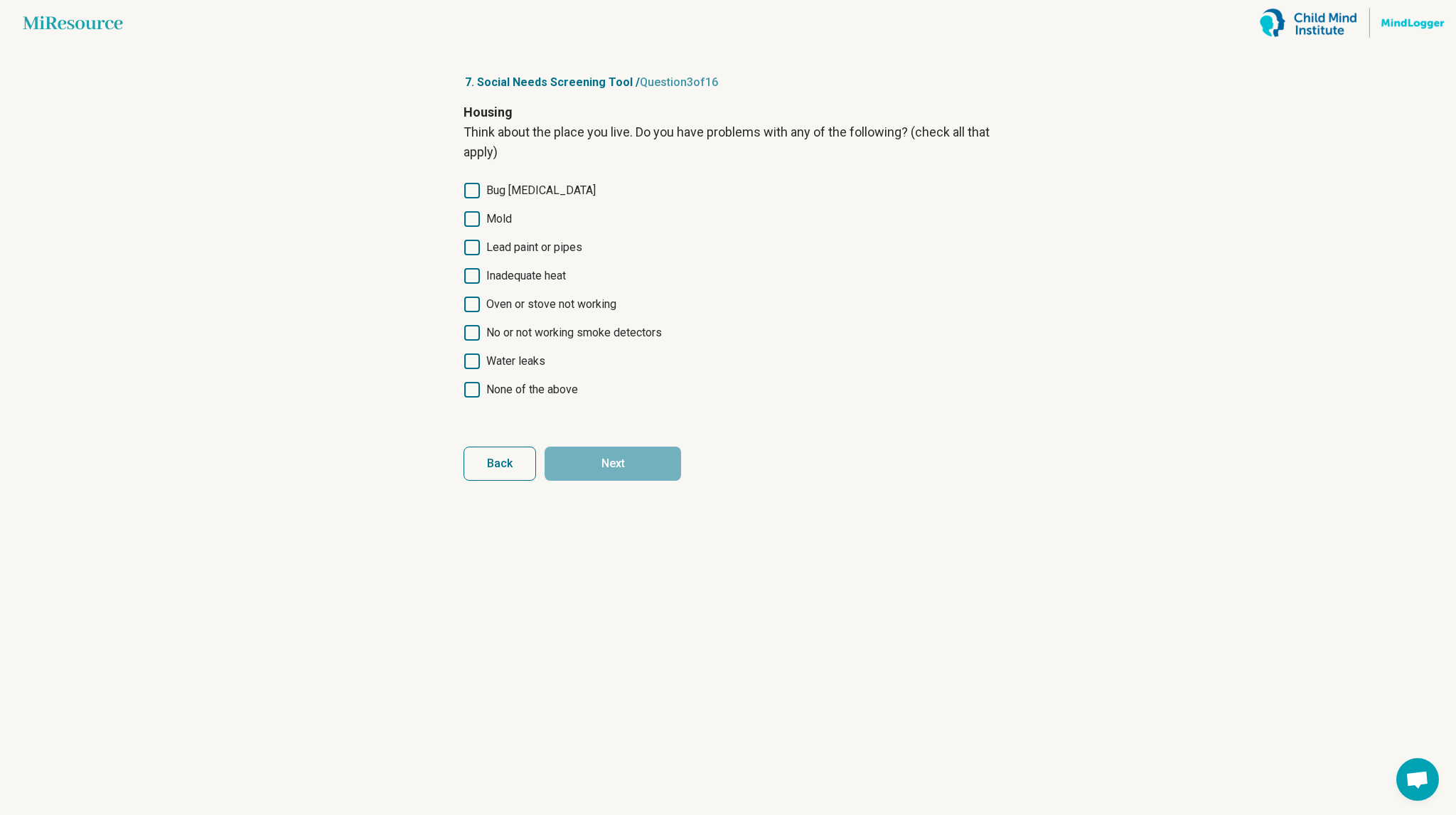
click at [512, 405] on div "Housing Think about the place you live. Do you have problems with any of the fo…" at bounding box center [728, 261] width 529 height 316
click at [517, 396] on span "None of the above" at bounding box center [532, 389] width 92 height 17
click at [552, 451] on button "Next" at bounding box center [612, 463] width 137 height 34
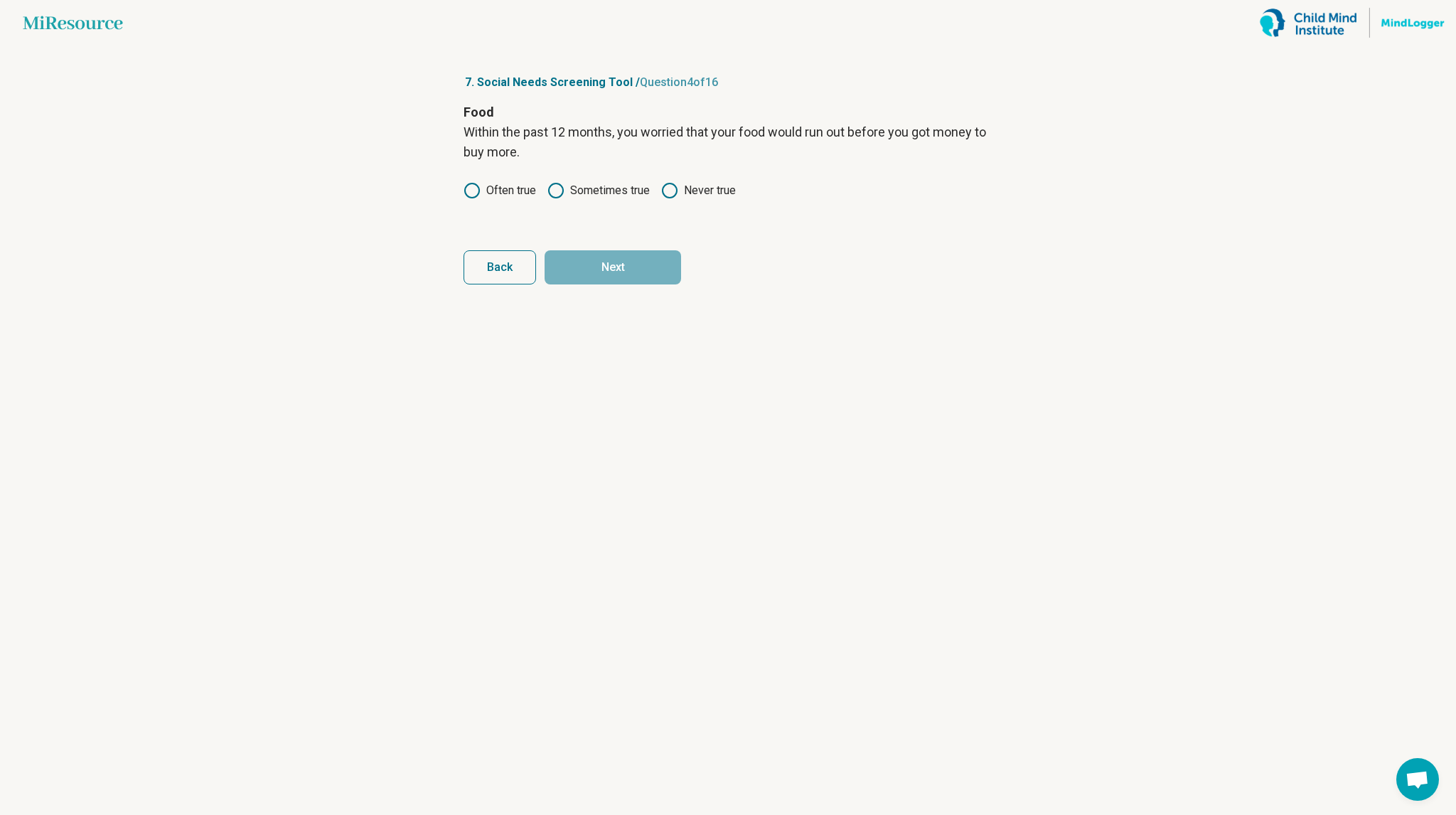
click at [533, 193] on label "Often true" at bounding box center [499, 190] width 73 height 17
click at [596, 205] on div "Food Within the past 12 months, you worried that your food would run out before…" at bounding box center [728, 162] width 529 height 119
click at [598, 194] on label "Sometimes true" at bounding box center [599, 190] width 103 height 17
click at [583, 264] on button "Next" at bounding box center [612, 267] width 137 height 34
click at [567, 191] on label "Sometimes true" at bounding box center [599, 190] width 103 height 17
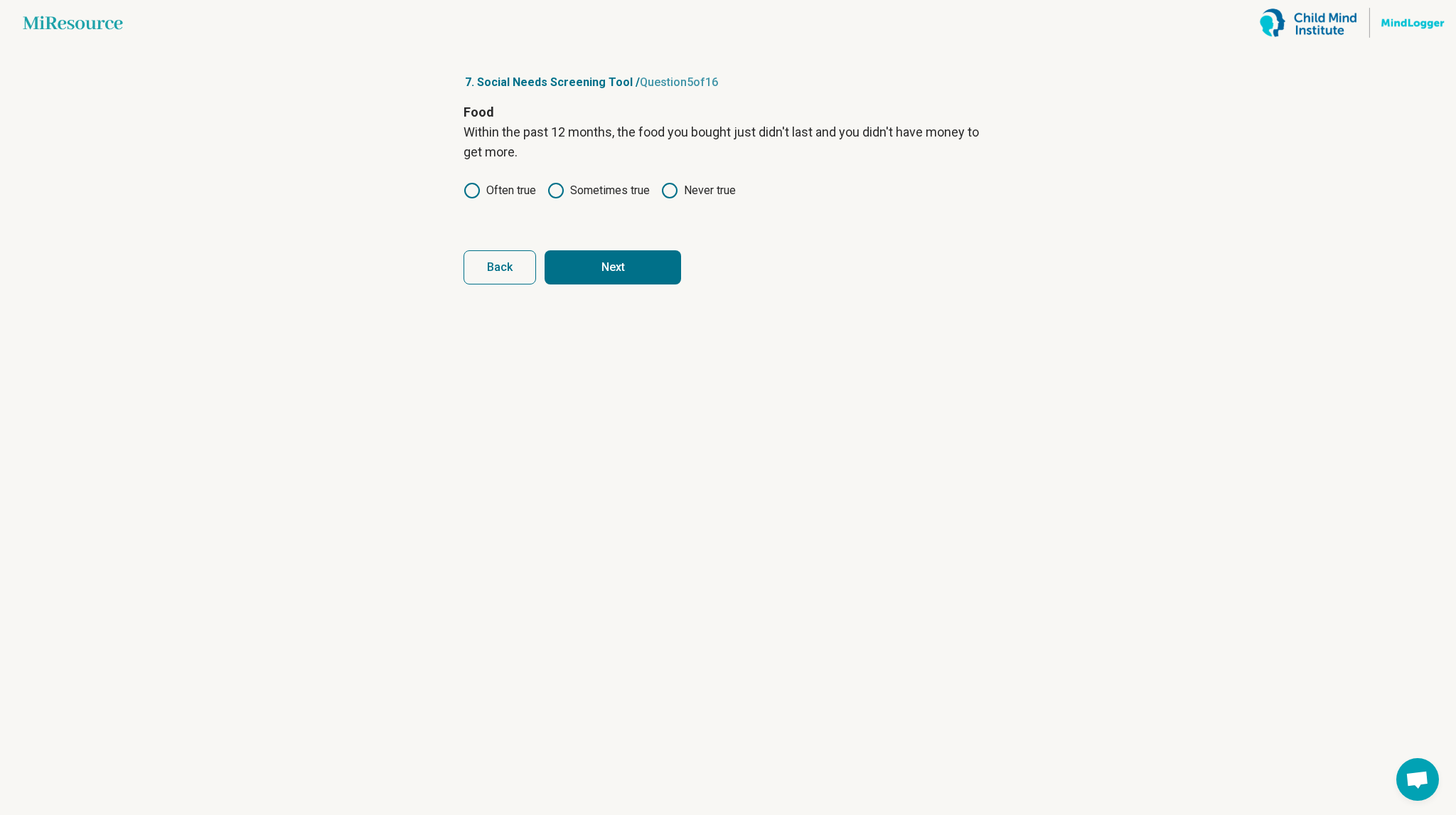
click at [577, 271] on button "Next" at bounding box center [612, 267] width 137 height 34
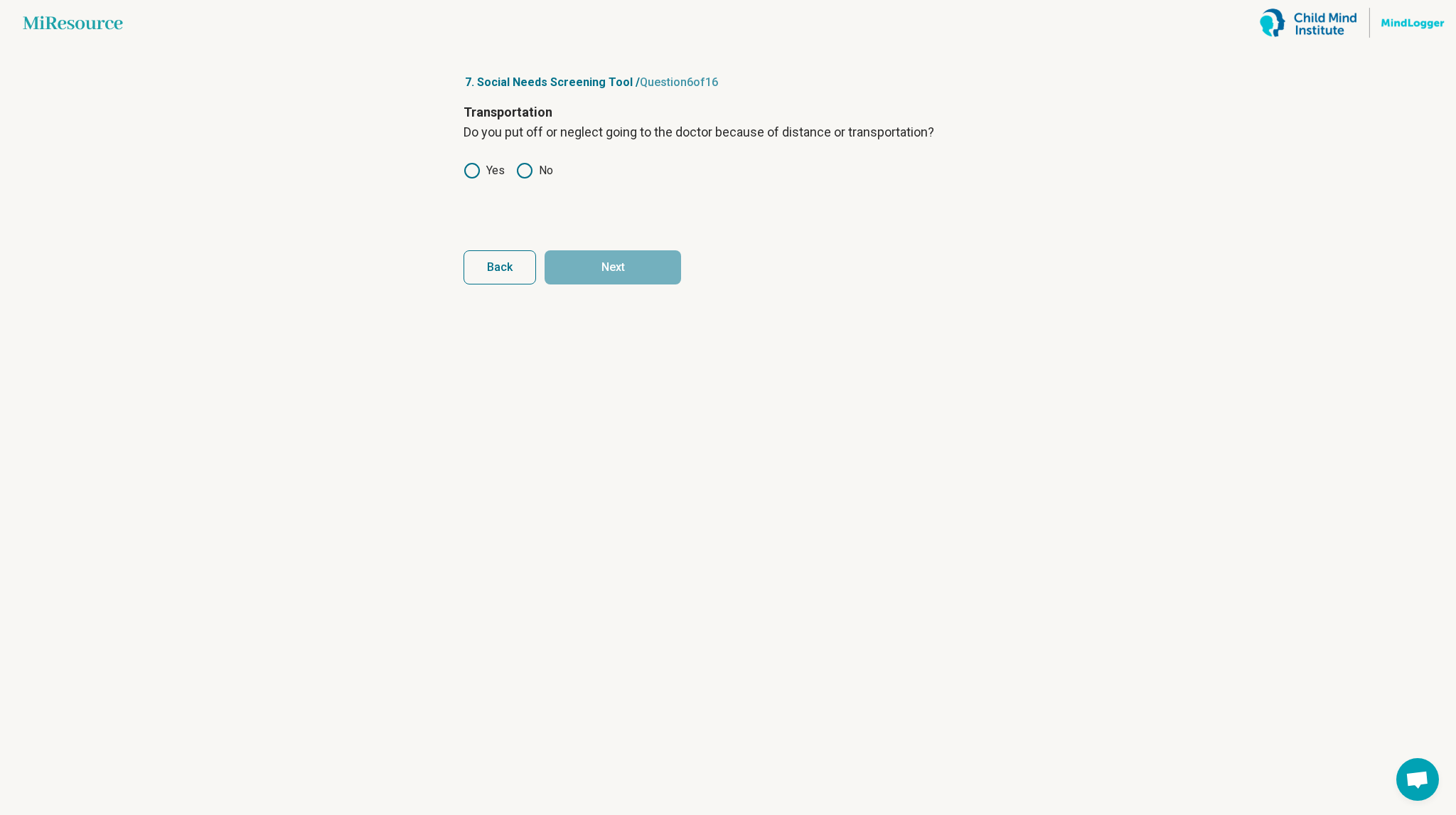
click at [526, 169] on icon at bounding box center [524, 171] width 17 height 17
click at [588, 281] on button "Next" at bounding box center [612, 267] width 137 height 34
click at [522, 194] on icon at bounding box center [524, 190] width 17 height 17
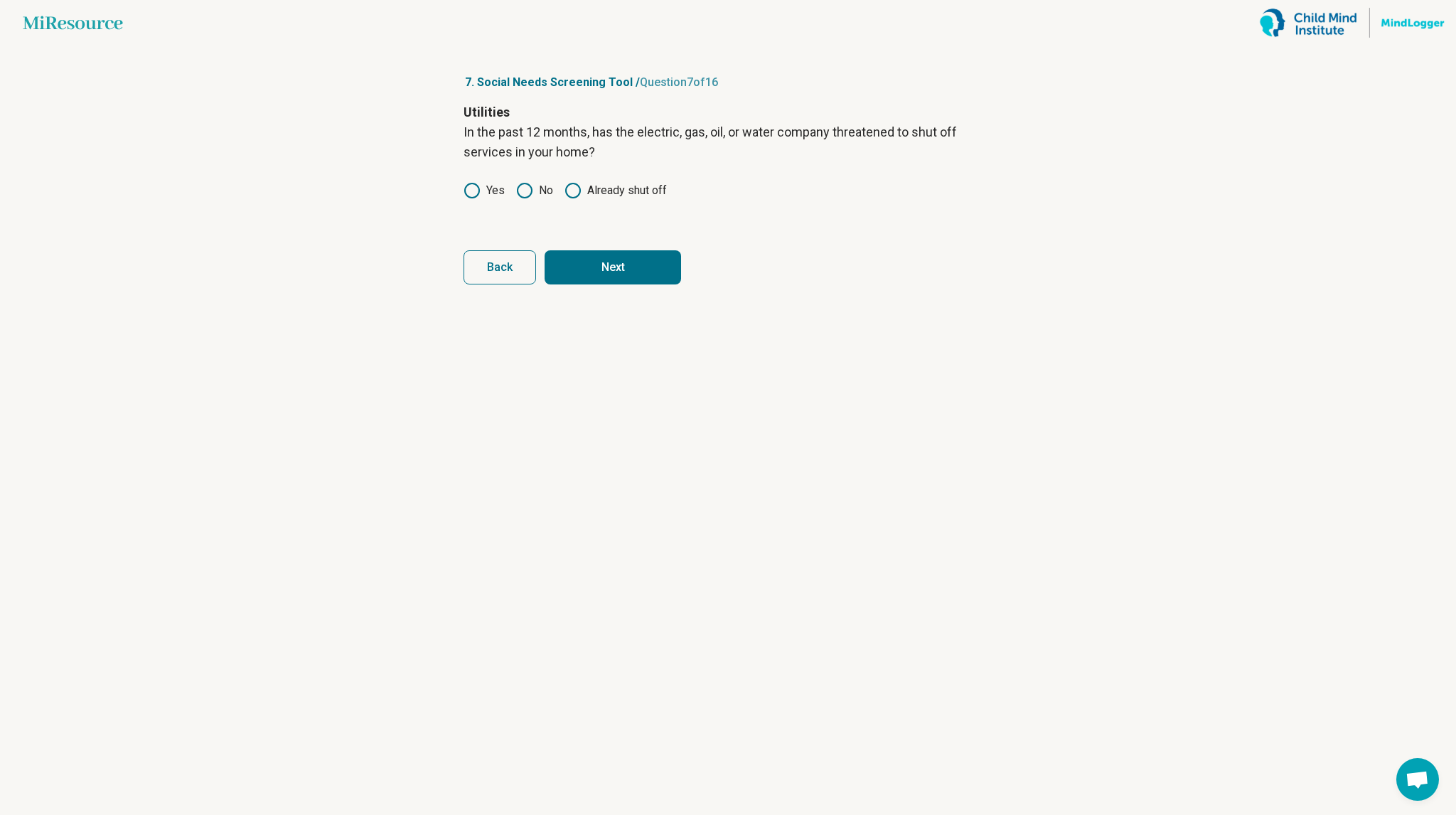
click at [599, 262] on button "Next" at bounding box center [612, 267] width 137 height 34
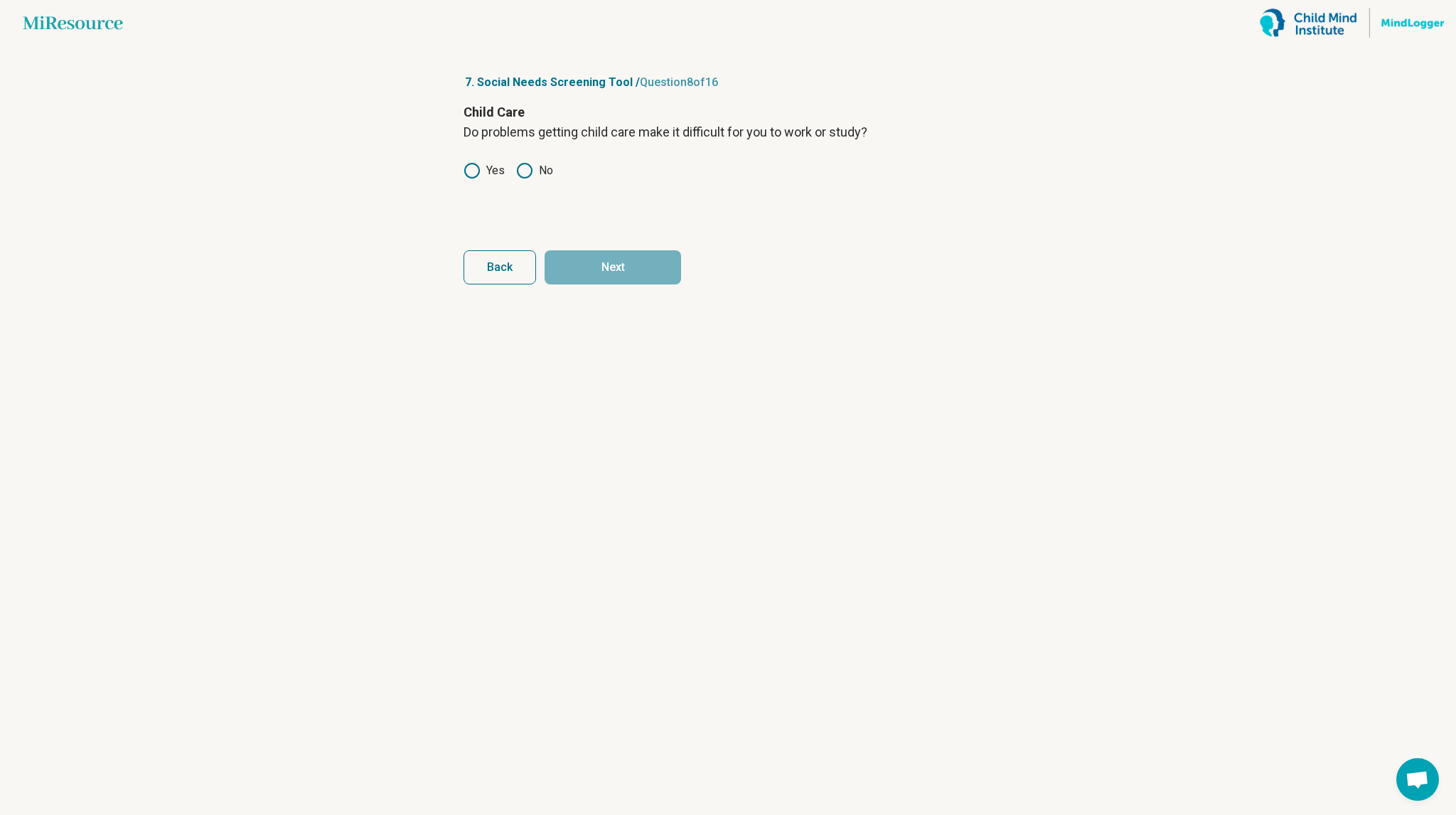
click at [520, 171] on icon at bounding box center [524, 171] width 17 height 17
click at [583, 266] on button "Next" at bounding box center [612, 267] width 137 height 34
click at [534, 175] on label "No" at bounding box center [534, 171] width 37 height 17
click at [486, 164] on label "Yes" at bounding box center [484, 171] width 41 height 17
click at [566, 274] on button "Next" at bounding box center [612, 267] width 137 height 34
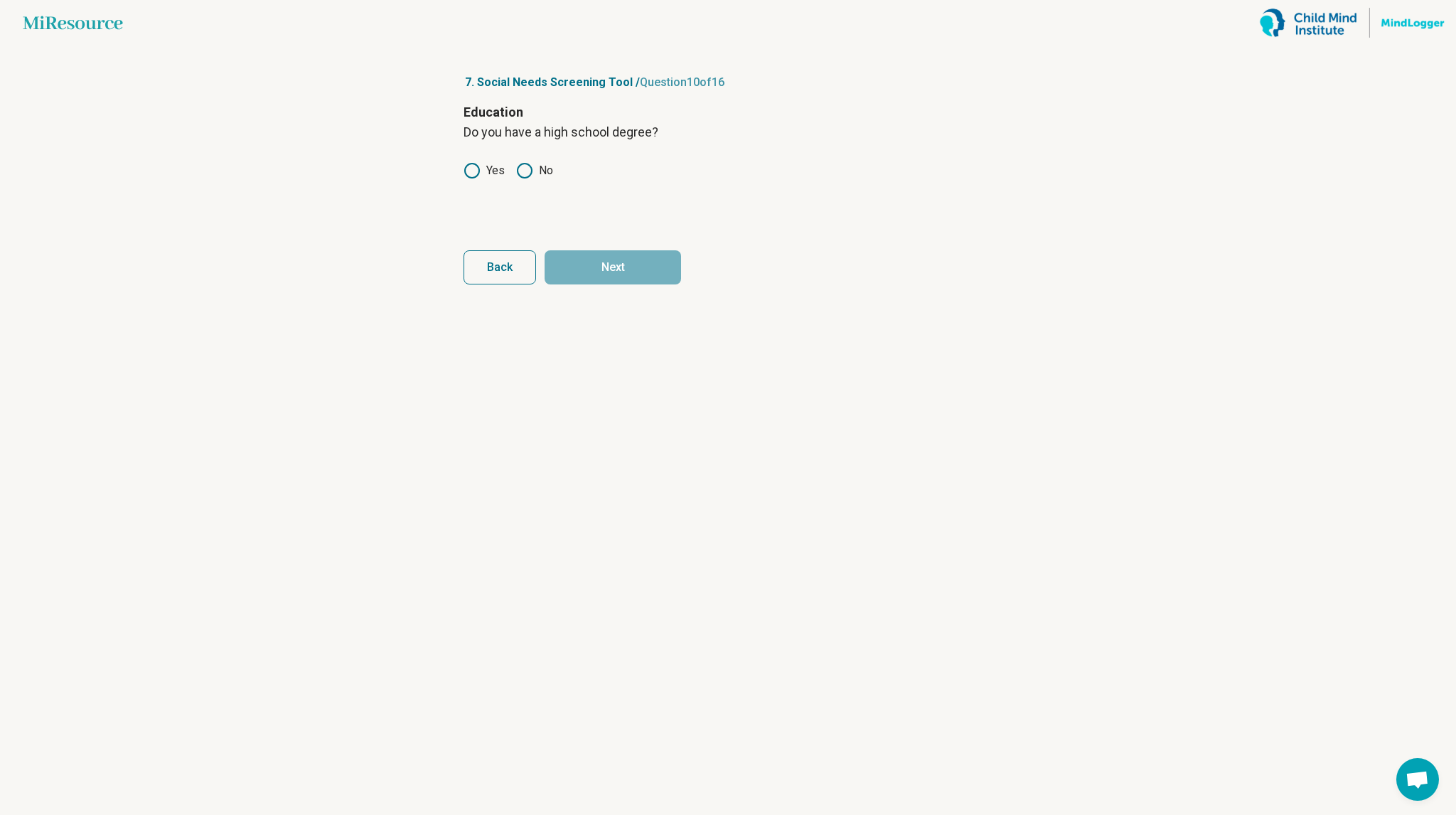
click at [492, 180] on div "Education Do you have a high school degree? Yes No" at bounding box center [728, 162] width 529 height 119
click at [494, 172] on label "Yes" at bounding box center [484, 171] width 41 height 17
click at [557, 260] on button "Next" at bounding box center [612, 267] width 137 height 34
click at [567, 169] on label "Rarely" at bounding box center [554, 171] width 54 height 17
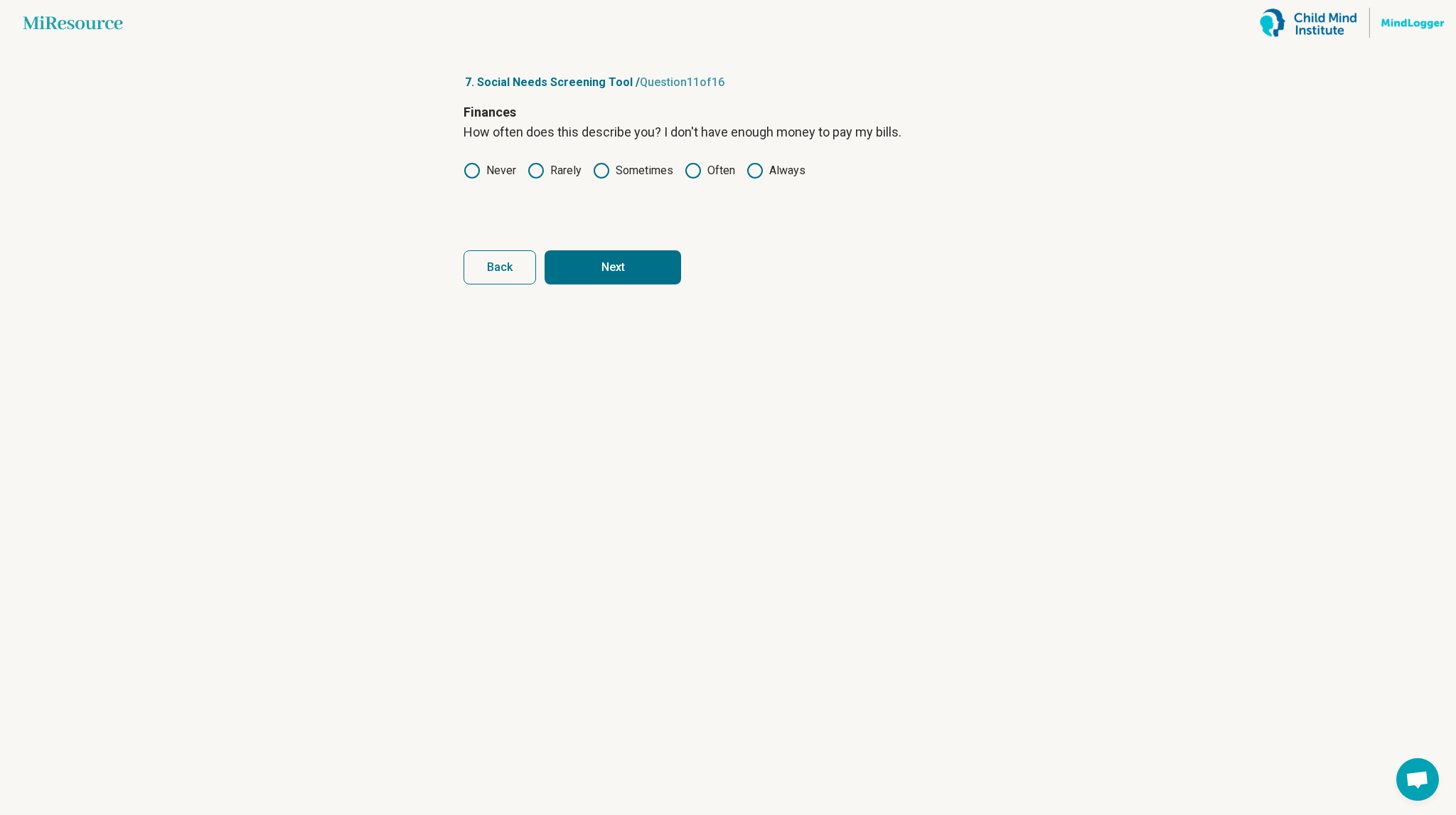
click at [583, 254] on button "Next" at bounding box center [612, 267] width 137 height 34
click at [575, 167] on label "Rarely" at bounding box center [554, 171] width 54 height 17
click at [599, 257] on button "Next" at bounding box center [612, 267] width 137 height 34
click at [600, 169] on icon at bounding box center [601, 171] width 17 height 17
click at [598, 256] on button "Next" at bounding box center [612, 267] width 137 height 34
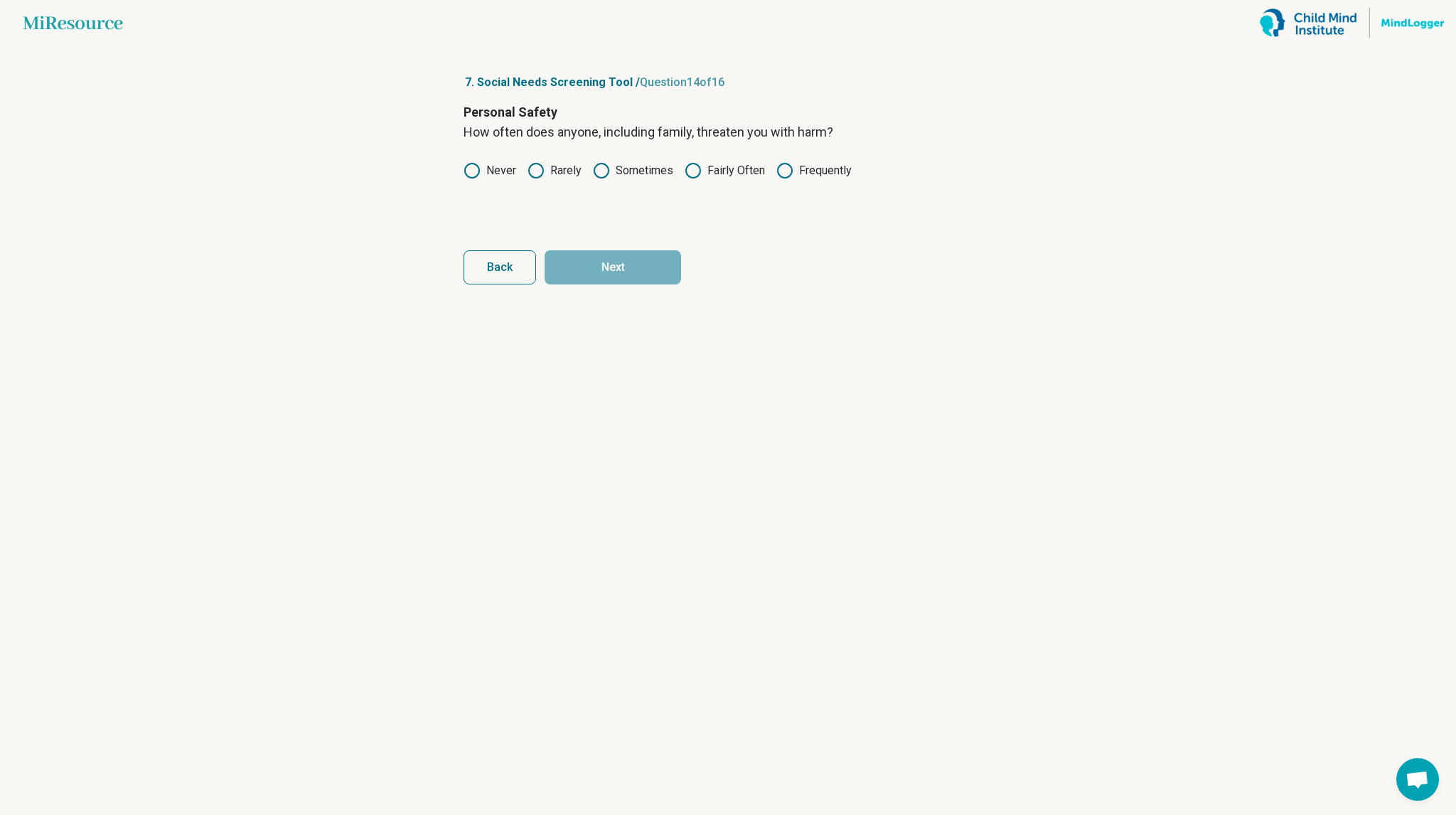
click at [557, 169] on label "Rarely" at bounding box center [554, 171] width 54 height 17
click at [577, 270] on button "Next" at bounding box center [612, 267] width 137 height 34
click at [549, 171] on label "Rarely" at bounding box center [554, 171] width 54 height 17
click at [572, 257] on button "Next" at bounding box center [612, 267] width 137 height 34
click at [523, 172] on icon at bounding box center [524, 171] width 17 height 17
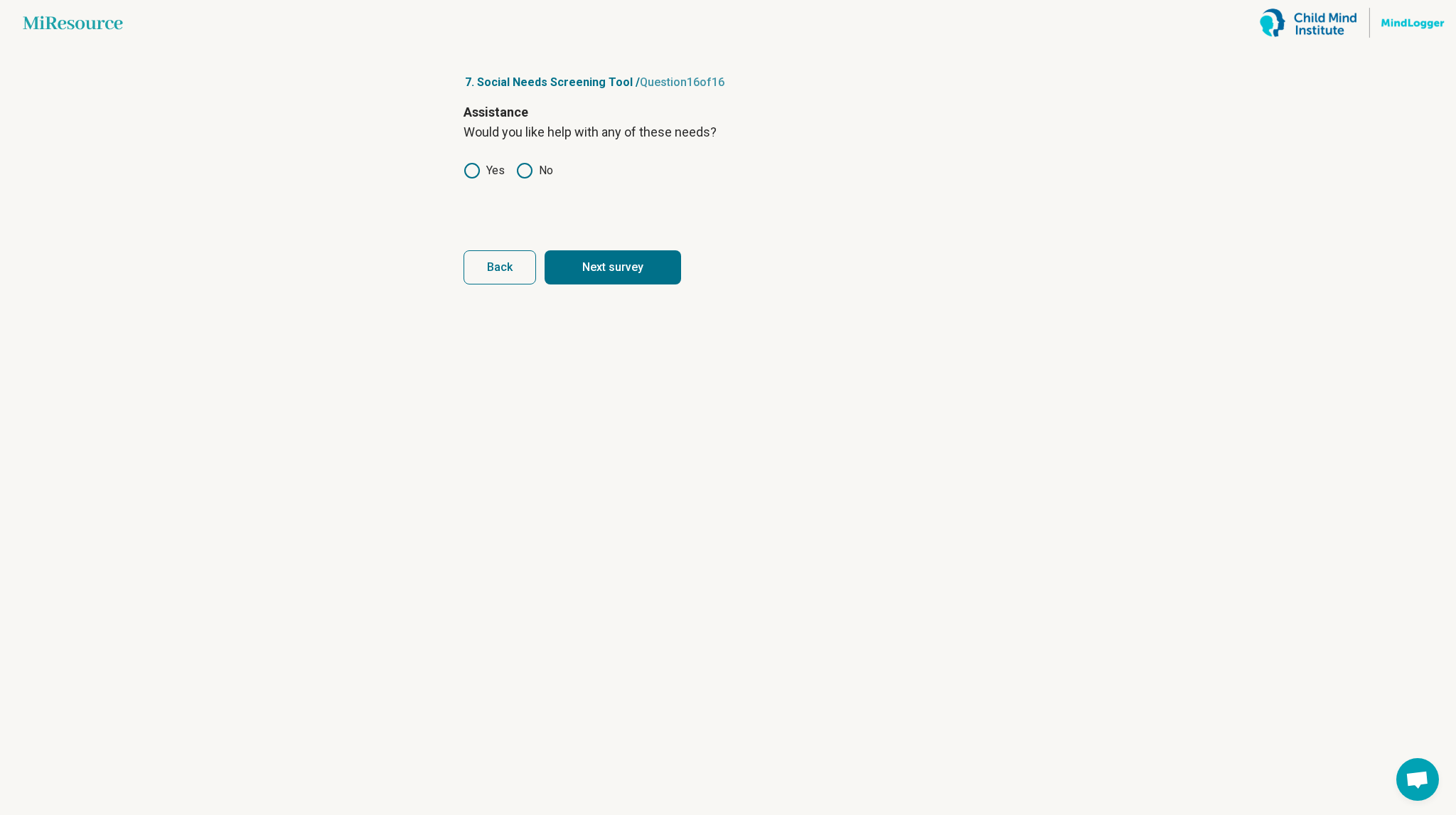
click at [574, 263] on button "Next survey" at bounding box center [612, 267] width 137 height 34
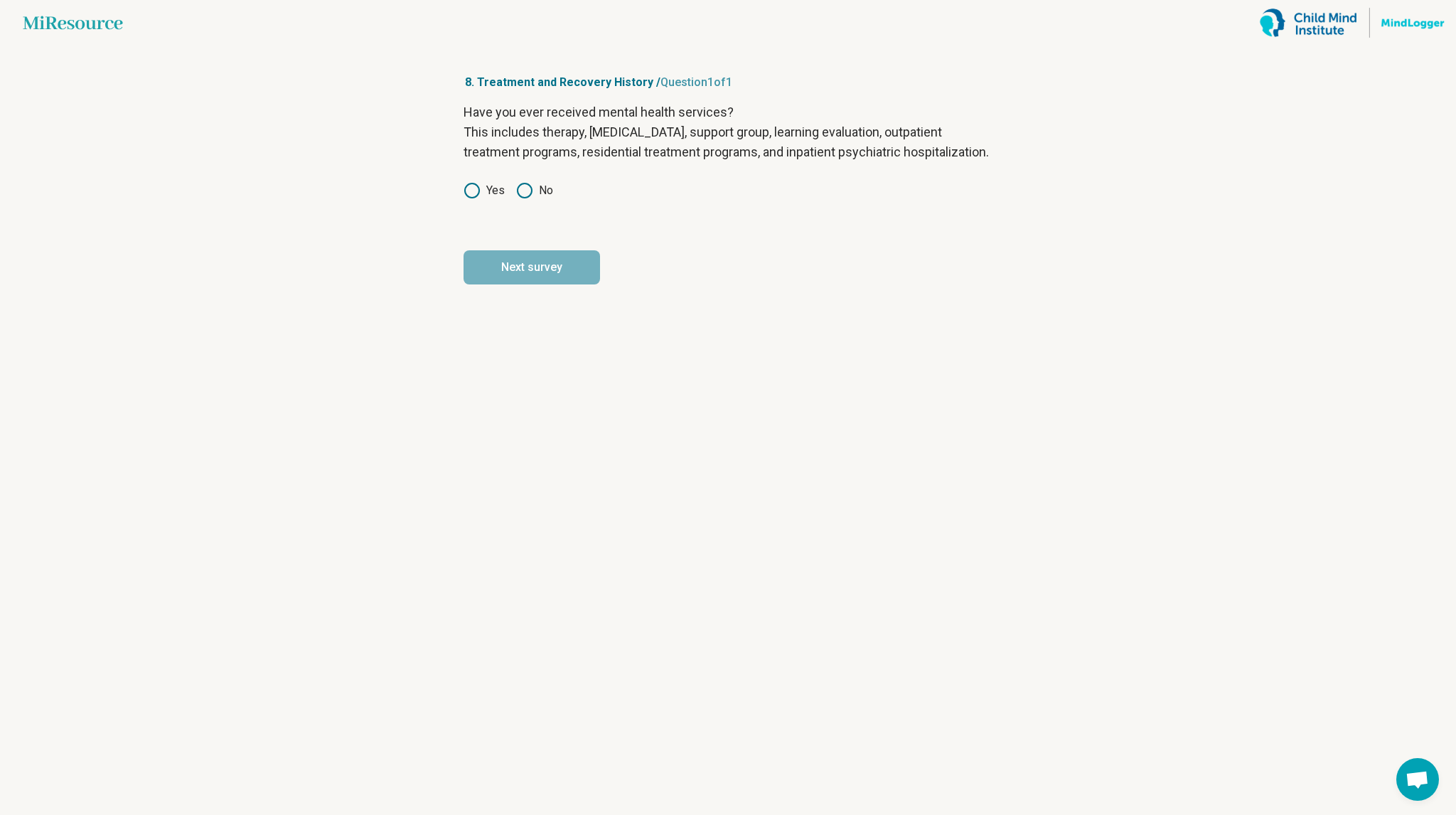
click at [523, 199] on icon at bounding box center [524, 190] width 17 height 17
click at [522, 280] on button "Next survey" at bounding box center [532, 267] width 137 height 34
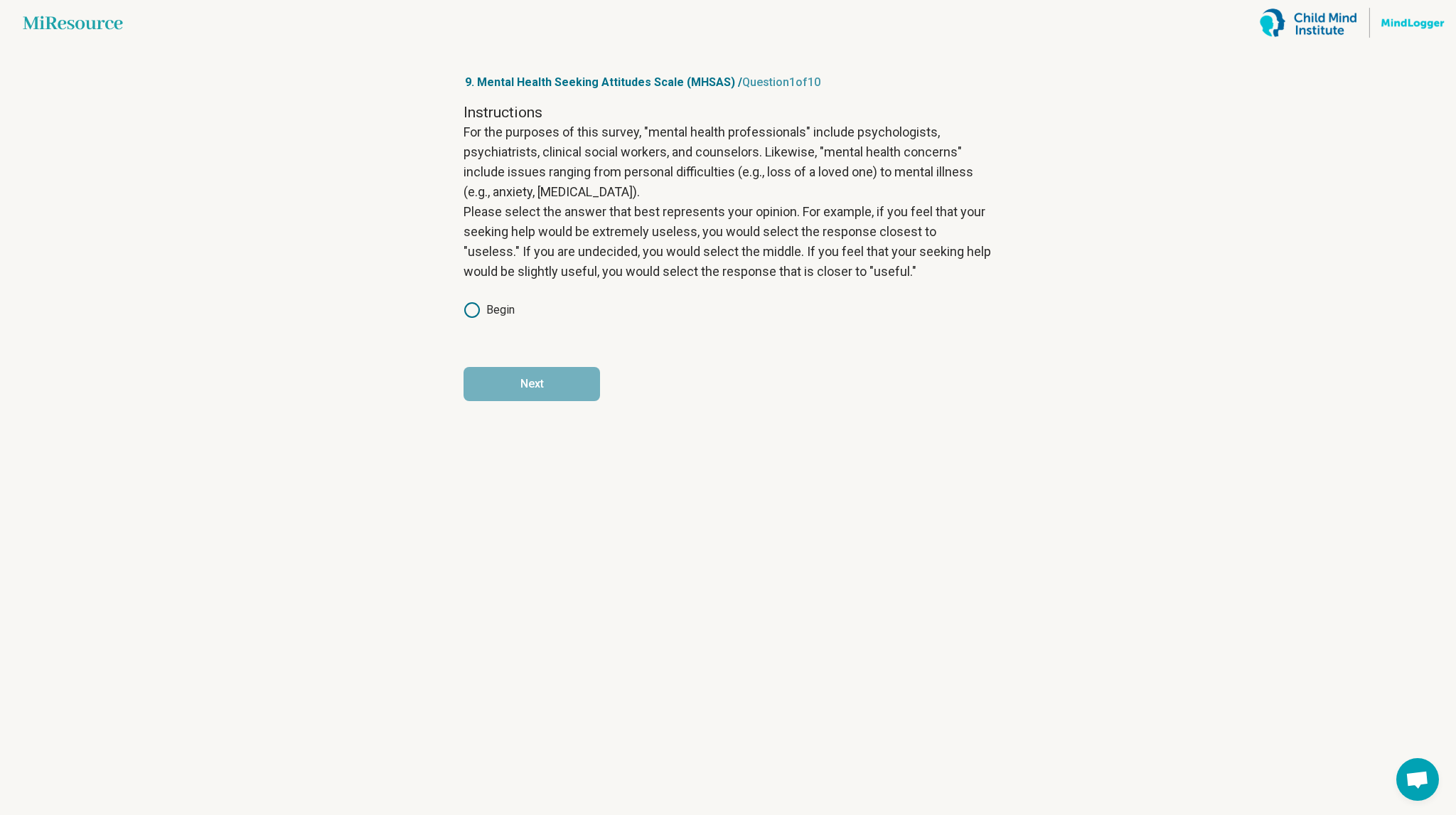
click at [495, 304] on label "Begin" at bounding box center [489, 309] width 51 height 17
click at [510, 390] on button "Next" at bounding box center [532, 384] width 137 height 34
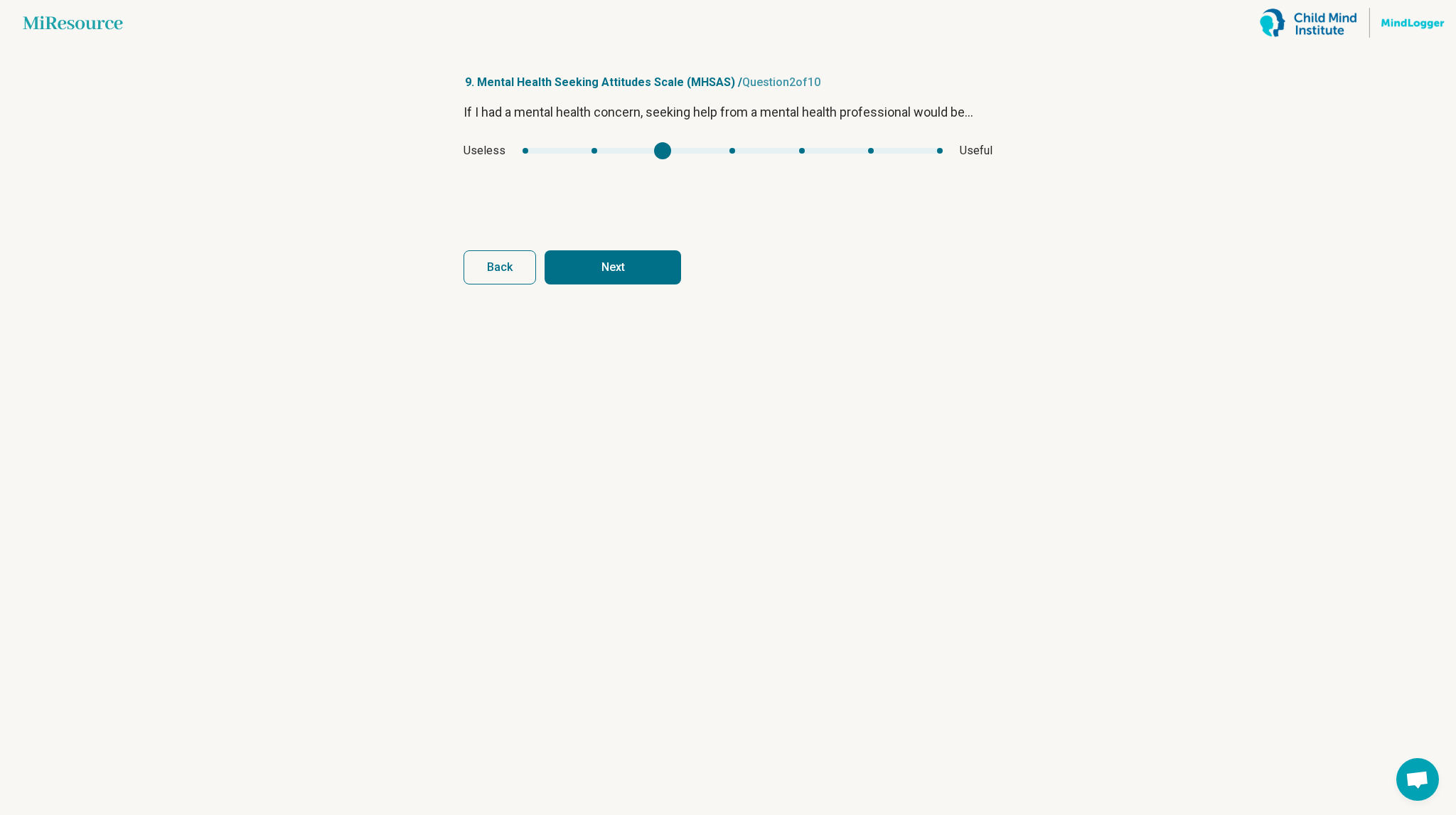
type input "*"
click at [724, 150] on div "mhsas1" at bounding box center [733, 151] width 17 height 17
click at [670, 237] on form "If I had a mental health concern, seeking help from a mental health professiona…" at bounding box center [728, 194] width 529 height 182
click at [645, 274] on button "Next" at bounding box center [612, 267] width 137 height 34
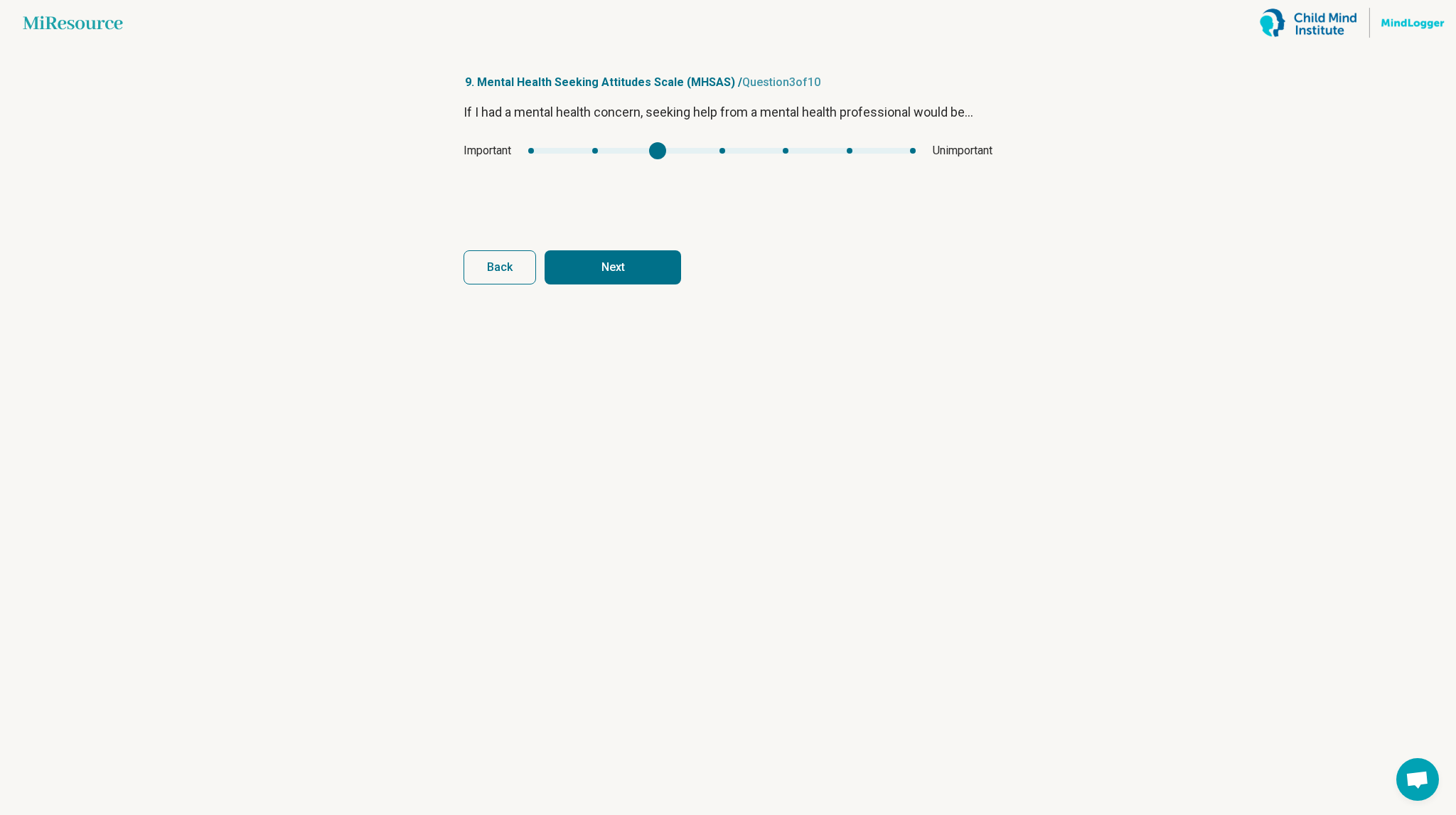
type input "*"
click button "Next" at bounding box center [612, 267] width 137 height 34
type input "*"
click button "Next" at bounding box center [612, 267] width 137 height 34
type input "*"
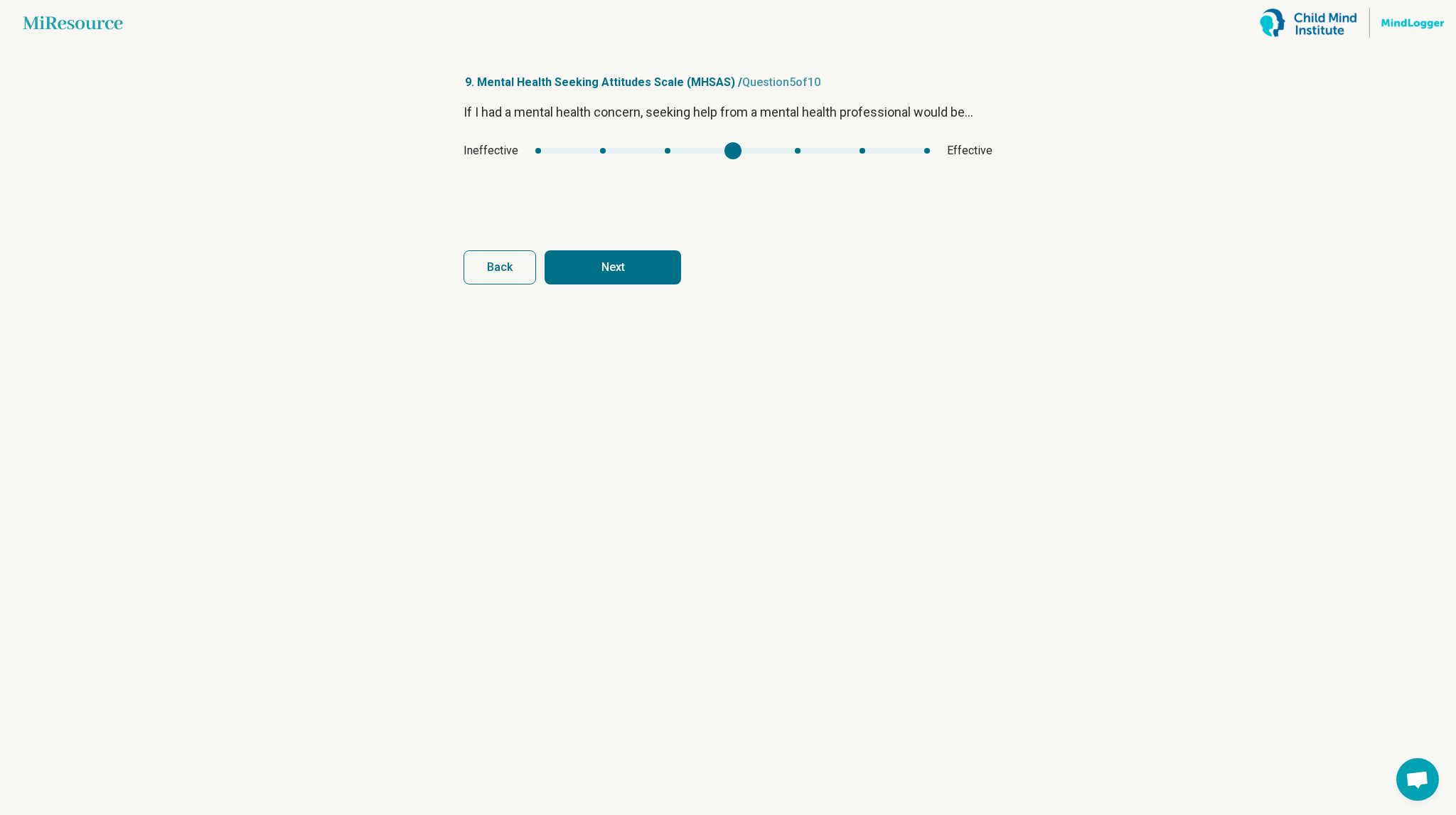
click button "Next" at bounding box center [612, 267] width 137 height 34
type input "*"
click button "Next" at bounding box center [612, 267] width 137 height 34
type input "*"
click button "Next" at bounding box center [612, 267] width 137 height 34
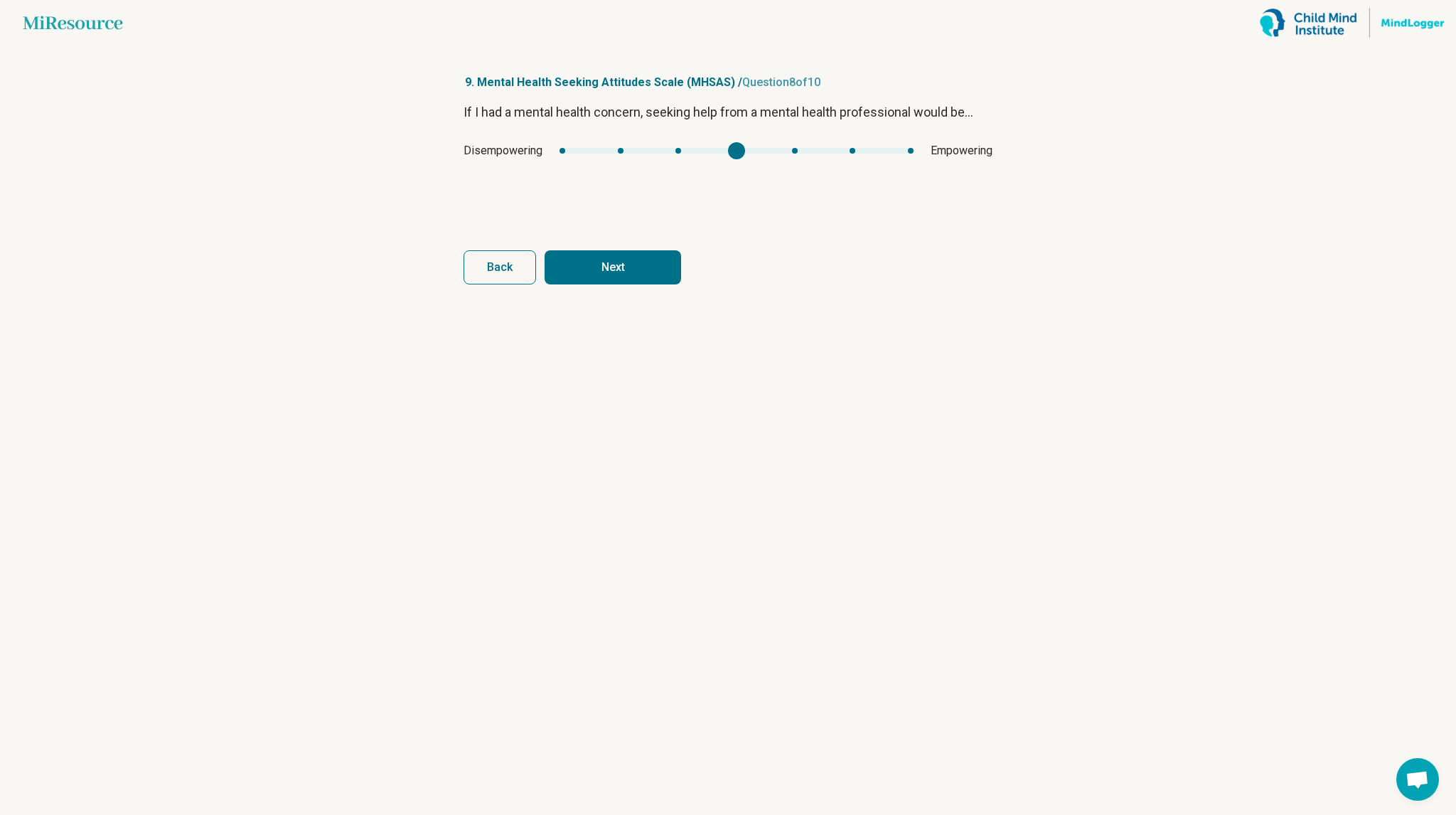
type input "*"
click button "Next" at bounding box center [612, 267] width 137 height 34
type input "*"
click button "Next" at bounding box center [612, 267] width 137 height 34
type input "*"
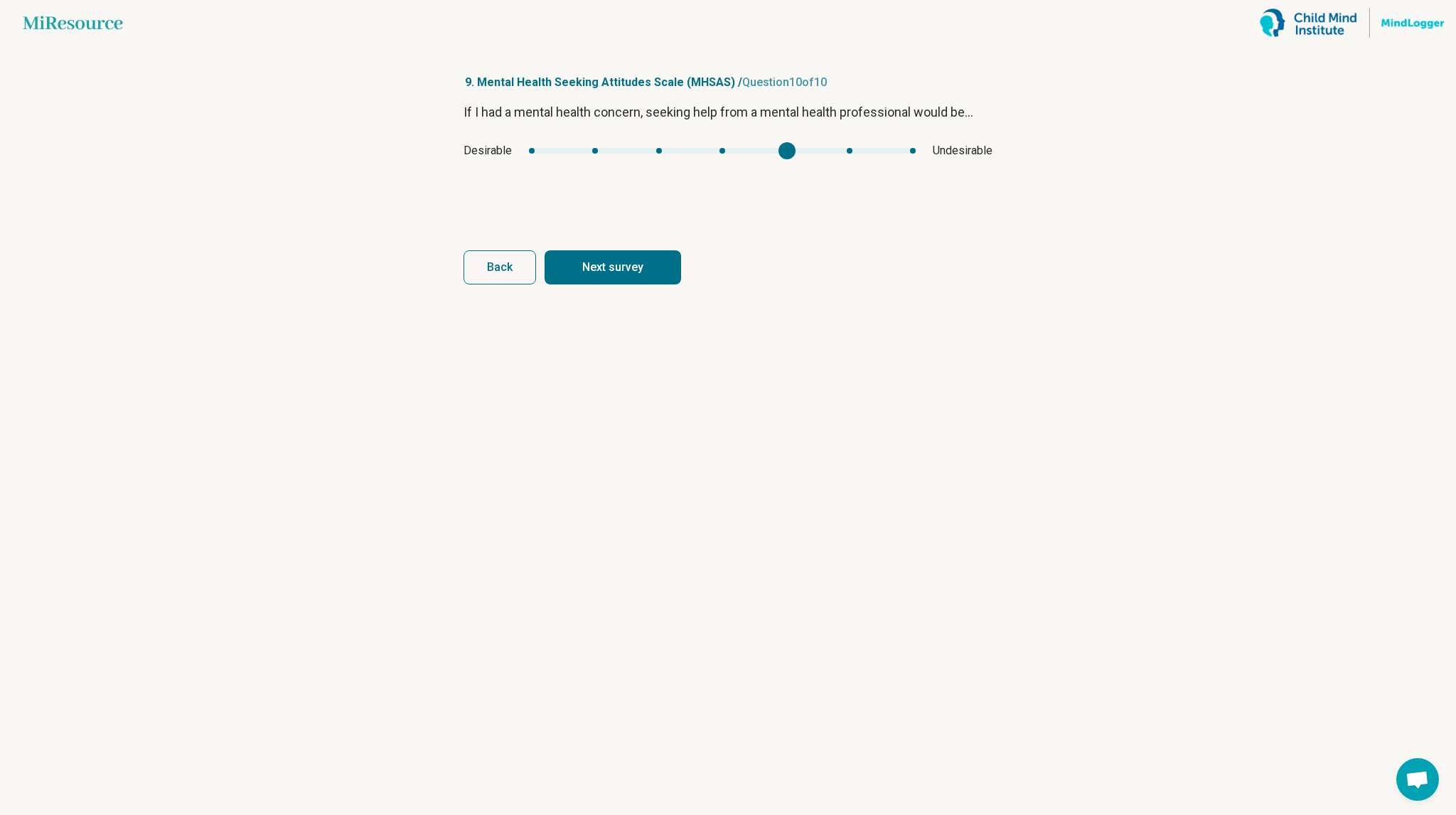
click at [544, 251] on button "Next survey" at bounding box center [612, 267] width 137 height 34
type input "*"
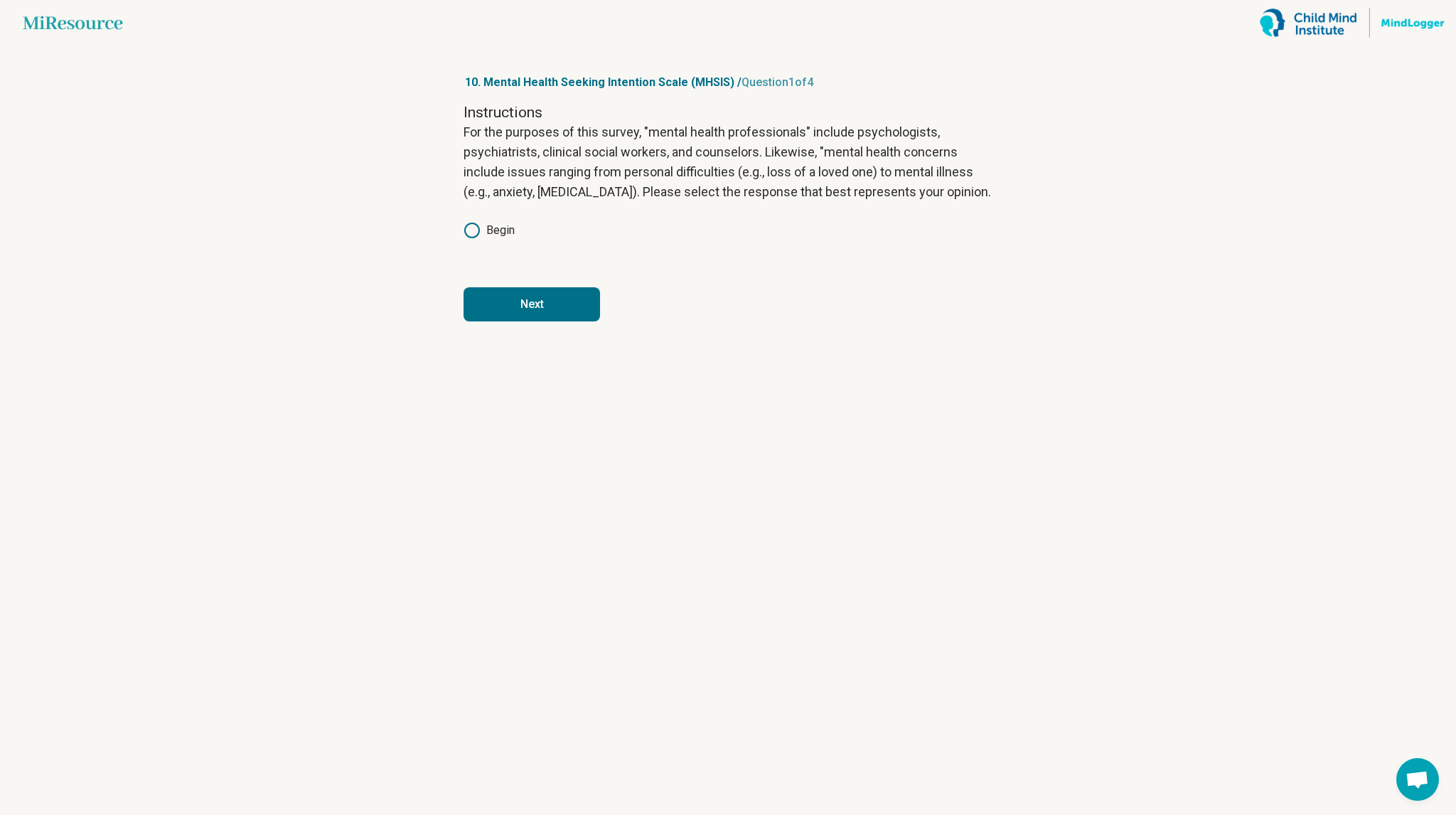
click button "Next" at bounding box center [532, 304] width 137 height 34
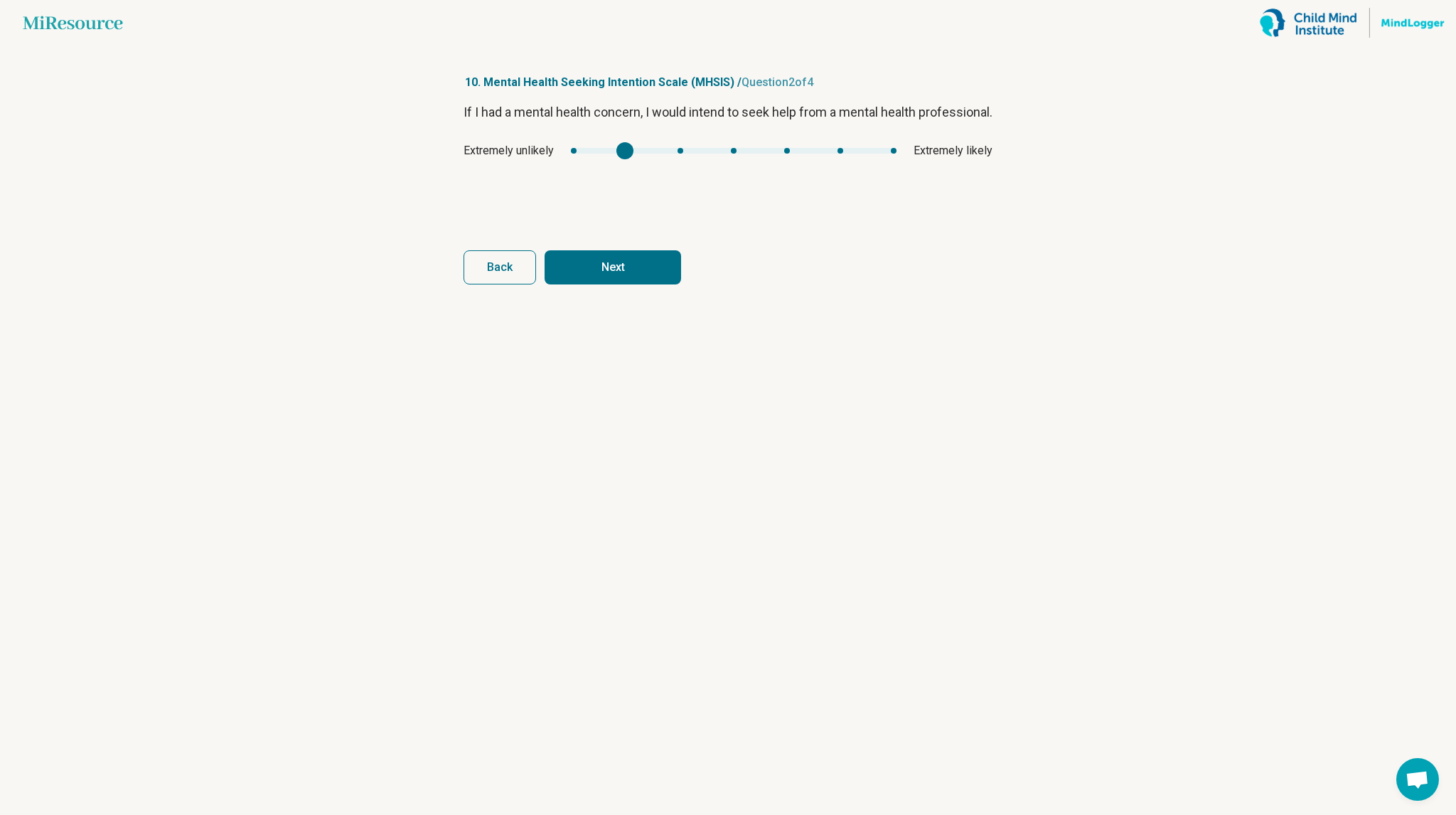
type input "*"
click button "Next" at bounding box center [612, 267] width 137 height 34
type input "*"
click button "Next" at bounding box center [612, 267] width 137 height 34
type input "*"
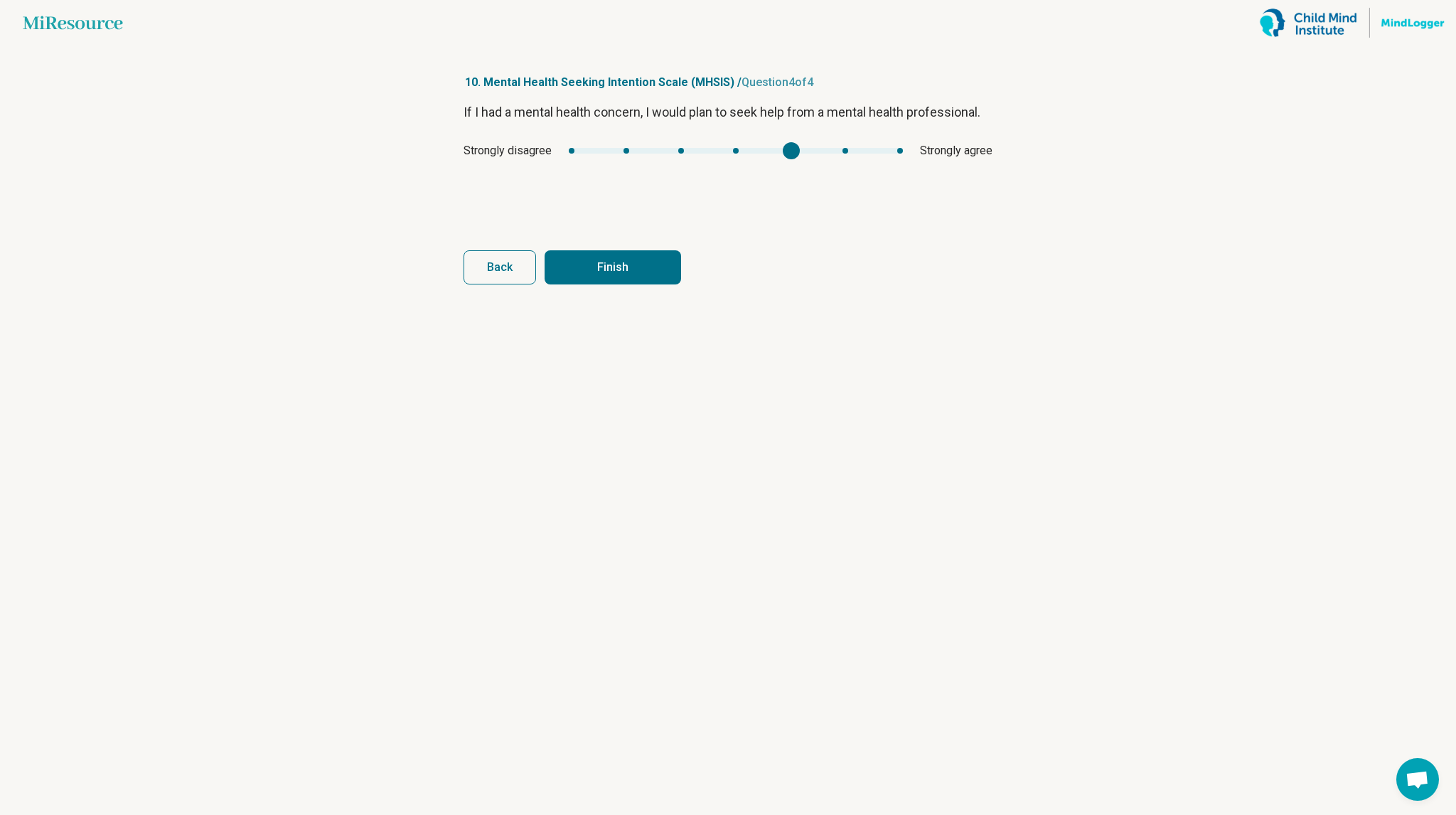
click at [544, 251] on button "Finish" at bounding box center [612, 267] width 137 height 34
type input "*"
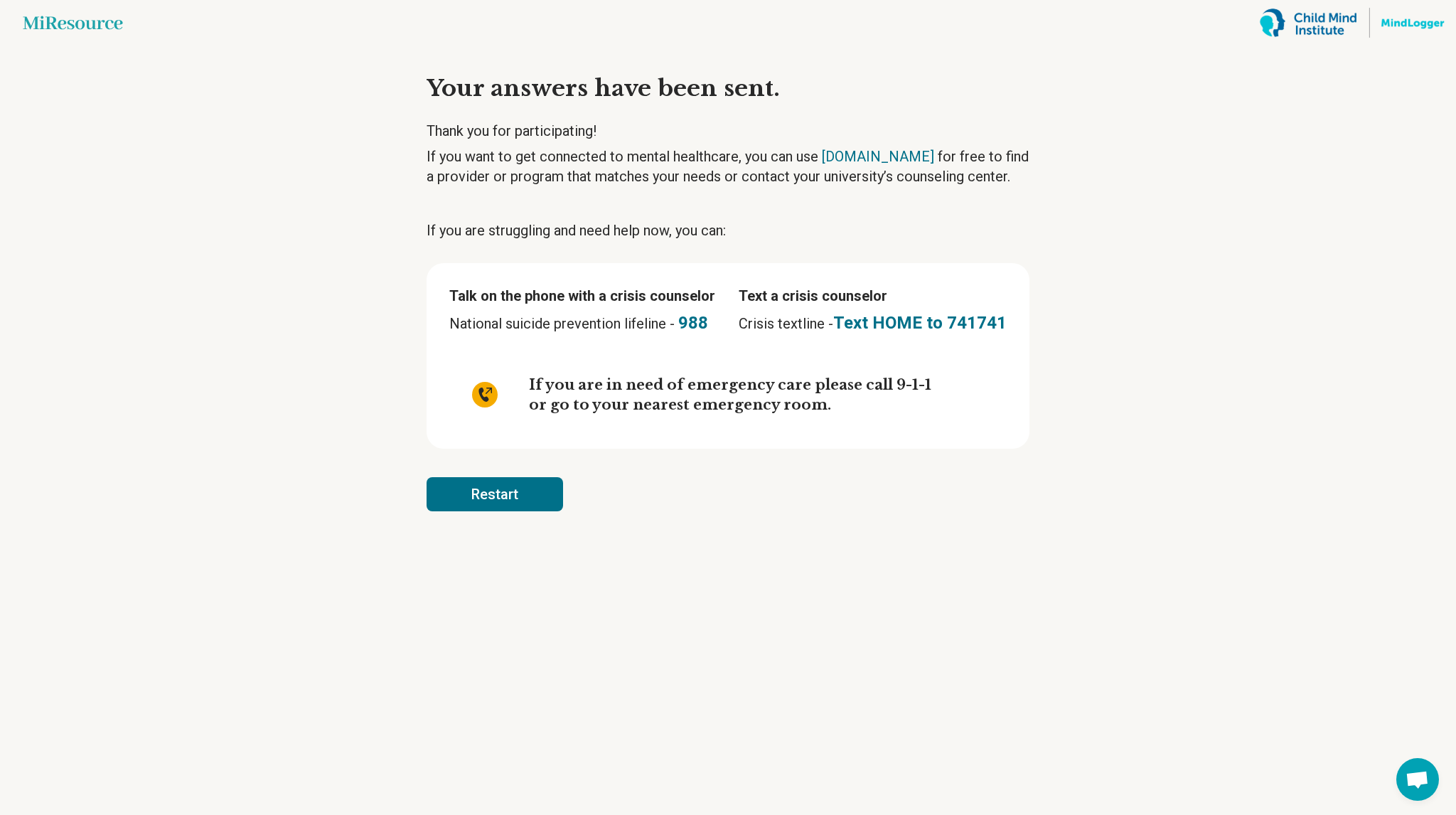
click at [538, 488] on button "Restart" at bounding box center [495, 494] width 137 height 34
